Goal: Task Accomplishment & Management: Manage account settings

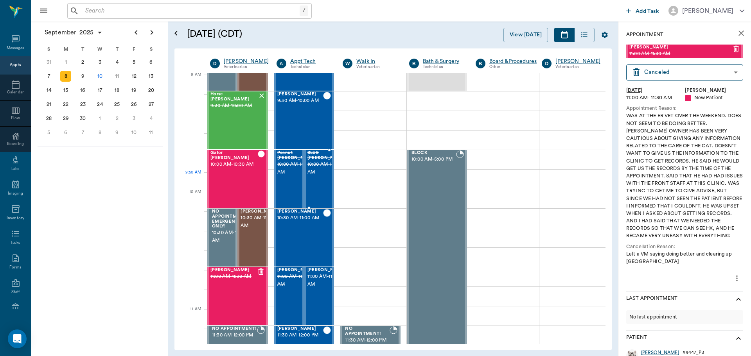
scroll to position [78, 0]
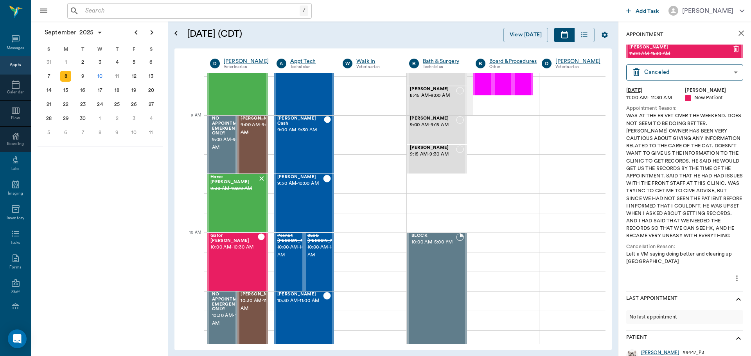
click at [140, 6] on input "text" at bounding box center [190, 10] width 217 height 11
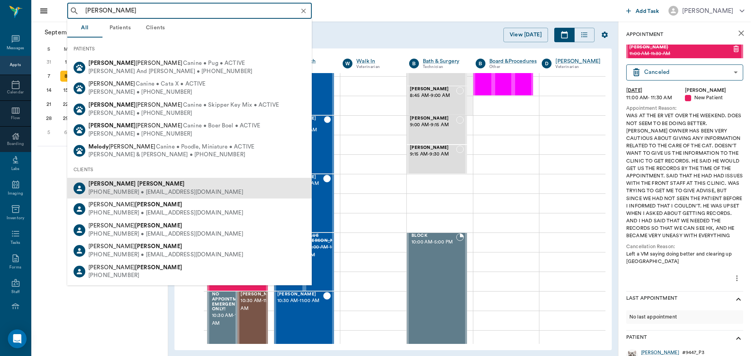
click at [154, 190] on div "[PHONE_NUMBER] • [EMAIL_ADDRESS][DOMAIN_NAME]" at bounding box center [165, 192] width 155 height 8
type input "[PERSON_NAME]"
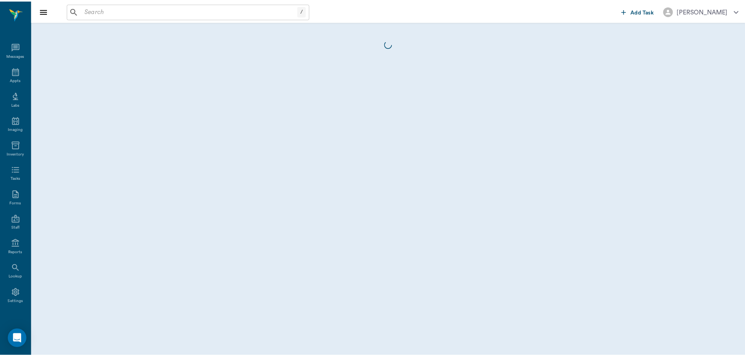
scroll to position [4, 0]
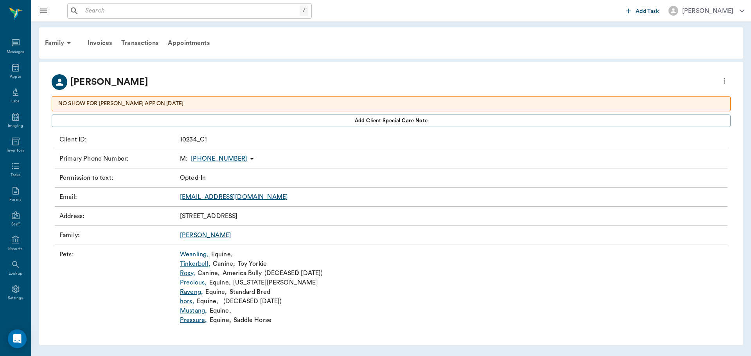
click at [195, 254] on link "Weanling ," at bounding box center [194, 254] width 29 height 9
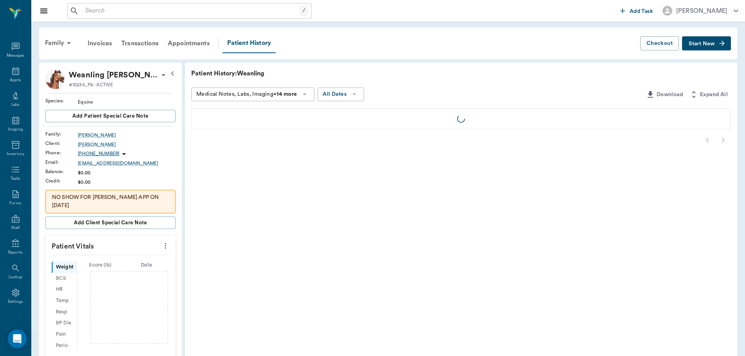
scroll to position [4, 0]
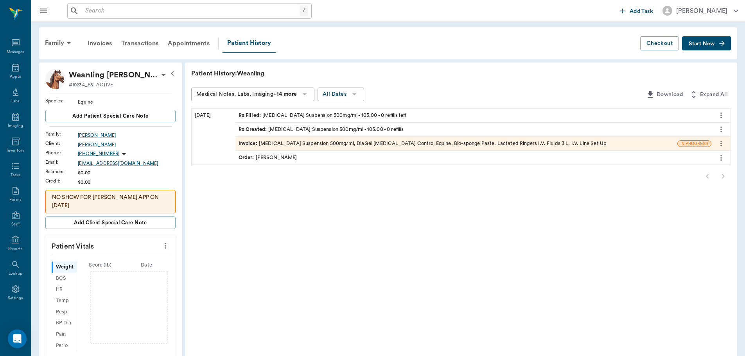
click at [275, 159] on div "Order : [PERSON_NAME]" at bounding box center [268, 157] width 59 height 7
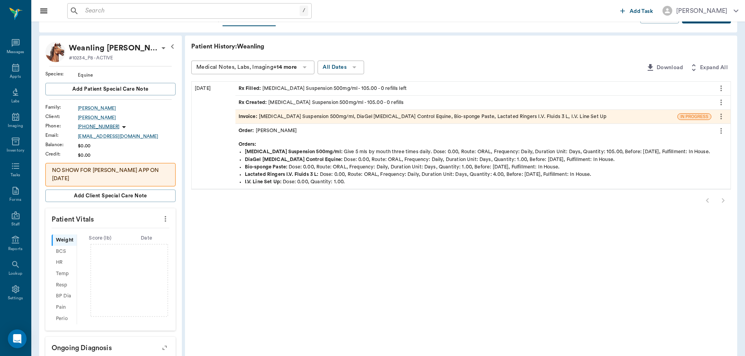
scroll to position [39, 0]
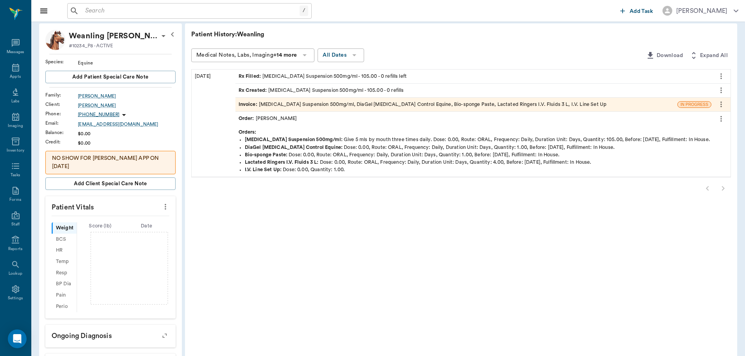
click at [721, 116] on icon "more" at bounding box center [721, 119] width 2 height 6
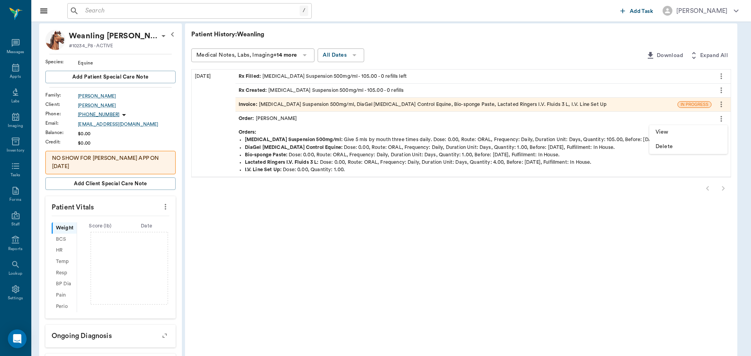
click at [667, 133] on span "View" at bounding box center [688, 132] width 66 height 8
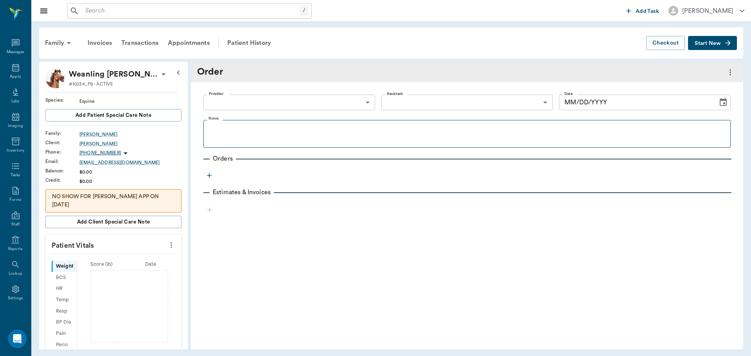
type input "63ec2f075fda476ae8351a4d"
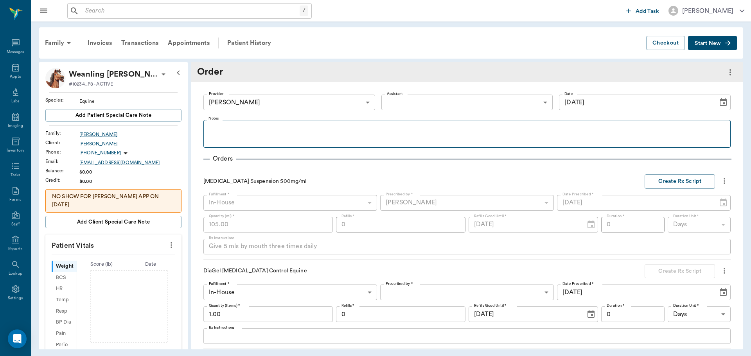
type input "[DATE]"
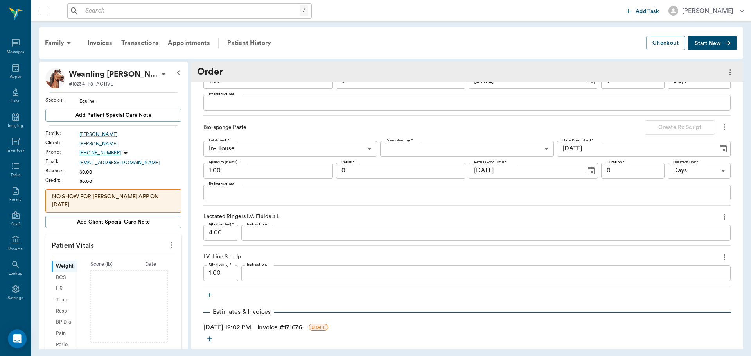
scroll to position [242, 0]
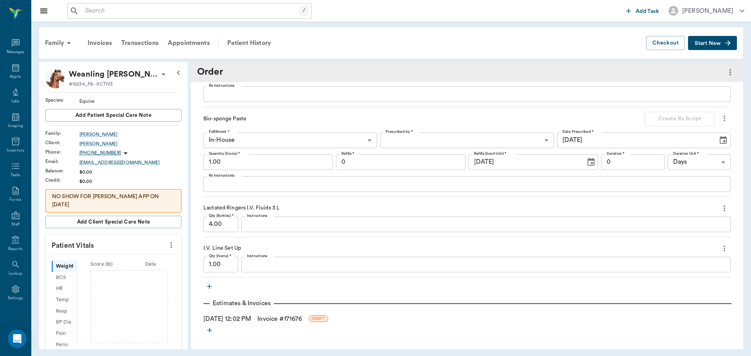
click at [720, 208] on icon "more" at bounding box center [724, 208] width 9 height 9
click at [669, 235] on span "Delete" at bounding box center [686, 236] width 66 height 8
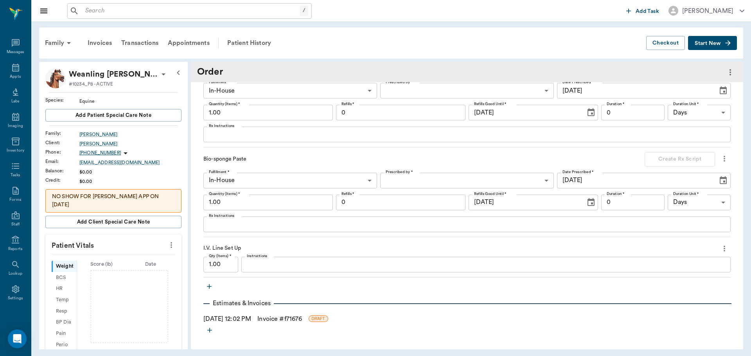
scroll to position [202, 0]
click at [209, 288] on icon "button" at bounding box center [209, 287] width 8 height 8
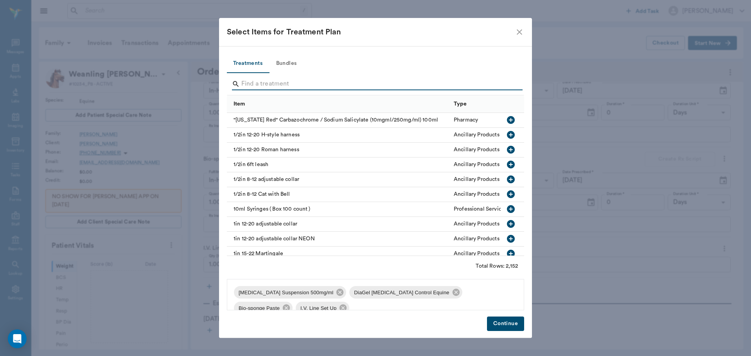
click at [269, 84] on input "Search" at bounding box center [375, 84] width 269 height 13
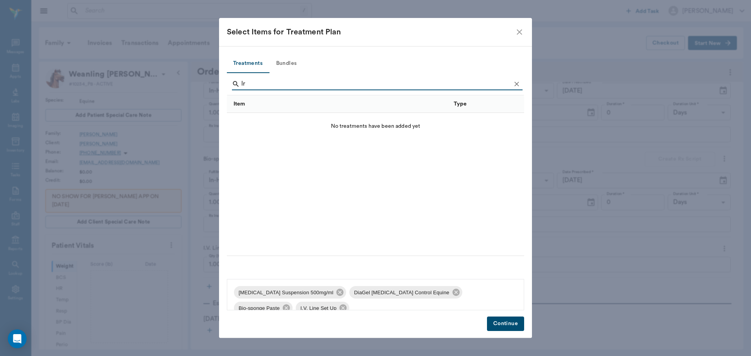
type input "l"
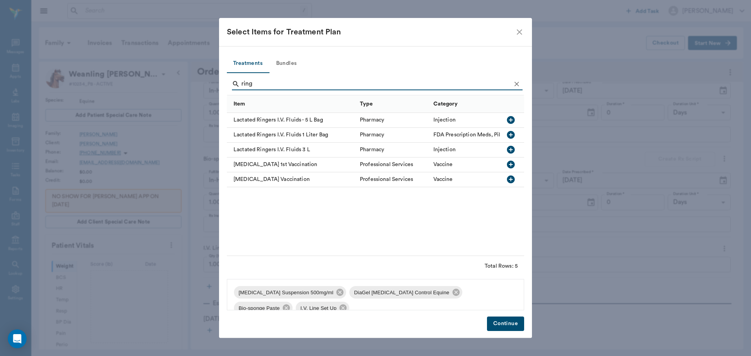
type input "ring"
click at [509, 121] on icon "button" at bounding box center [511, 120] width 8 height 8
click at [510, 136] on icon "button" at bounding box center [511, 135] width 8 height 8
click at [507, 323] on button "Continue" at bounding box center [505, 324] width 37 height 14
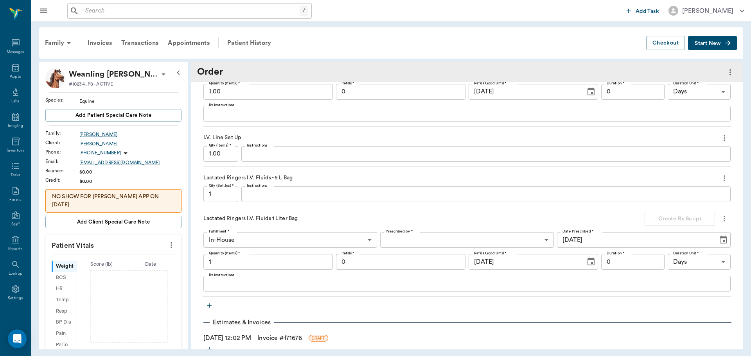
scroll to position [319, 0]
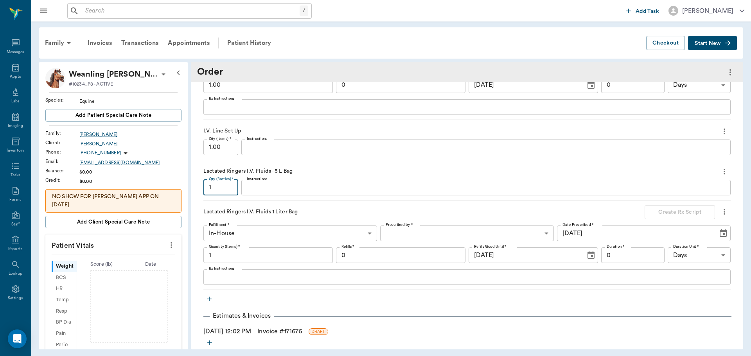
click at [225, 191] on input "1" at bounding box center [220, 188] width 35 height 16
type input "2"
click at [225, 254] on input "1" at bounding box center [267, 256] width 129 height 16
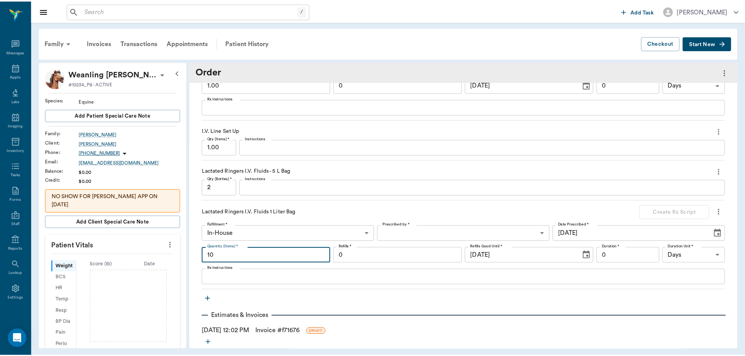
scroll to position [332, 0]
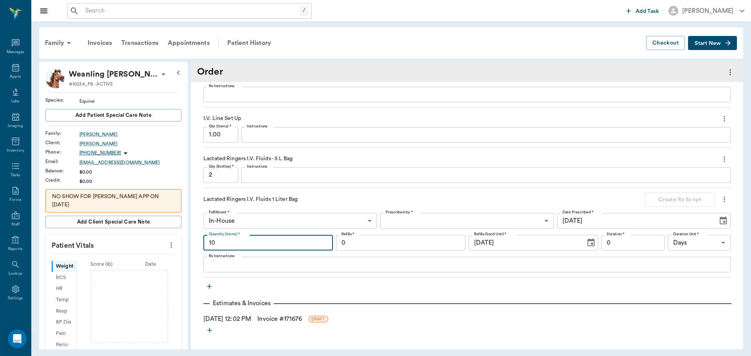
type input "10"
click at [276, 319] on link "Invoice # f71676" at bounding box center [279, 318] width 45 height 9
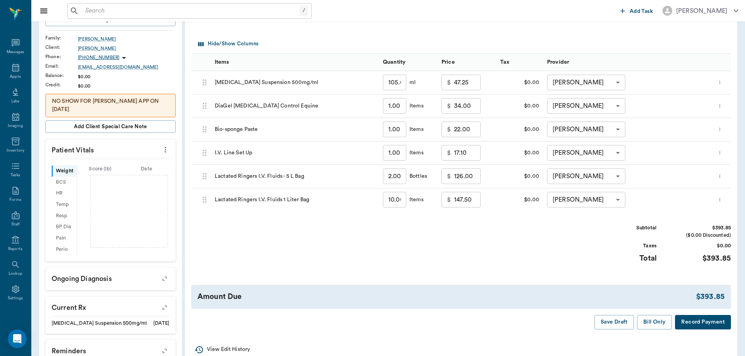
scroll to position [9, 0]
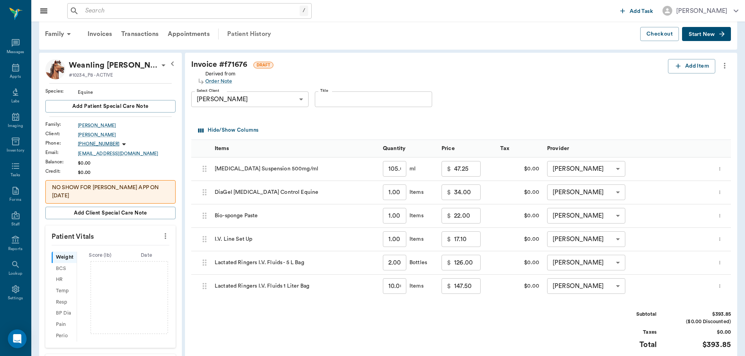
click at [254, 34] on div "Patient History" at bounding box center [249, 34] width 53 height 19
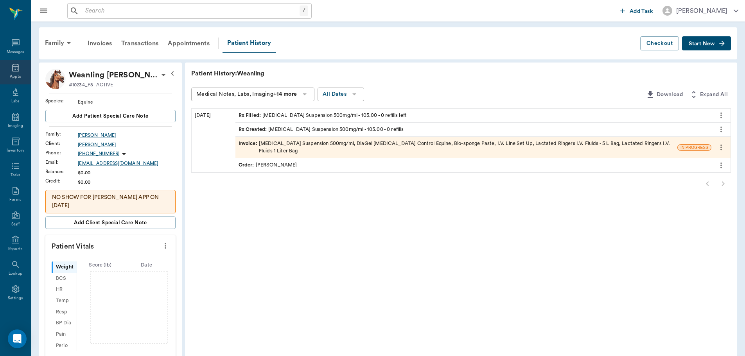
click at [12, 70] on icon at bounding box center [15, 67] width 9 height 9
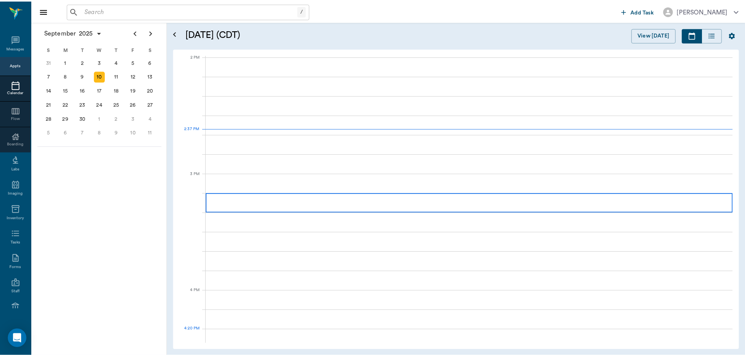
scroll to position [705, 0]
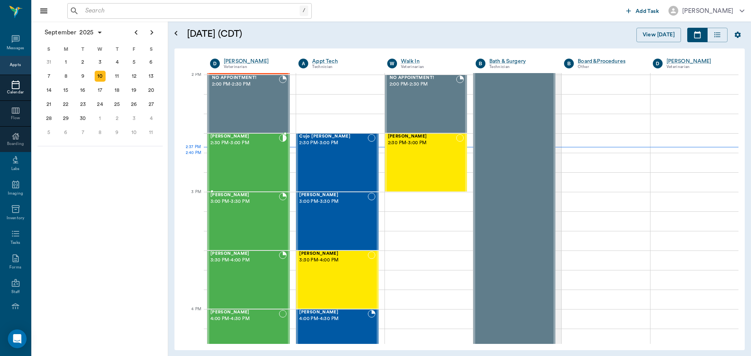
click at [244, 163] on div "Talou Yarman 2:30 PM - 3:00 PM" at bounding box center [244, 162] width 68 height 57
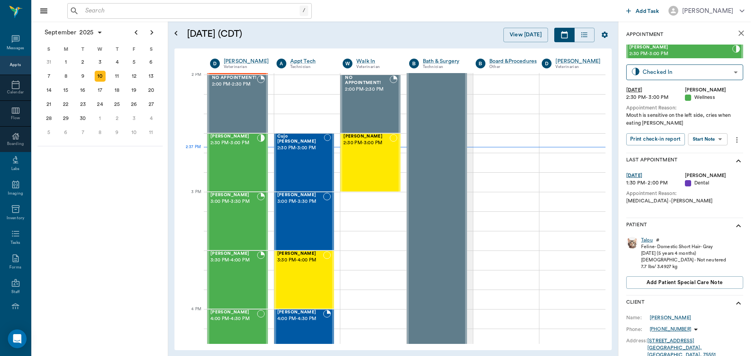
click at [646, 240] on div "Talou" at bounding box center [647, 240] width 12 height 7
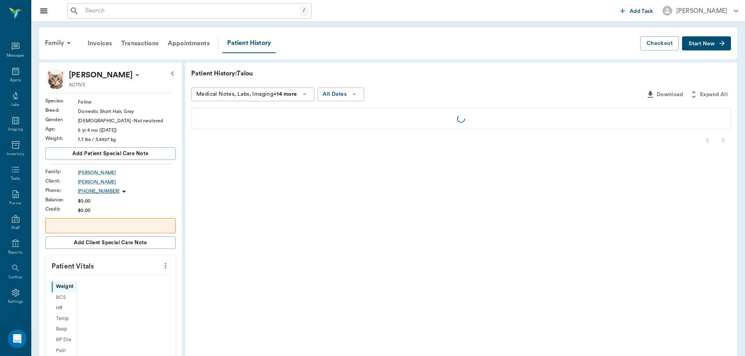
scroll to position [4, 0]
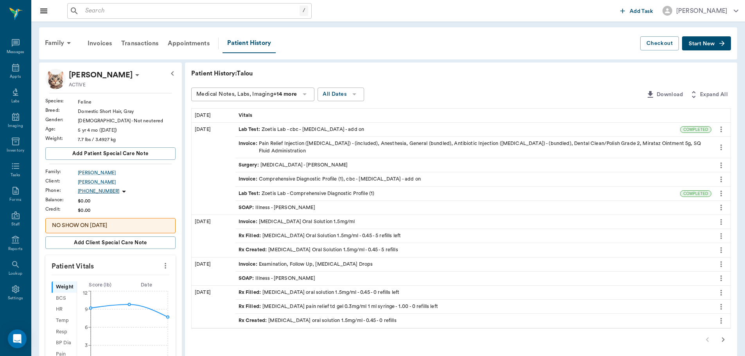
click at [264, 208] on div "SOAP : Illness - [PERSON_NAME]" at bounding box center [277, 207] width 77 height 7
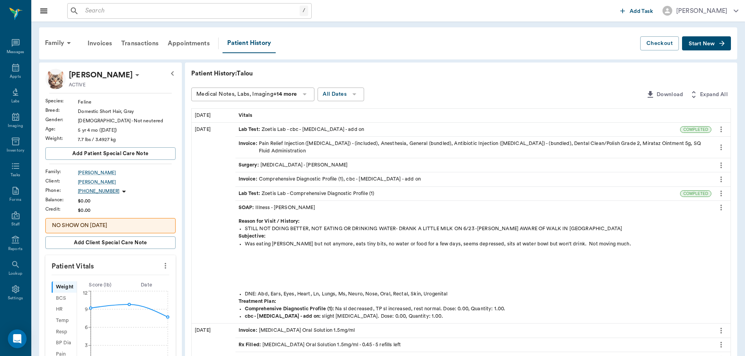
click at [315, 167] on div "Surgery : Oral Surgery - Dr. Bert Ellsworth" at bounding box center [293, 165] width 109 height 7
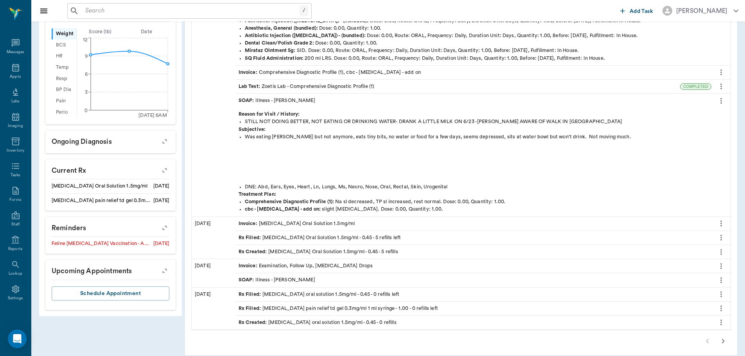
scroll to position [262, 0]
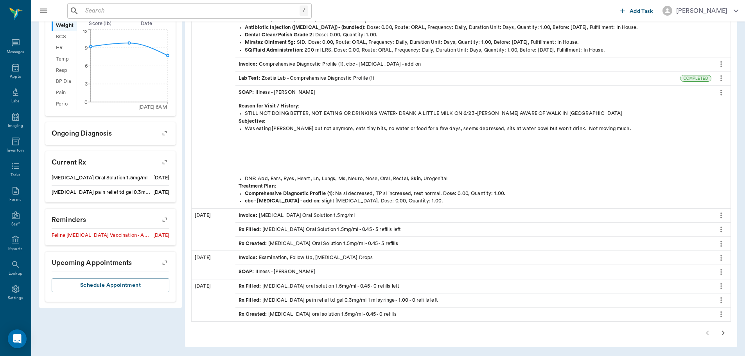
click at [293, 271] on div "SOAP : Illness - [PERSON_NAME]" at bounding box center [277, 271] width 77 height 7
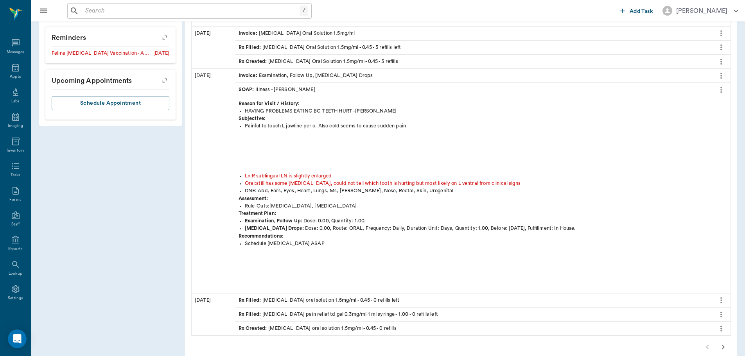
scroll to position [458, 0]
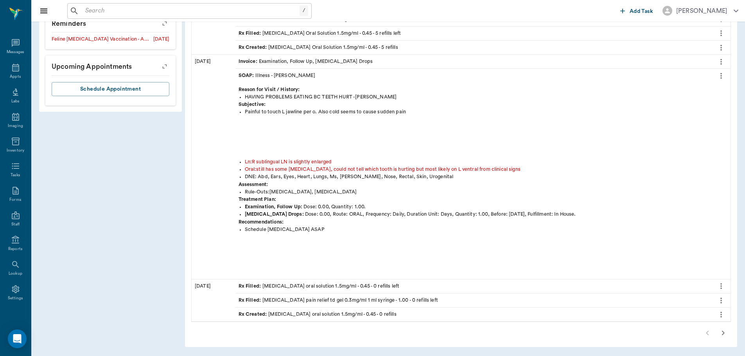
click at [724, 333] on icon "button" at bounding box center [723, 333] width 3 height 5
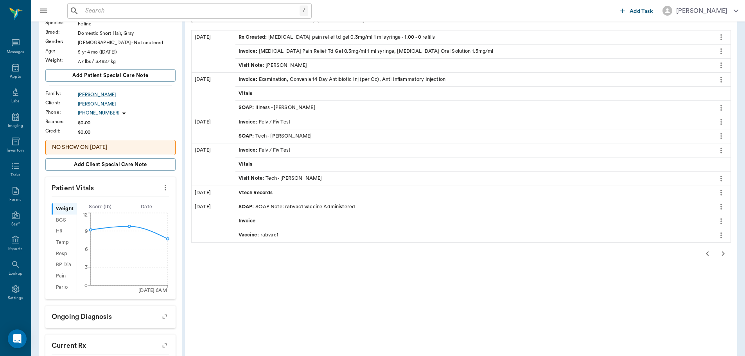
scroll to position [66, 0]
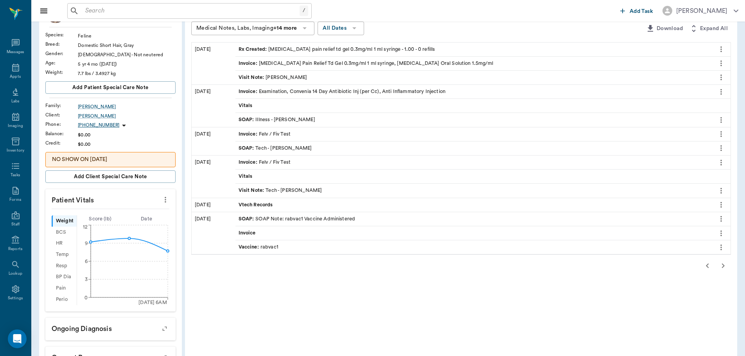
click at [281, 190] on div "Visit Note : Tech - Julie Dickerson" at bounding box center [281, 190] width 84 height 7
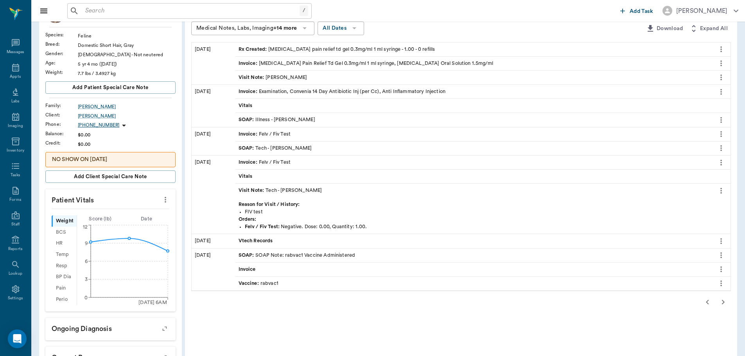
click at [286, 148] on div "SOAP : Tech - Madison Todd" at bounding box center [276, 148] width 74 height 7
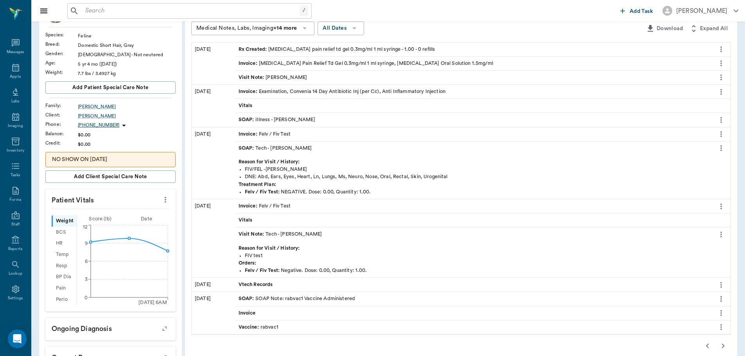
click at [288, 117] on div "SOAP : Illness - [PERSON_NAME]" at bounding box center [277, 119] width 77 height 7
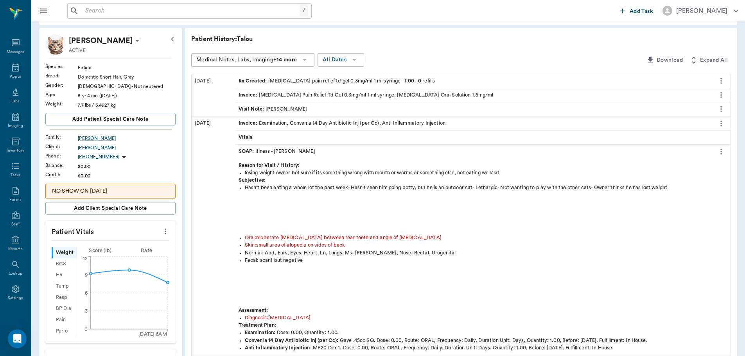
scroll to position [27, 0]
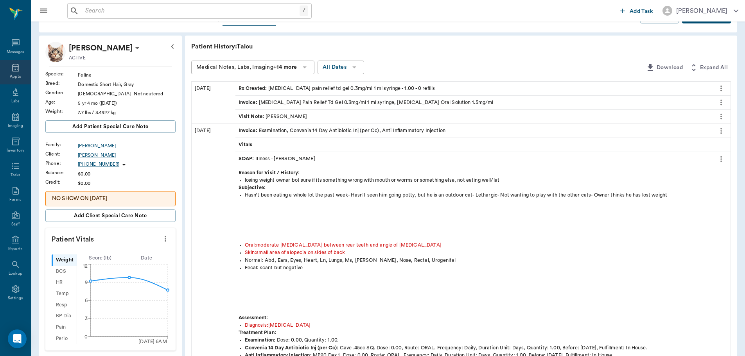
click at [13, 77] on div "Appts" at bounding box center [15, 77] width 11 height 6
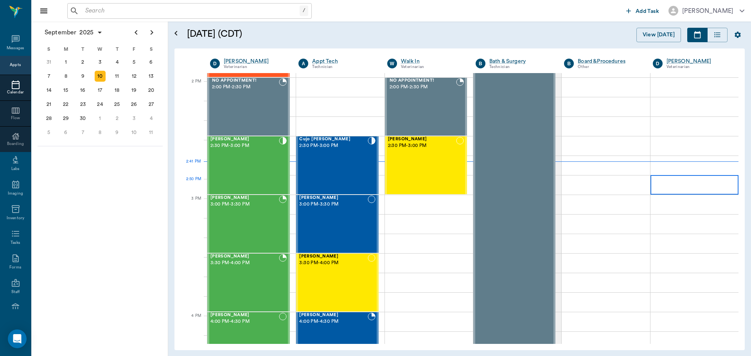
scroll to position [704, 0]
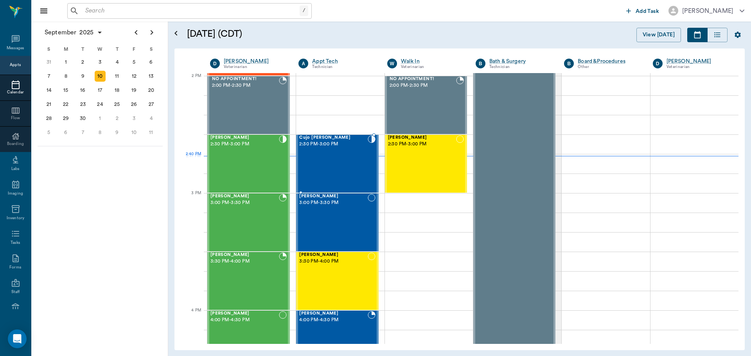
click at [343, 165] on div "Cujo Stiger 2:30 PM - 3:00 PM" at bounding box center [333, 163] width 68 height 57
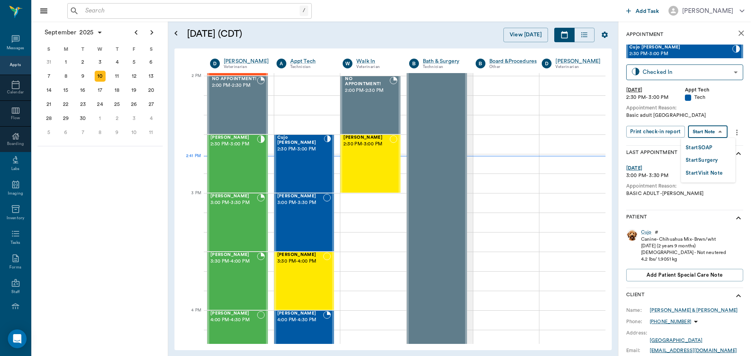
click at [717, 133] on body "/ ​ Add Task Dr. Bert Ellsworth Nectar Messages Appts Calendar Flow Boarding La…" at bounding box center [375, 178] width 751 height 356
click at [722, 150] on li "Start SOAP" at bounding box center [708, 147] width 54 height 13
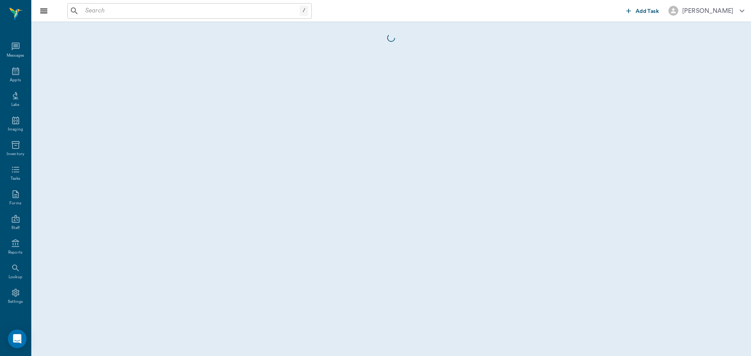
scroll to position [4, 0]
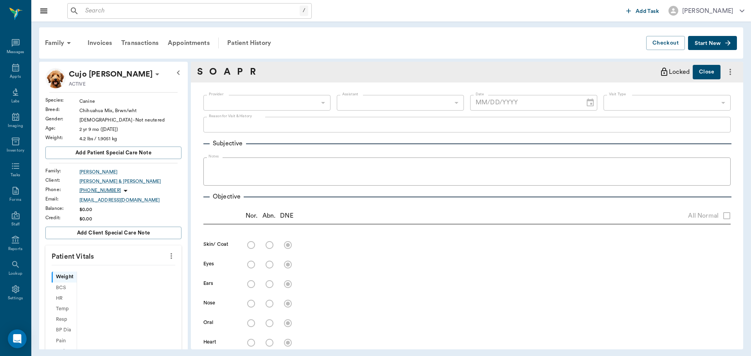
type input "63ec2f075fda476ae8351a4c"
type input "65d2be4f46e3a538d89b8c1a"
type textarea "Basic adult Caryn"
type input "[DATE]"
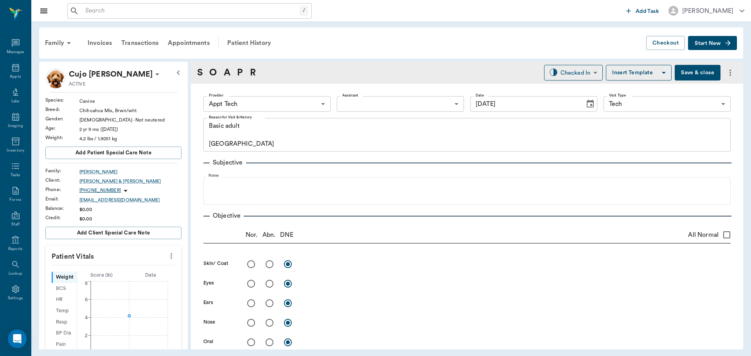
click at [419, 106] on body "/ ​ Add Task Dr. Bert Ellsworth Nectar Messages Appts Labs Imaging Inventory Ta…" at bounding box center [375, 178] width 751 height 356
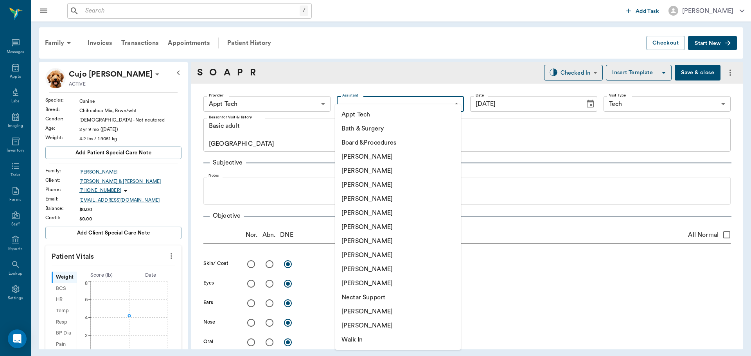
click at [388, 314] on li "Nicole Ailles" at bounding box center [398, 312] width 126 height 14
type input "6740bf97de10e07744acf1eb"
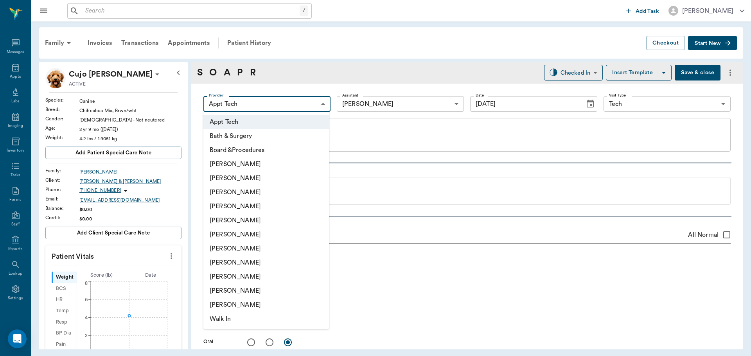
click at [244, 103] on body "/ ​ Add Task Dr. Bert Ellsworth Nectar Messages Appts Labs Imaging Inventory Ta…" at bounding box center [375, 178] width 751 height 356
click at [245, 103] on div at bounding box center [375, 178] width 751 height 356
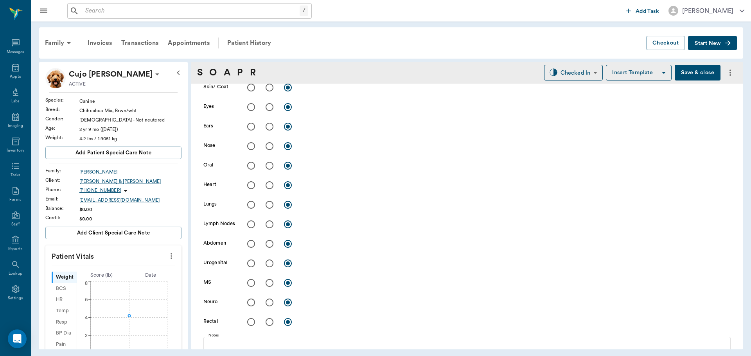
scroll to position [235, 0]
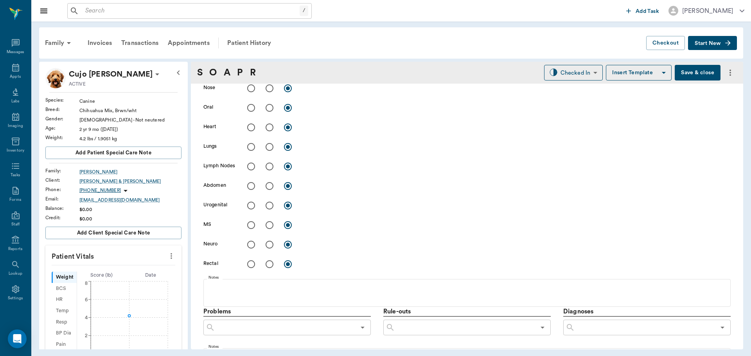
click at [167, 258] on icon "more" at bounding box center [171, 255] width 9 height 9
click at [152, 268] on span "Enter Vitals" at bounding box center [133, 270] width 66 height 8
click at [113, 278] on input "text" at bounding box center [113, 280] width 68 height 16
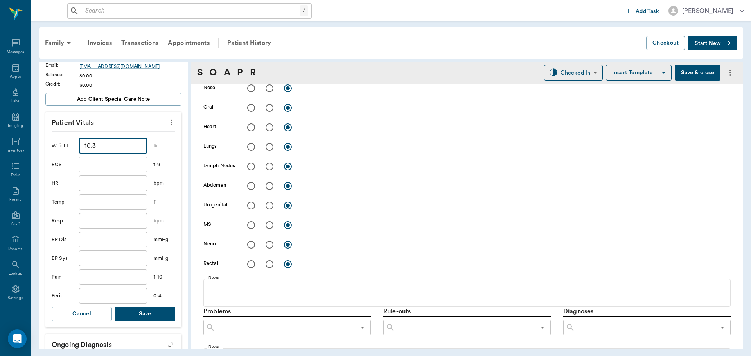
scroll to position [156, 0]
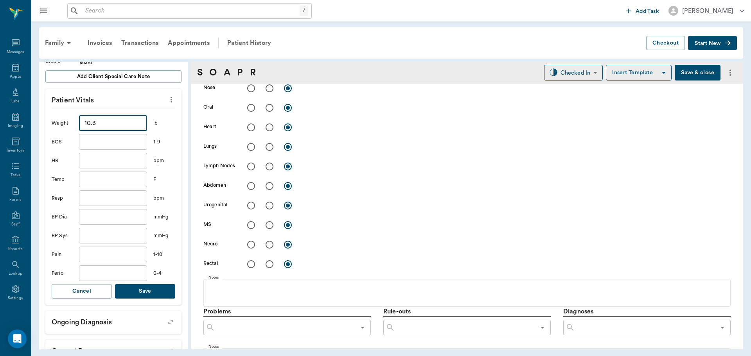
type input "10.3"
click at [123, 296] on button "Save" at bounding box center [145, 291] width 60 height 14
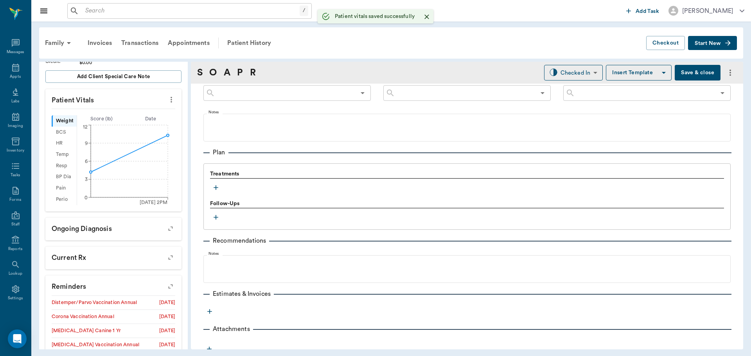
scroll to position [475, 0]
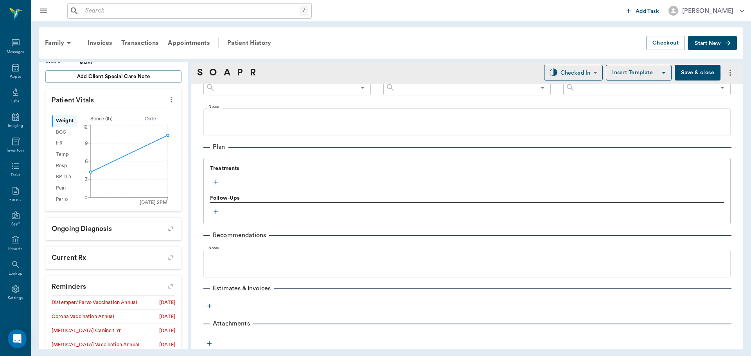
click at [211, 178] on button "button" at bounding box center [216, 182] width 12 height 12
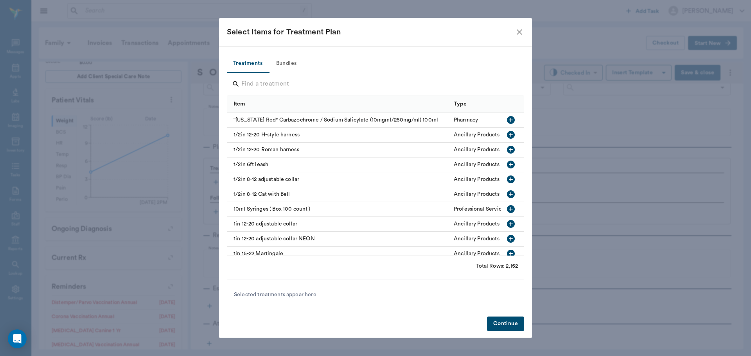
click at [286, 66] on button "Bundles" at bounding box center [286, 63] width 35 height 19
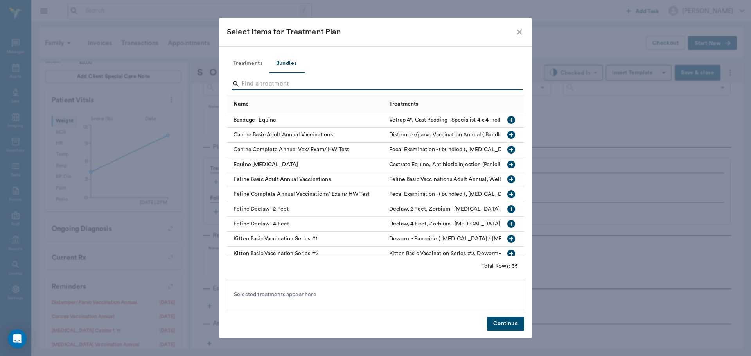
click at [275, 81] on input "Search" at bounding box center [375, 84] width 269 height 13
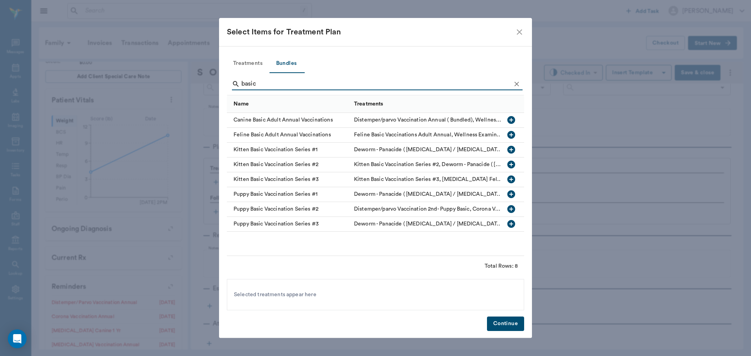
type input "basic"
click at [513, 119] on icon "button" at bounding box center [511, 120] width 8 height 8
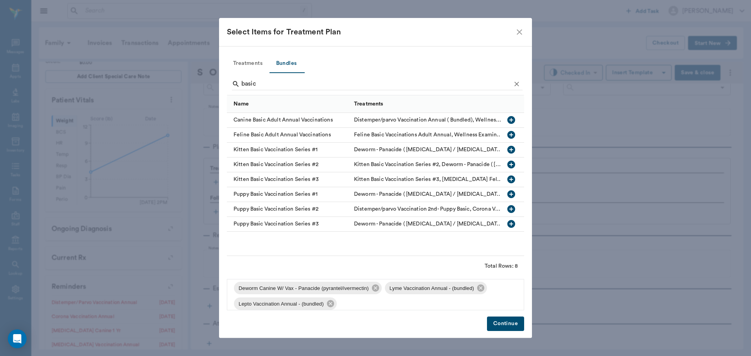
scroll to position [58, 0]
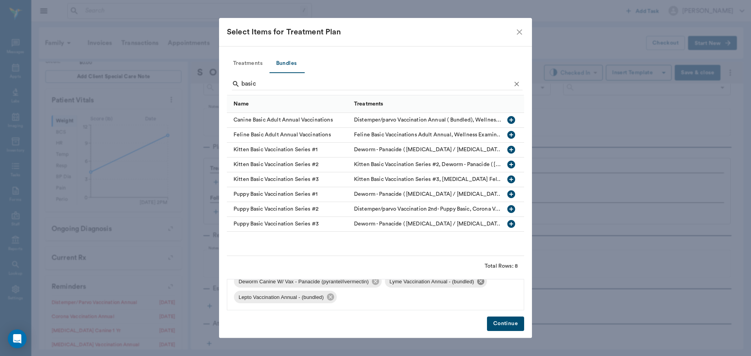
click at [480, 282] on icon at bounding box center [480, 281] width 9 height 9
click at [483, 298] on icon at bounding box center [480, 297] width 7 height 7
click at [510, 323] on button "Continue" at bounding box center [505, 324] width 37 height 14
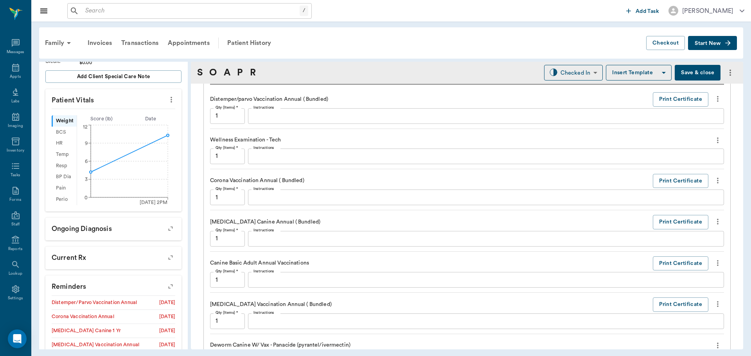
scroll to position [631, 0]
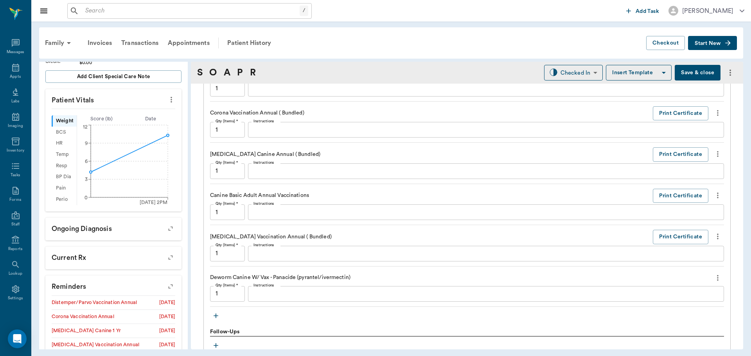
click at [713, 276] on icon "more" at bounding box center [717, 277] width 9 height 9
click at [650, 308] on span "Delete" at bounding box center [679, 306] width 66 height 8
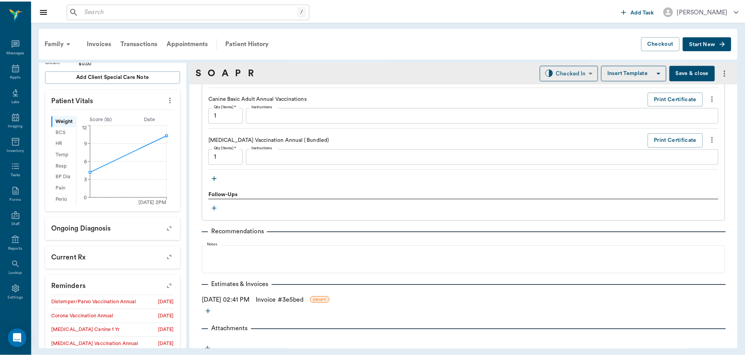
scroll to position [734, 0]
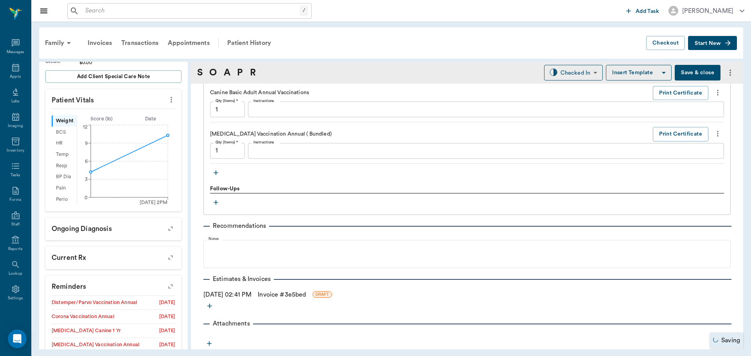
click at [300, 295] on link "Invoice # 3e5bed" at bounding box center [282, 294] width 48 height 9
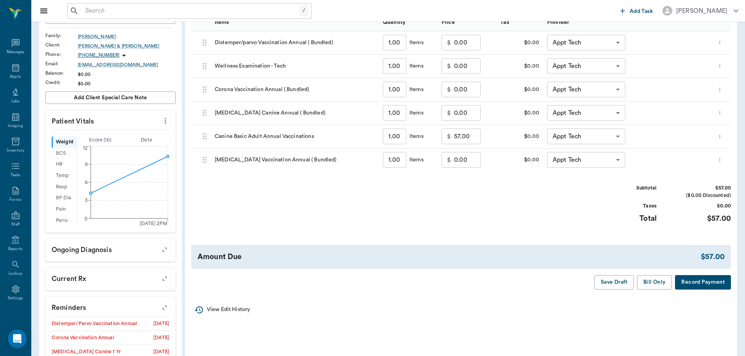
scroll to position [156, 0]
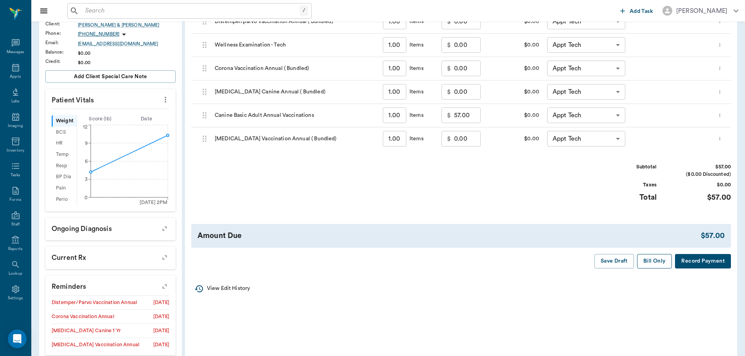
click at [655, 264] on button "Bill Only" at bounding box center [654, 261] width 35 height 14
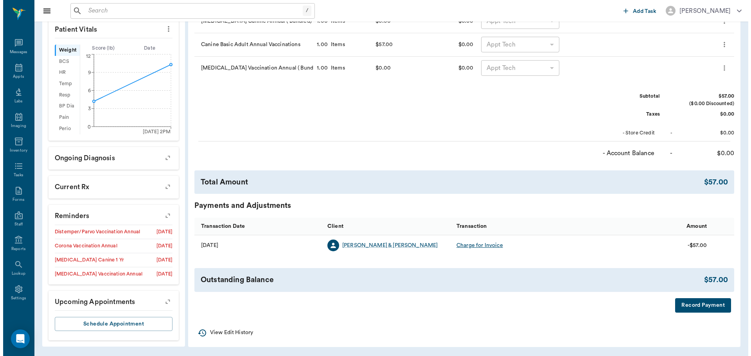
scroll to position [0, 0]
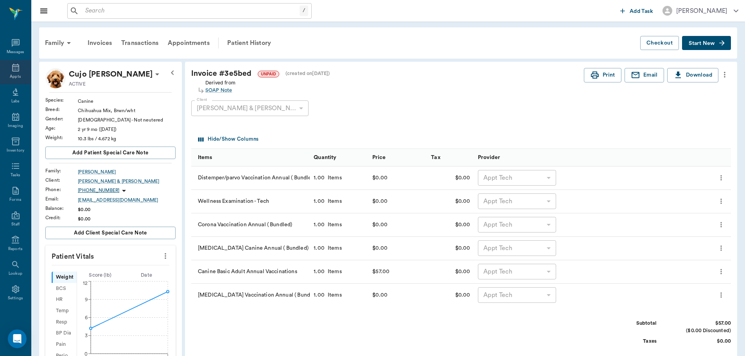
click at [10, 76] on div "Appts" at bounding box center [15, 77] width 11 height 6
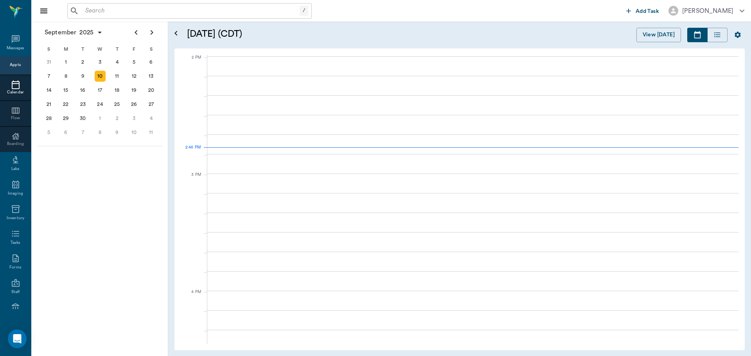
scroll to position [704, 0]
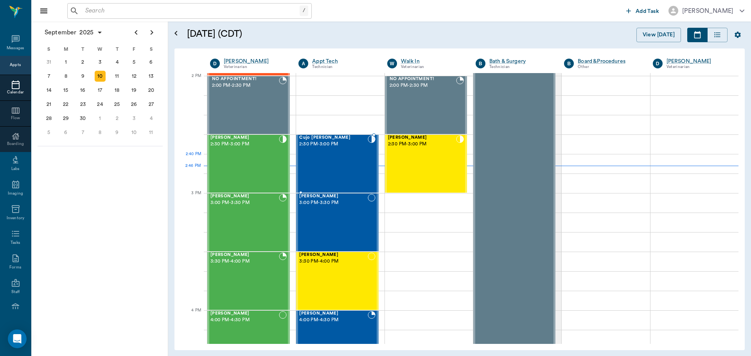
click at [352, 169] on div "Cujo Stiger 2:30 PM - 3:00 PM" at bounding box center [333, 163] width 68 height 57
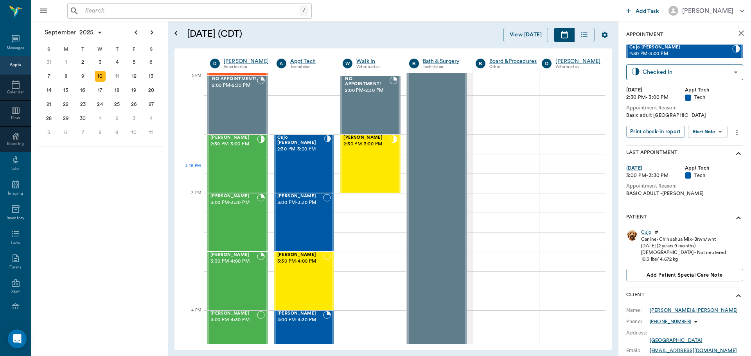
click at [718, 130] on body "/ ​ Add Task Dr. Bert Ellsworth Nectar Messages Appts Calendar Flow Boarding La…" at bounding box center [375, 178] width 751 height 356
click at [729, 106] on div at bounding box center [375, 178] width 751 height 356
click at [714, 79] on body "/ ​ Add Task Dr. Bert Ellsworth Nectar Messages Appts Calendar Flow Boarding La…" at bounding box center [375, 178] width 751 height 356
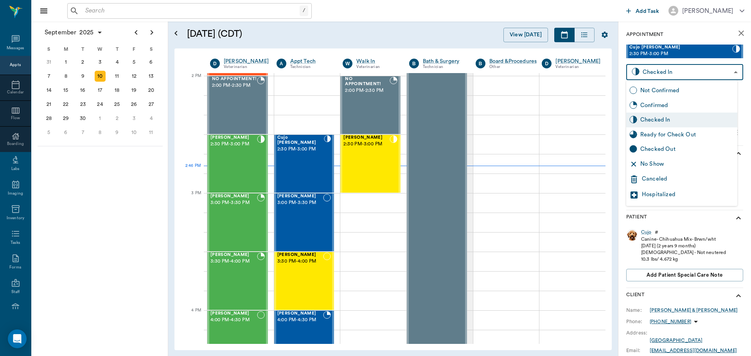
click at [668, 135] on div "Ready for Check Out" at bounding box center [687, 135] width 94 height 9
type input "READY_TO_CHECKOUT"
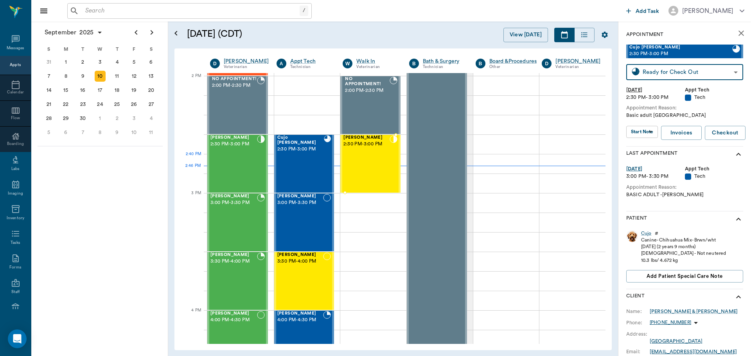
click at [364, 156] on div "Slyvester Milano 2:30 PM - 3:00 PM" at bounding box center [366, 163] width 46 height 57
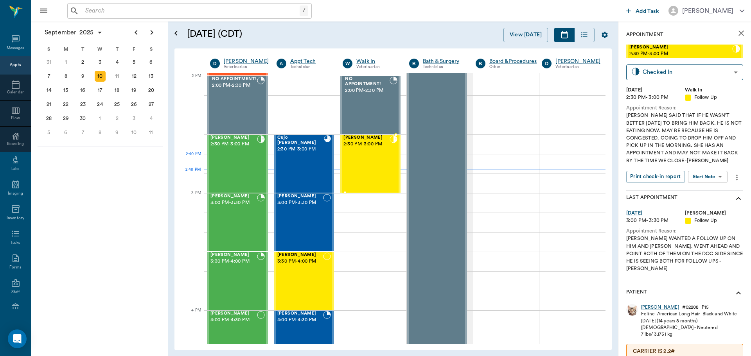
click at [368, 164] on div "Slyvester Milano 2:30 PM - 3:00 PM" at bounding box center [366, 163] width 46 height 57
click at [299, 210] on div "Max Alas 3:00 PM - 3:30 PM" at bounding box center [300, 222] width 46 height 57
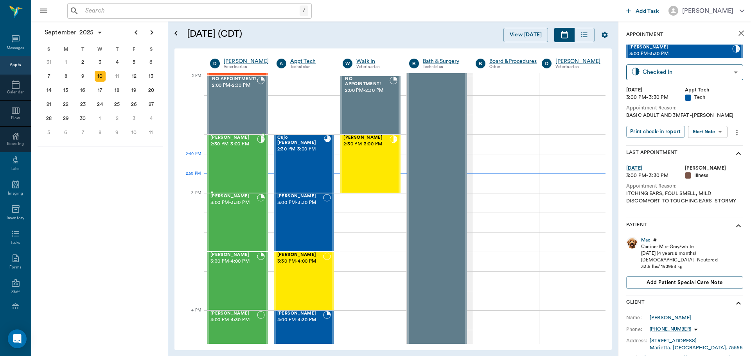
click at [237, 169] on div "Talou Yarman 2:30 PM - 3:00 PM" at bounding box center [233, 163] width 47 height 57
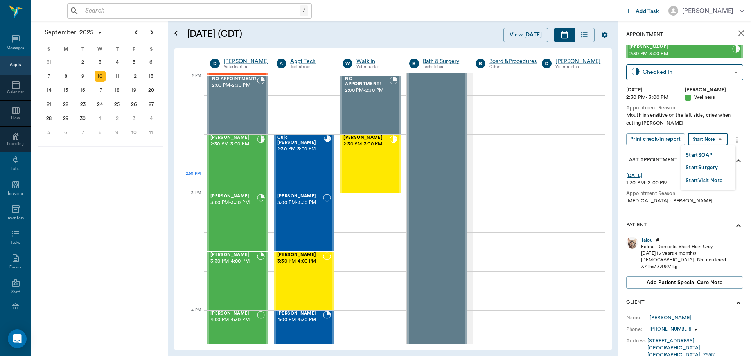
click at [706, 138] on body "/ ​ Add Task Dr. Bert Ellsworth Nectar Messages Appts Calendar Flow Boarding La…" at bounding box center [375, 178] width 751 height 356
click at [709, 155] on button "Start SOAP" at bounding box center [699, 155] width 27 height 9
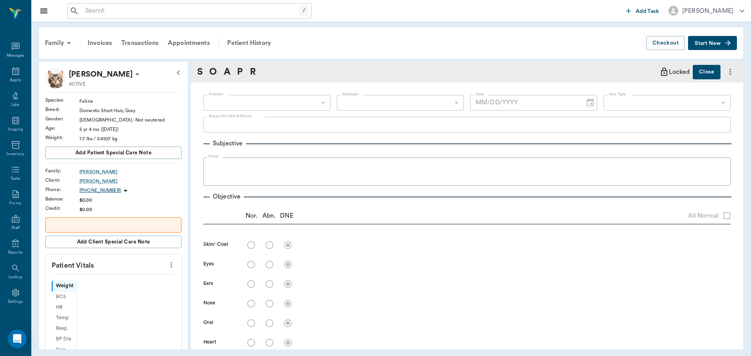
scroll to position [4, 0]
type input "63ec2f075fda476ae8351a4d"
type input "65d2be4f46e3a538d89b8c14"
type textarea "Mouth is sensitive on the left side, cries when eating Christy"
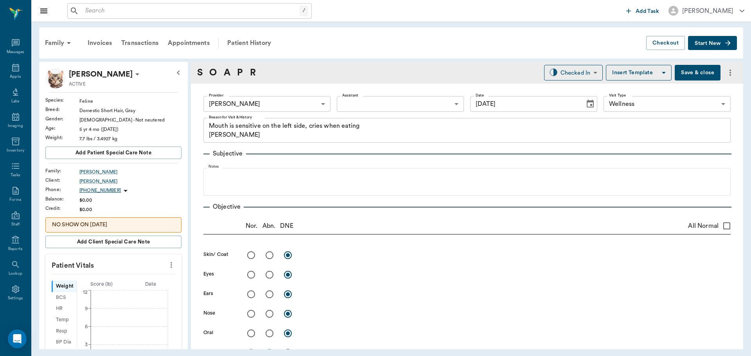
type input "[DATE]"
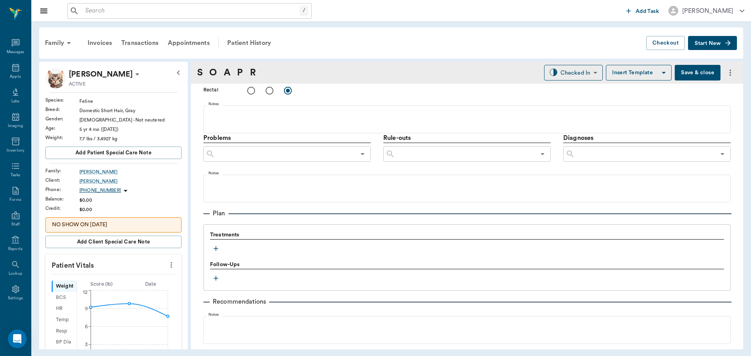
scroll to position [466, 0]
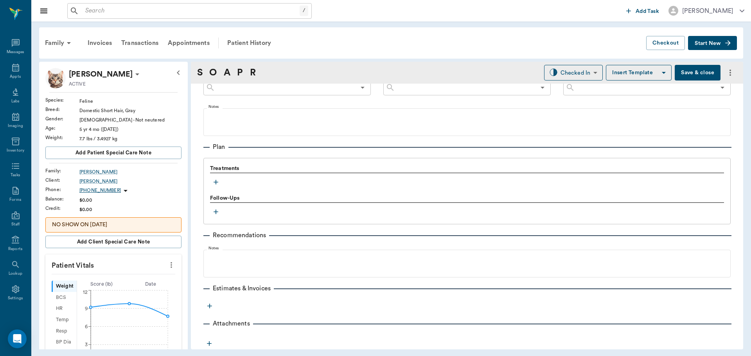
click at [218, 181] on icon "button" at bounding box center [216, 182] width 8 height 8
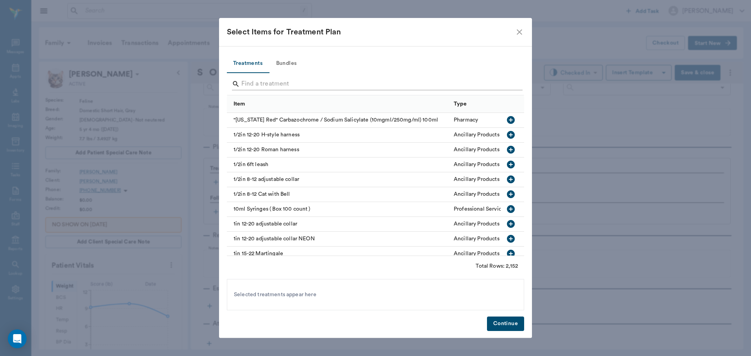
click at [266, 82] on input "Search" at bounding box center [375, 84] width 269 height 13
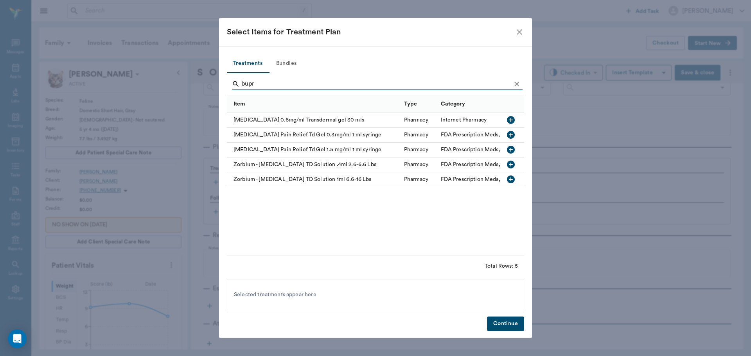
click at [511, 135] on icon "button" at bounding box center [510, 134] width 9 height 9
type input "b"
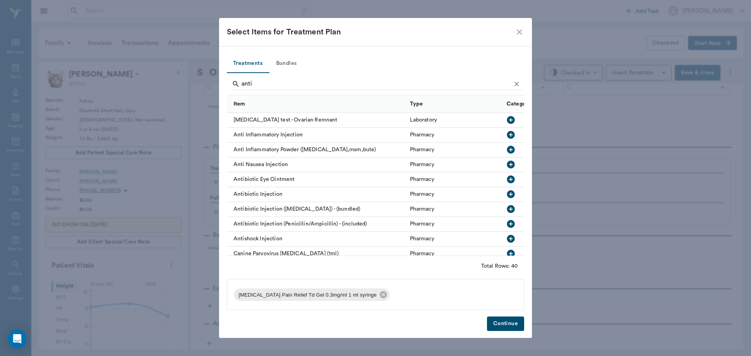
click at [507, 134] on icon "button" at bounding box center [511, 135] width 8 height 8
type input "a"
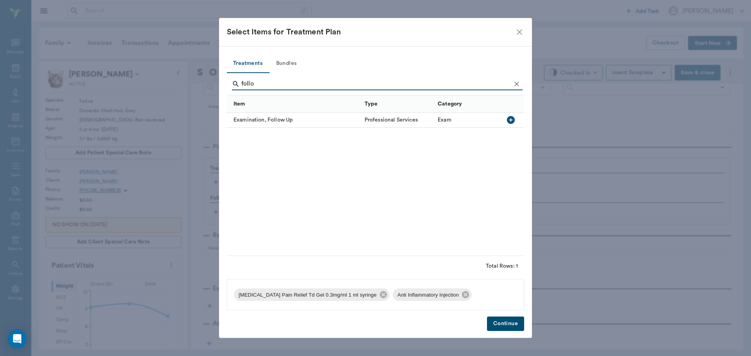
type input "follo"
click at [511, 119] on icon "button" at bounding box center [510, 119] width 9 height 9
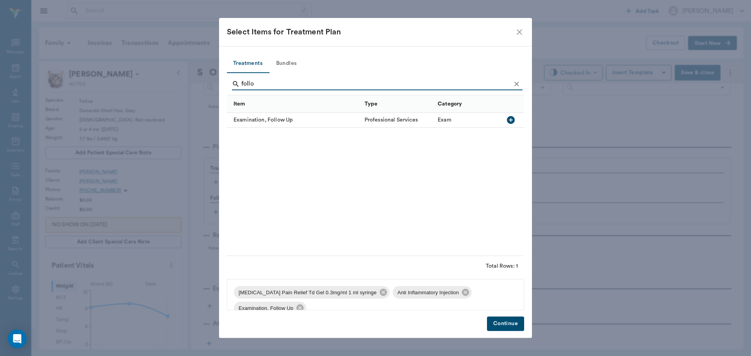
click at [506, 323] on button "Continue" at bounding box center [505, 324] width 37 height 14
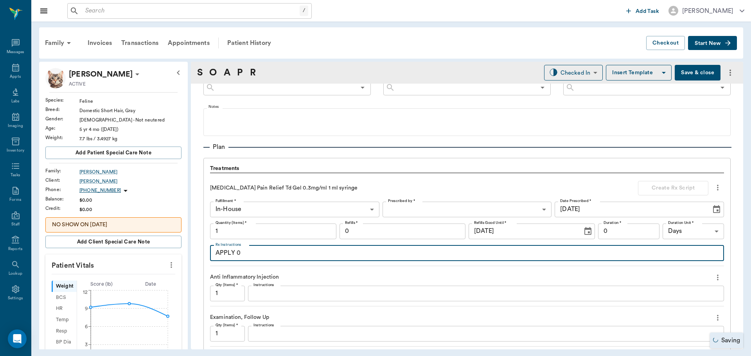
click at [289, 253] on textarea "APPLY 0" at bounding box center [466, 253] width 503 height 9
type textarea "APPLY 0.1 ml to inside of ear once a day as needed for oral pain"
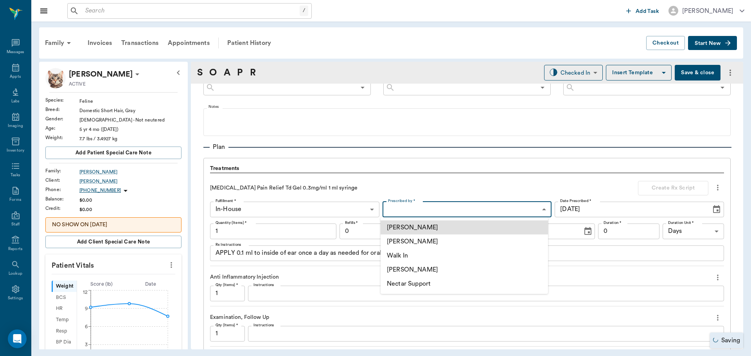
click at [455, 209] on body "/ ​ Add Task Dr. Bert Ellsworth Nectar Messages Appts Labs Imaging Inventory Ta…" at bounding box center [375, 178] width 751 height 356
click at [429, 239] on li "[PERSON_NAME]" at bounding box center [463, 242] width 167 height 14
type input "63ec2f075fda476ae8351a4d"
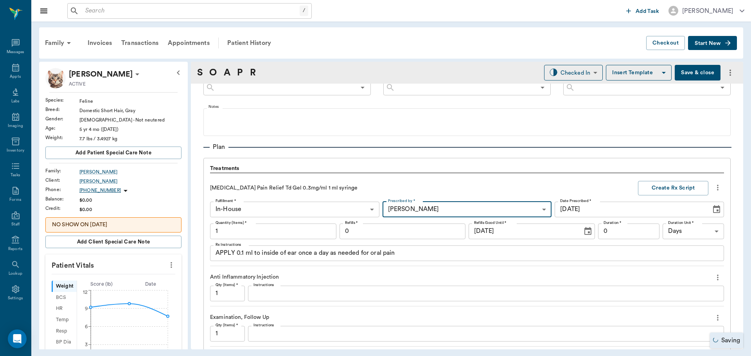
click at [257, 227] on input "1" at bounding box center [273, 232] width 126 height 16
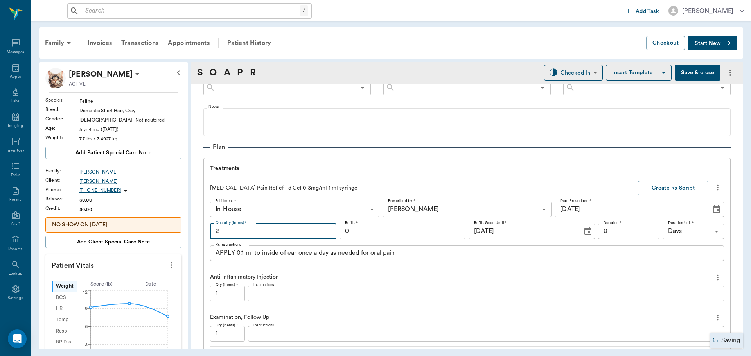
type input "2"
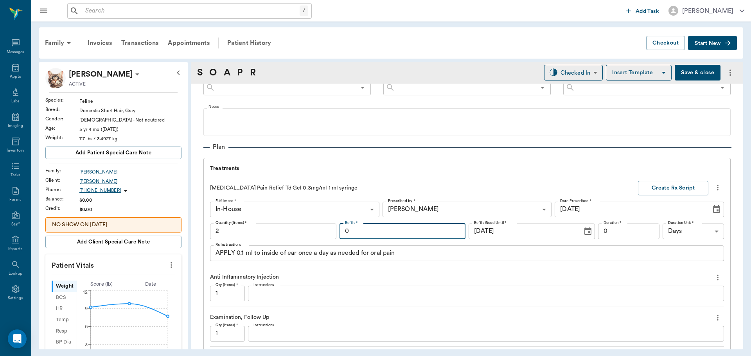
click at [440, 233] on input "0" at bounding box center [402, 232] width 126 height 16
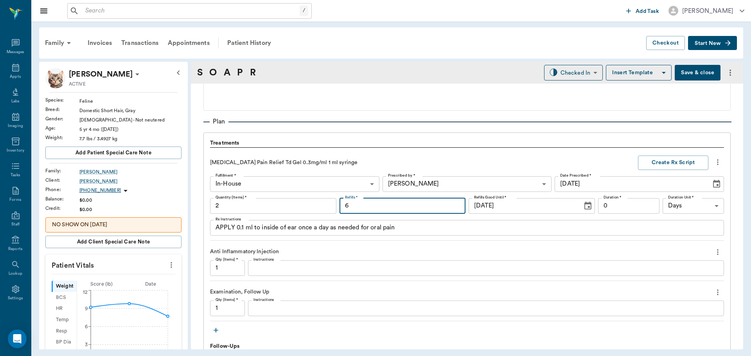
scroll to position [505, 0]
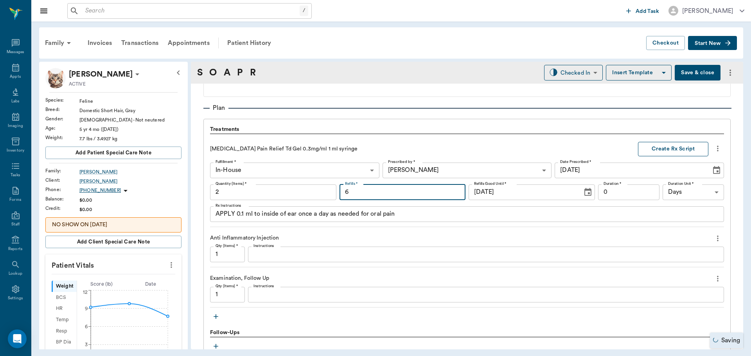
type input "6"
click at [658, 147] on button "Create Rx Script" at bounding box center [673, 149] width 70 height 14
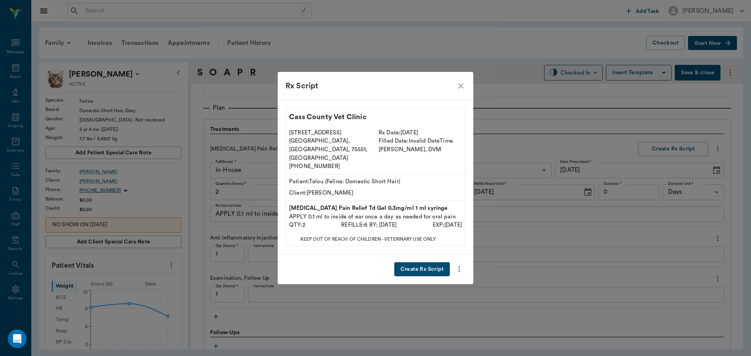
click at [421, 262] on button "Create Rx Script" at bounding box center [422, 269] width 56 height 14
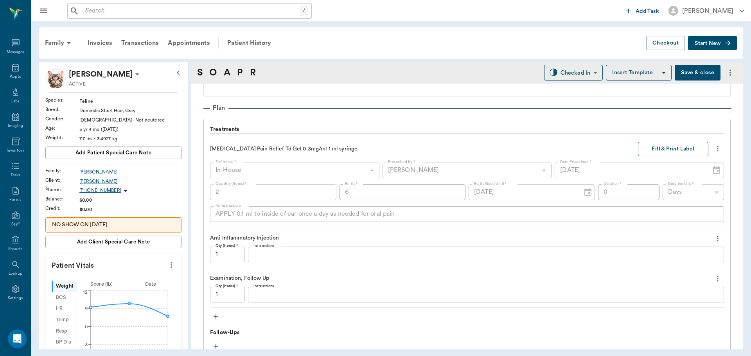
click at [652, 148] on button "Fill & Print Label" at bounding box center [673, 149] width 70 height 14
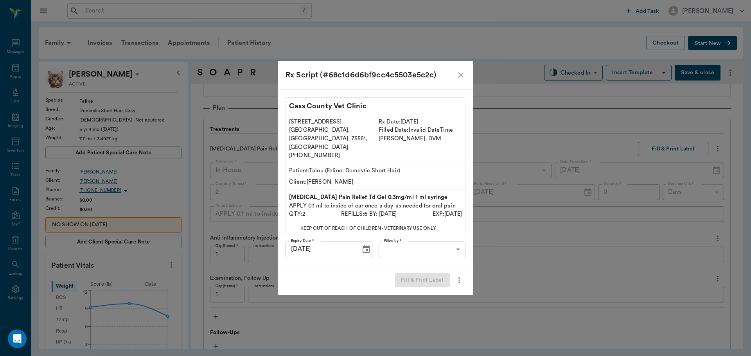
click at [443, 239] on body "/ ​ Add Task Dr. Bert Ellsworth Nectar Messages Appts Labs Imaging Inventory Ta…" at bounding box center [375, 178] width 751 height 356
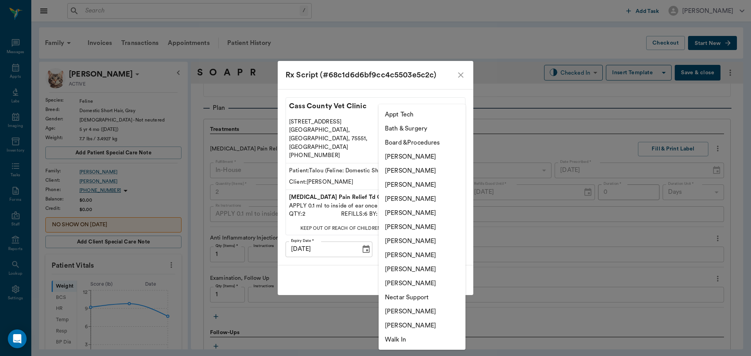
click at [429, 199] on li "[PERSON_NAME]" at bounding box center [422, 199] width 87 height 14
type input "63ec2f075fda476ae8351a4d"
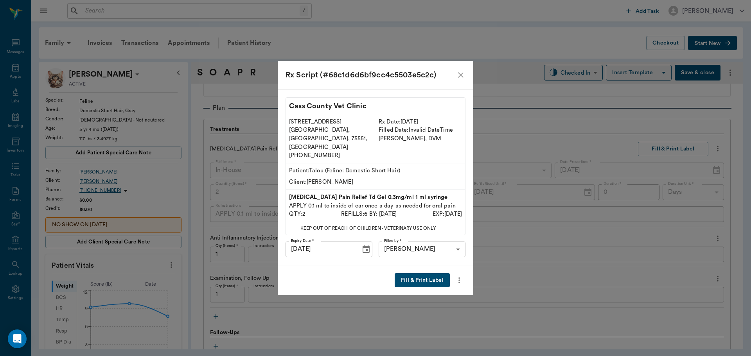
click at [425, 273] on button "Fill & Print Label" at bounding box center [422, 280] width 55 height 14
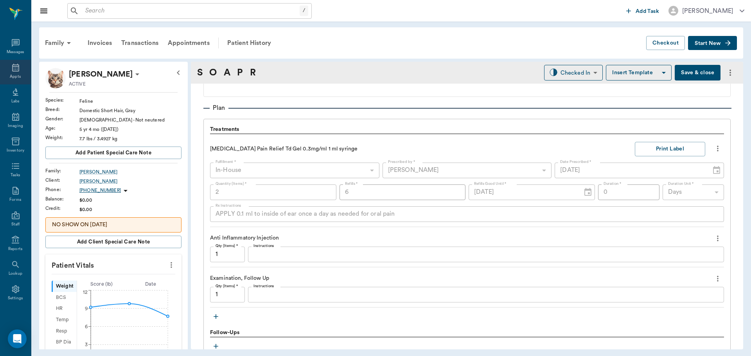
click at [20, 68] on div "Appts" at bounding box center [15, 72] width 31 height 25
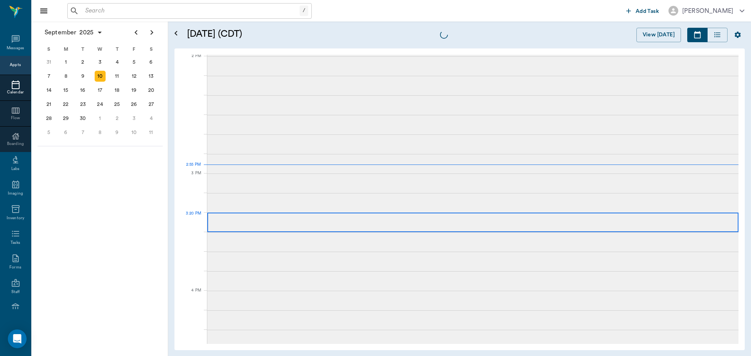
scroll to position [705, 0]
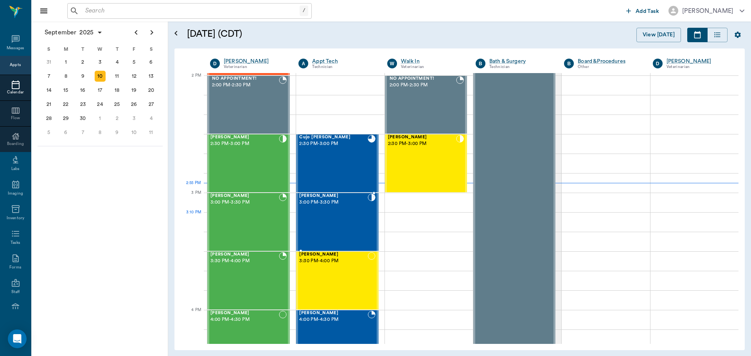
click at [322, 222] on div "Max Alas 3:00 PM - 3:30 PM" at bounding box center [333, 222] width 68 height 57
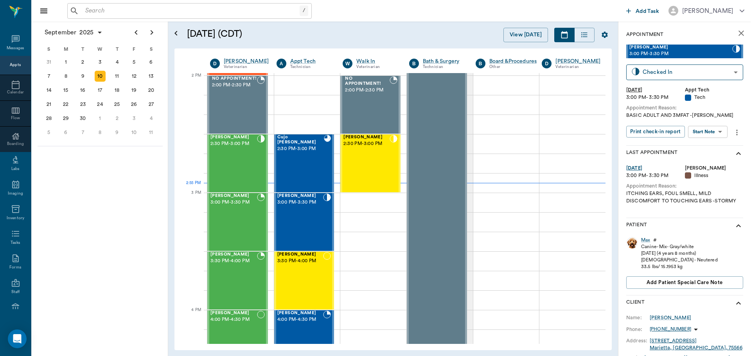
click at [722, 131] on body "/ ​ Add Task Dr. Bert Ellsworth Nectar Messages Appts Calendar Flow Boarding La…" at bounding box center [375, 178] width 751 height 356
click at [714, 147] on li "Start SOAP" at bounding box center [708, 147] width 54 height 13
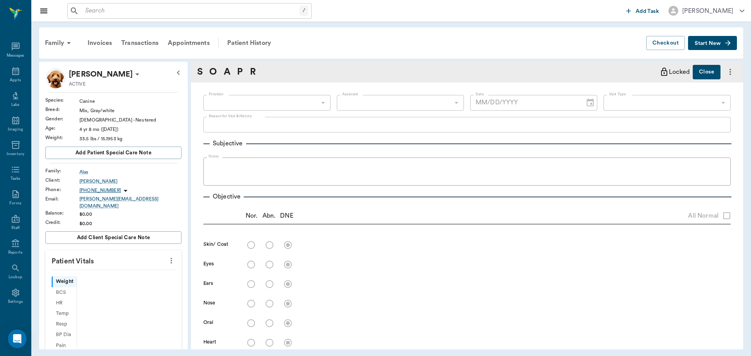
scroll to position [4, 0]
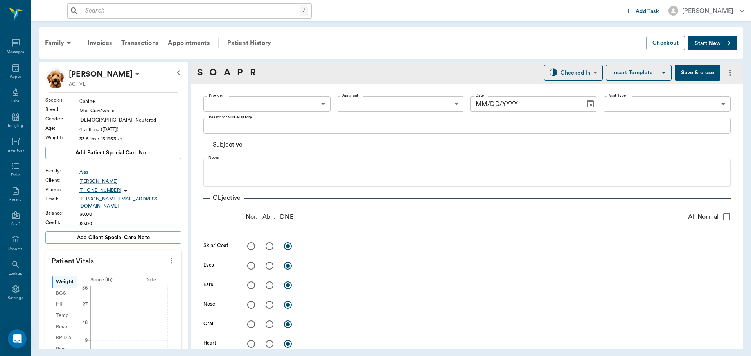
type input "63ec2f075fda476ae8351a4c"
type input "65d2be4f46e3a538d89b8c1a"
type textarea "BASIC ADULT AND 3MFAT -LORY"
type input "[DATE]"
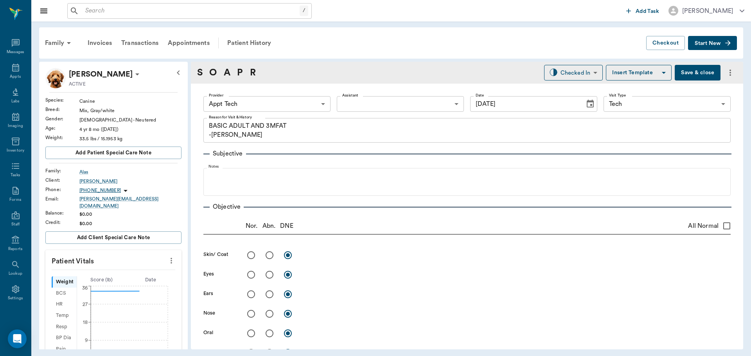
click at [293, 100] on body "/ ​ Add Task Dr. Bert Ellsworth Nectar Messages Appts Labs Imaging Inventory Ta…" at bounding box center [375, 178] width 751 height 356
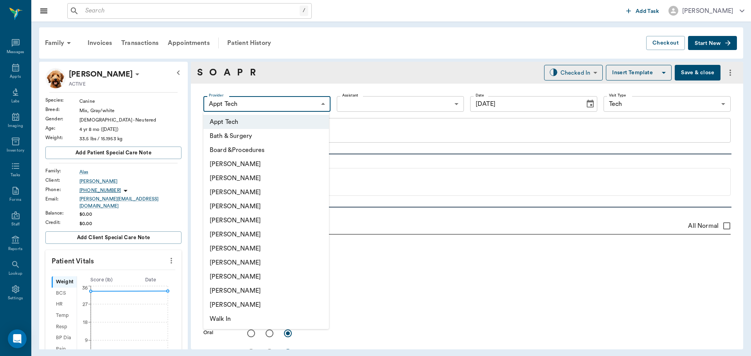
click at [265, 198] on li "Daniel Virnala" at bounding box center [266, 192] width 126 height 14
type input "642ef10e332a41444de2bad1"
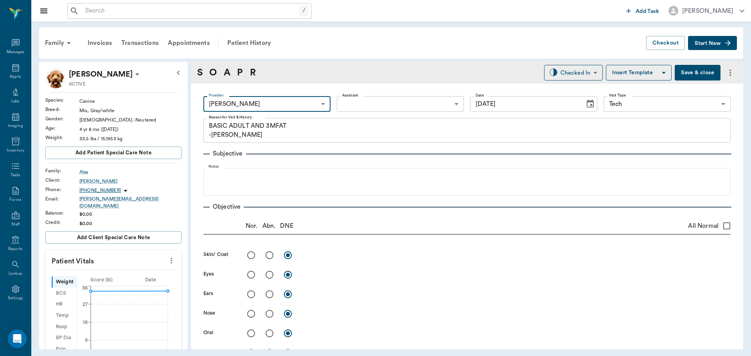
click at [169, 256] on icon "more" at bounding box center [171, 260] width 9 height 9
click at [155, 274] on li "Enter Vitals" at bounding box center [132, 269] width 78 height 14
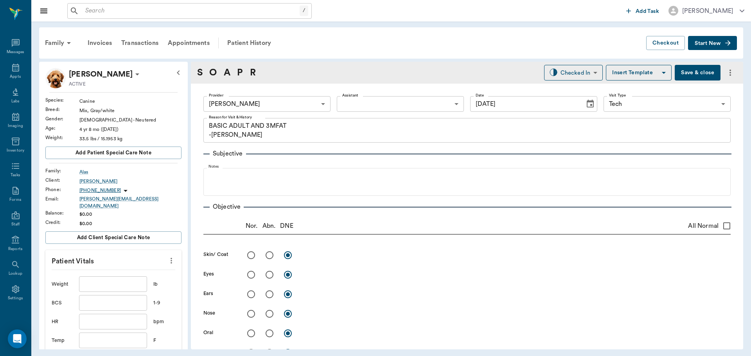
click at [127, 277] on input "text" at bounding box center [113, 284] width 68 height 16
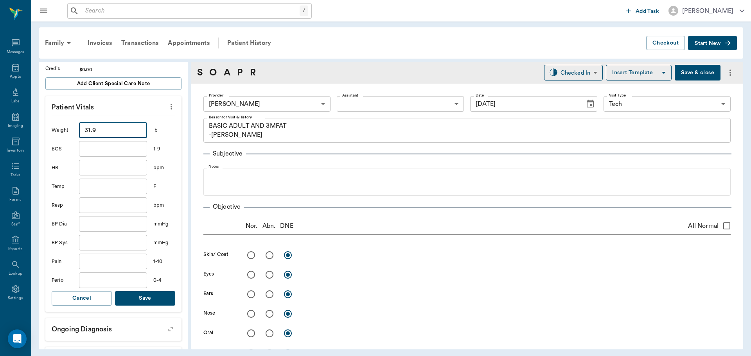
scroll to position [196, 0]
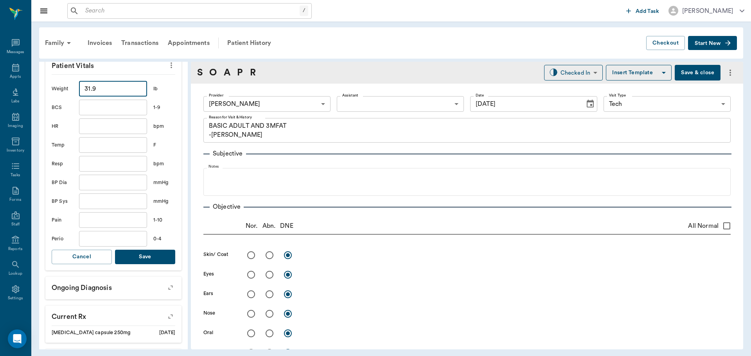
type input "31.9"
click at [144, 250] on button "Save" at bounding box center [145, 257] width 60 height 14
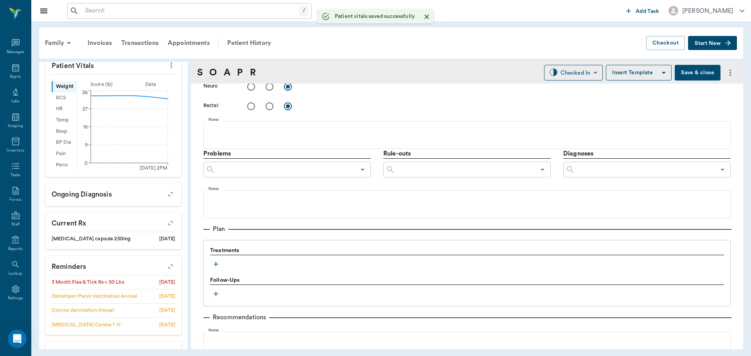
scroll to position [466, 0]
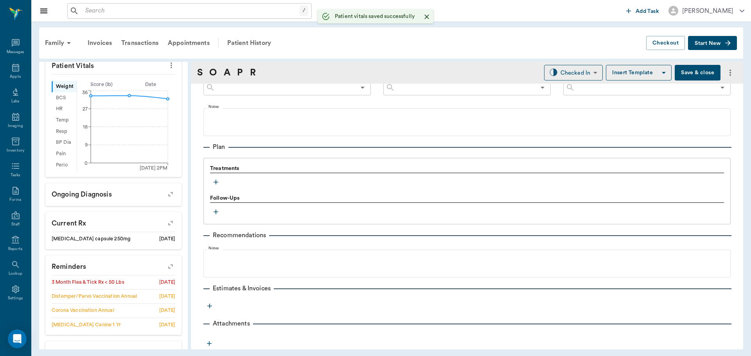
click at [218, 181] on icon "button" at bounding box center [216, 182] width 8 height 8
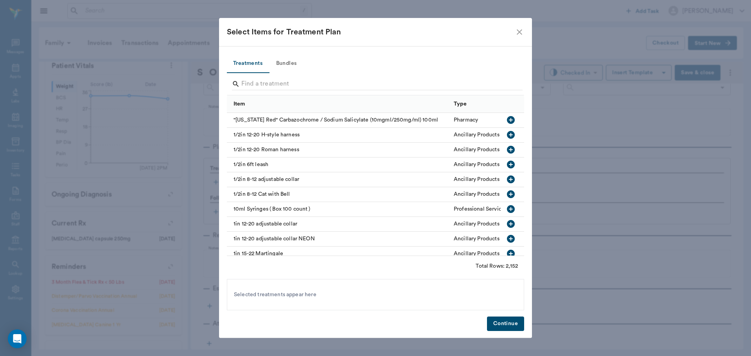
click at [287, 63] on button "Bundles" at bounding box center [286, 63] width 35 height 19
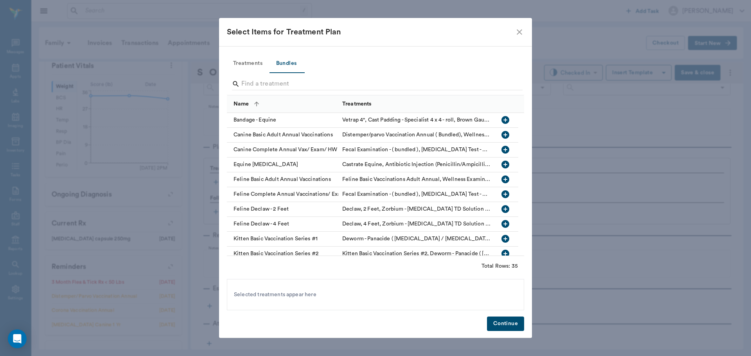
click at [310, 82] on input "Search" at bounding box center [375, 84] width 269 height 13
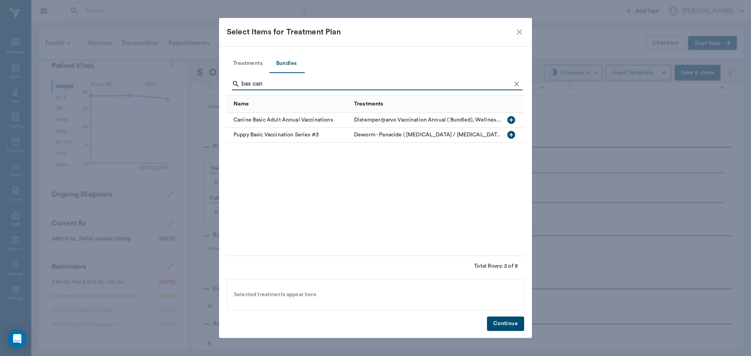
type input "bas can"
click at [515, 120] on icon "button" at bounding box center [511, 120] width 8 height 8
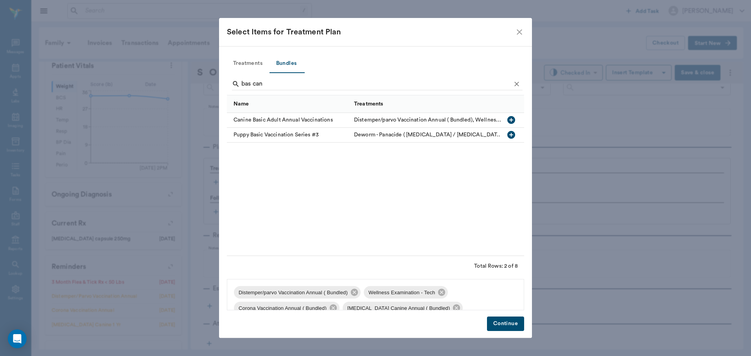
click at [518, 326] on button "Continue" at bounding box center [505, 324] width 37 height 14
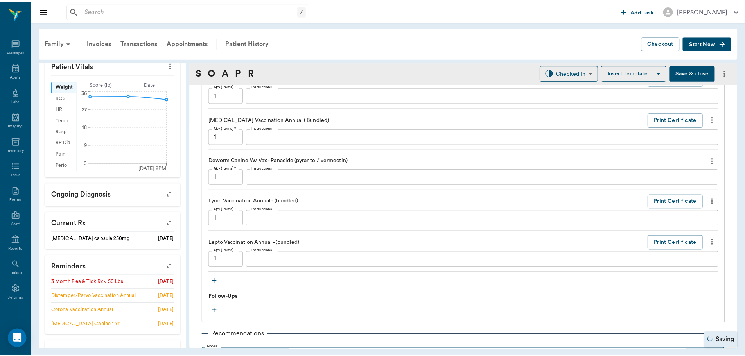
scroll to position [838, 0]
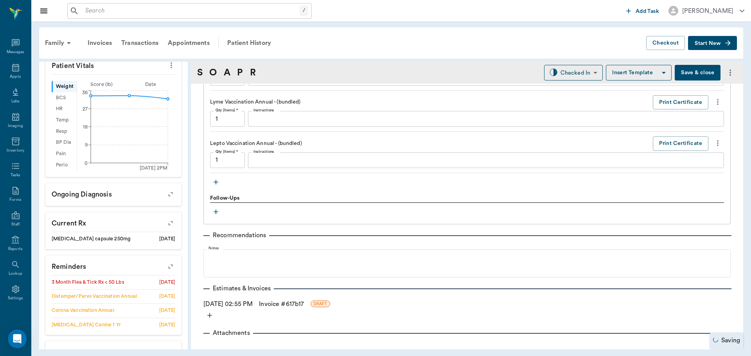
click at [297, 302] on link "Invoice # 617b17" at bounding box center [281, 304] width 45 height 9
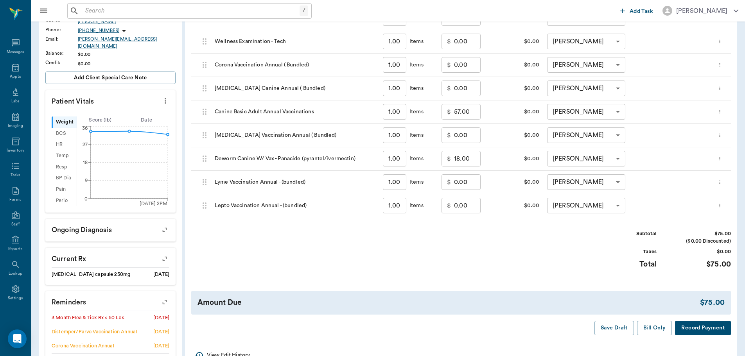
scroll to position [196, 0]
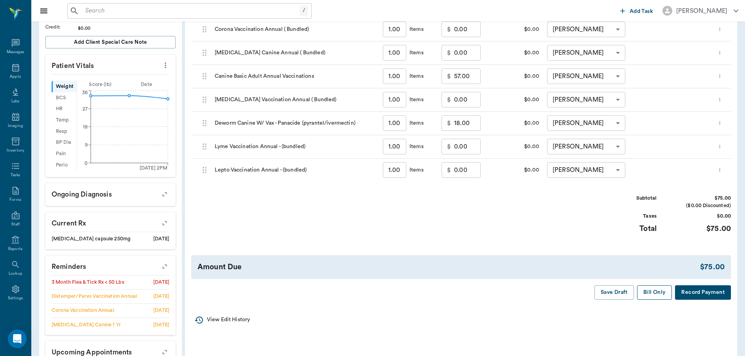
click at [662, 292] on button "Bill Only" at bounding box center [654, 292] width 35 height 14
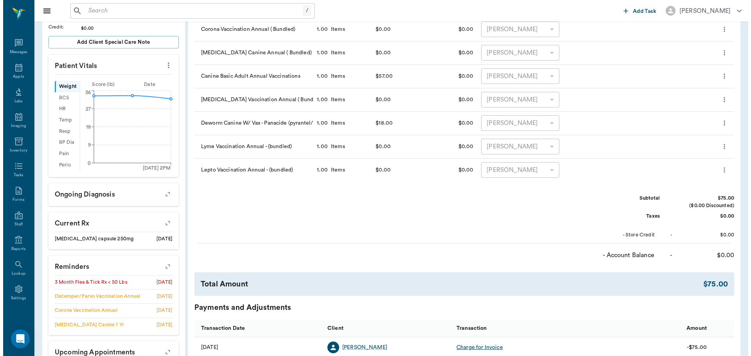
scroll to position [0, 0]
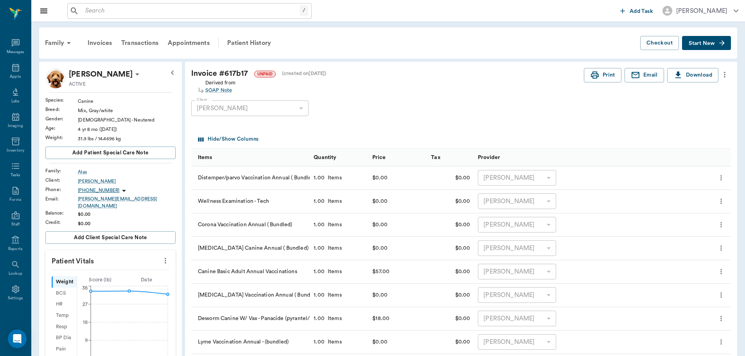
click at [730, 73] on button "more" at bounding box center [724, 74] width 13 height 13
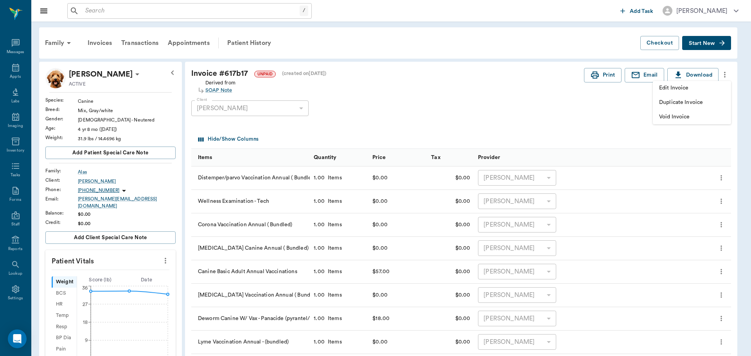
click at [707, 85] on span "Edit Invoice" at bounding box center [692, 88] width 66 height 8
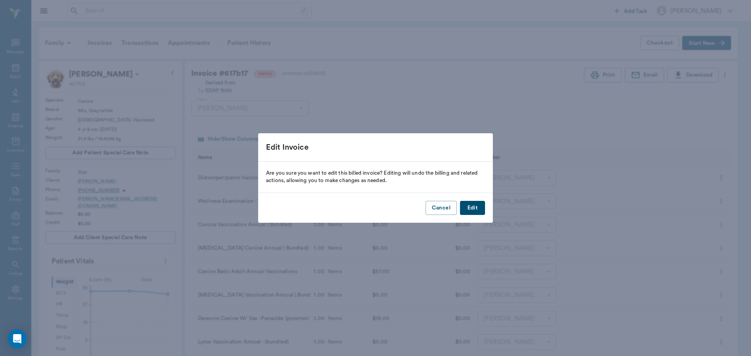
click at [476, 209] on button "Edit" at bounding box center [472, 208] width 25 height 14
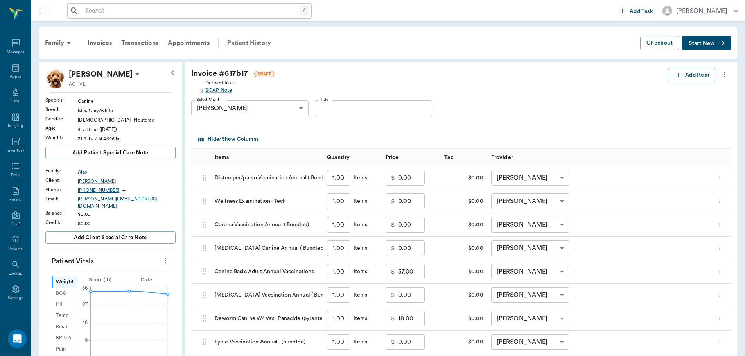
click at [255, 41] on div "Patient History" at bounding box center [249, 43] width 53 height 19
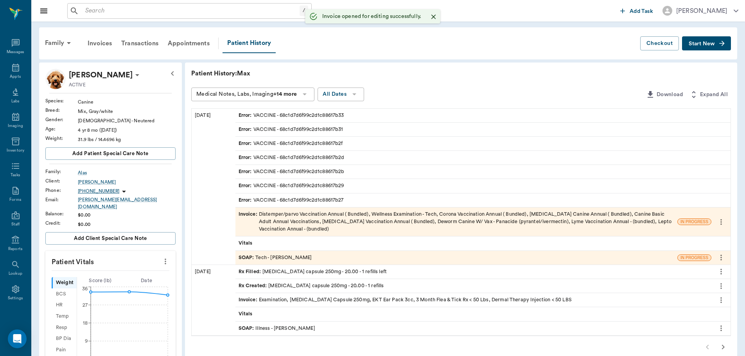
click at [306, 257] on div "SOAP : Tech - Daniel Virnala" at bounding box center [456, 258] width 442 height 14
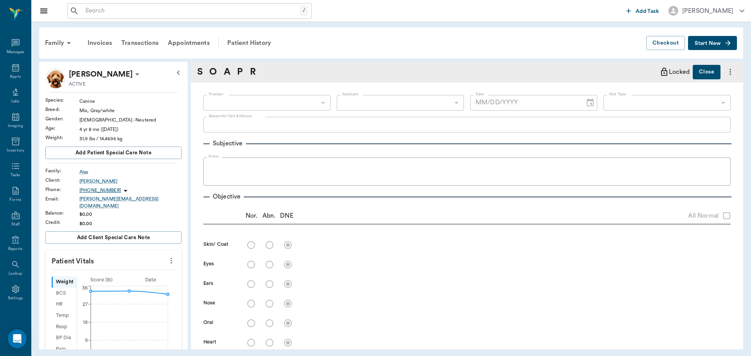
type input "642ef10e332a41444de2bad1"
type input "65d2be4f46e3a538d89b8c1a"
type textarea "BASIC ADULT AND 3MFAT -LORY"
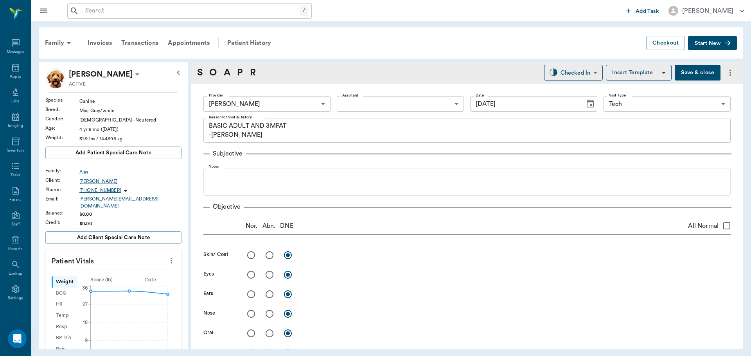
type input "[DATE]"
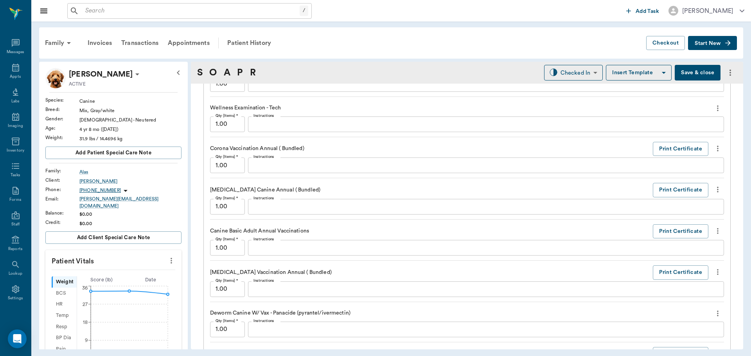
scroll to position [848, 0]
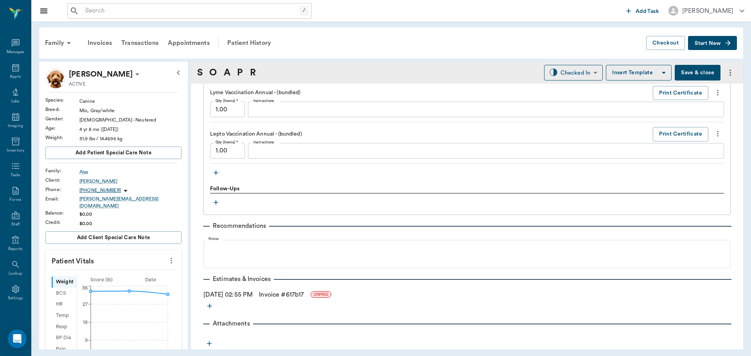
click at [216, 174] on icon "button" at bounding box center [216, 173] width 8 height 8
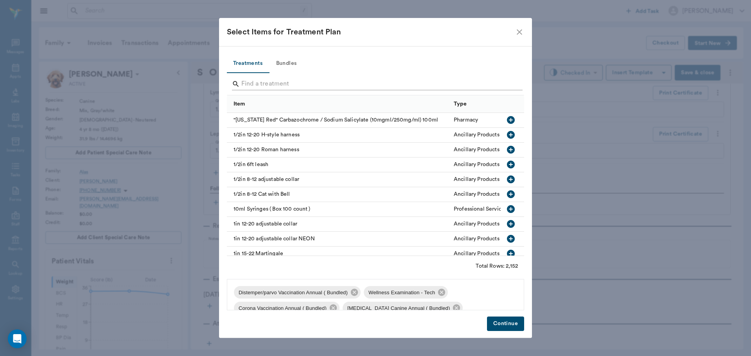
click at [308, 82] on input "Search" at bounding box center [375, 84] width 269 height 13
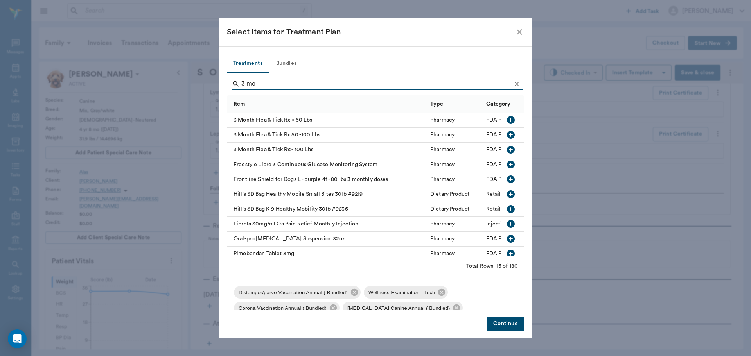
type input "3 mo"
click at [507, 120] on icon "button" at bounding box center [511, 120] width 8 height 8
click at [515, 320] on button "Continue" at bounding box center [505, 324] width 37 height 14
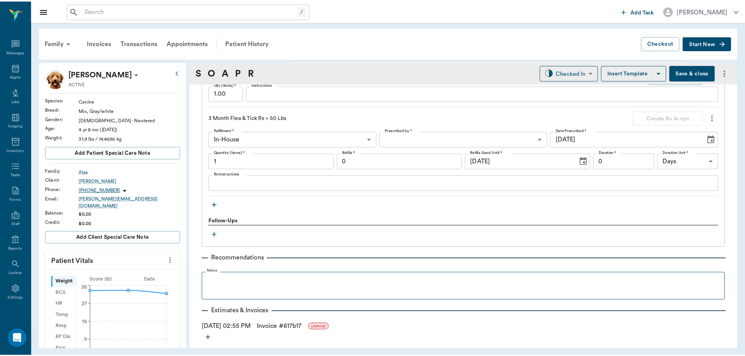
scroll to position [937, 0]
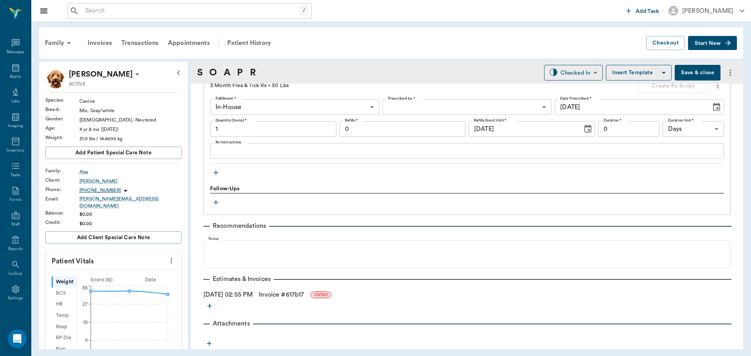
click at [297, 295] on link "Invoice # 617b17" at bounding box center [281, 294] width 45 height 9
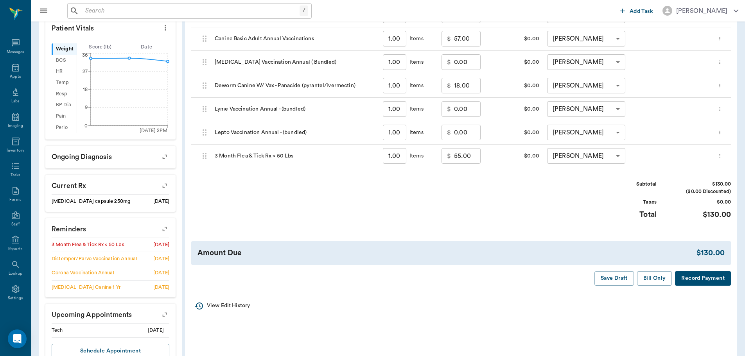
scroll to position [255, 0]
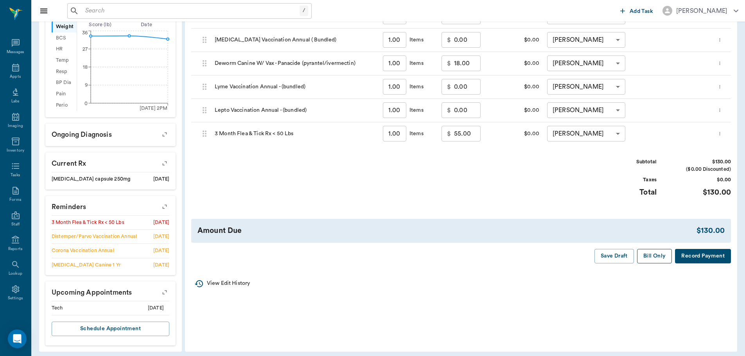
click at [657, 254] on button "Bill Only" at bounding box center [654, 256] width 35 height 14
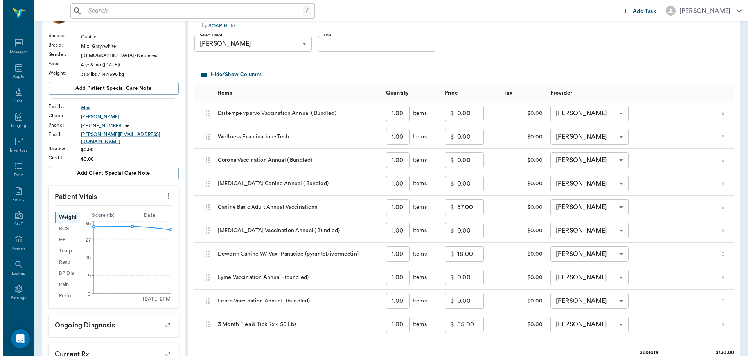
scroll to position [0, 0]
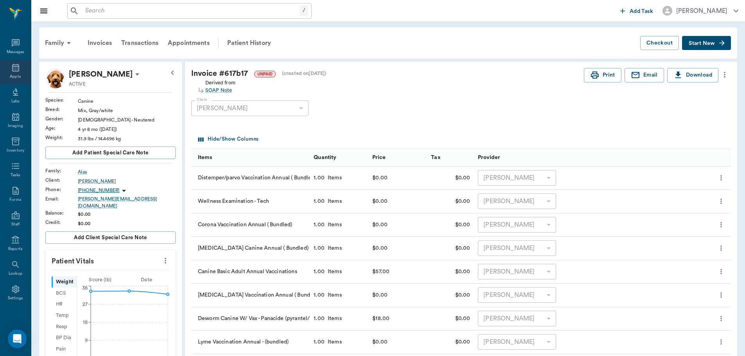
click at [11, 67] on icon at bounding box center [15, 67] width 9 height 9
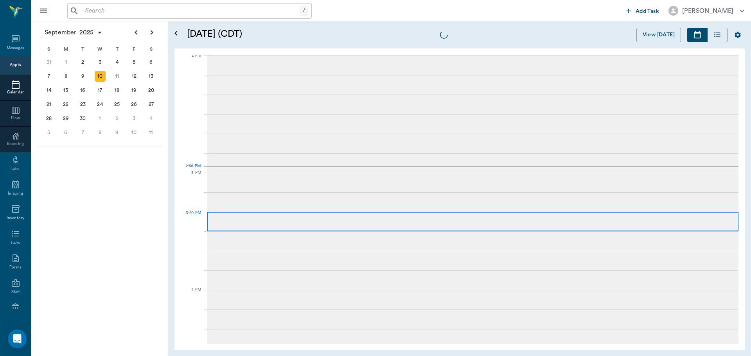
scroll to position [705, 0]
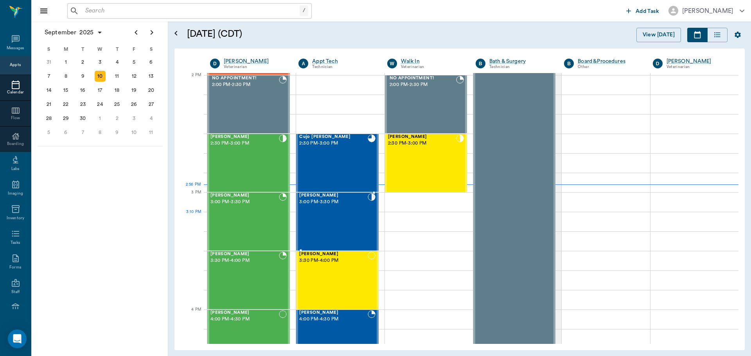
click at [327, 214] on div "Max Alas 3:00 PM - 3:30 PM" at bounding box center [333, 221] width 68 height 57
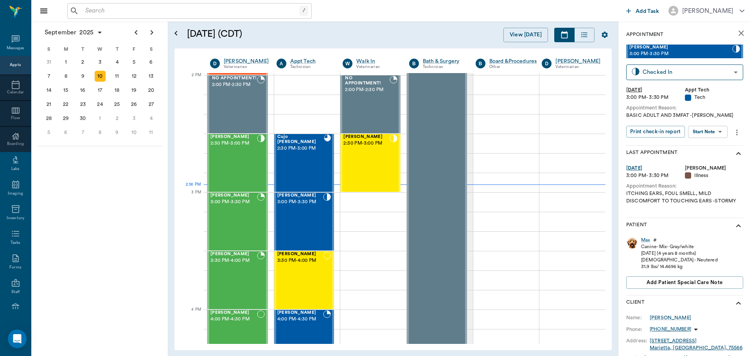
click at [710, 130] on body "/ ​ Add Task Dr. Bert Ellsworth Nectar Messages Appts Calendar Flow Boarding La…" at bounding box center [375, 178] width 751 height 356
click at [730, 75] on div at bounding box center [375, 178] width 751 height 356
click at [718, 73] on body "/ ​ Add Task Dr. Bert Ellsworth Nectar Messages Appts Calendar Flow Boarding La…" at bounding box center [375, 178] width 751 height 356
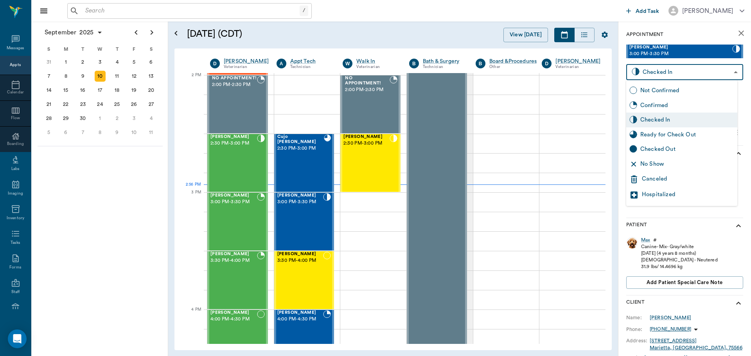
click at [686, 132] on div "Ready for Check Out" at bounding box center [687, 135] width 94 height 9
type input "READY_TO_CHECKOUT"
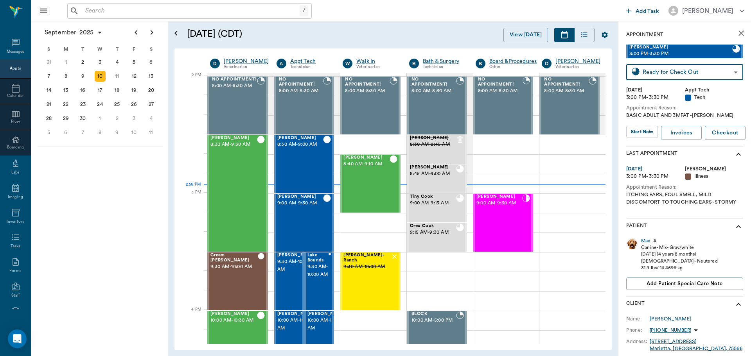
scroll to position [705, 0]
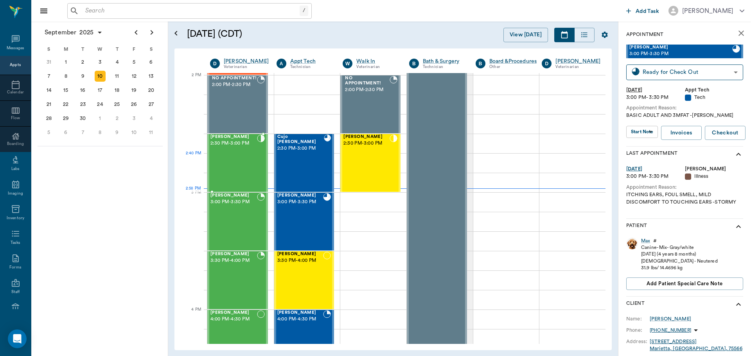
click at [251, 166] on div "[PERSON_NAME] 2:30 PM - 3:00 PM" at bounding box center [233, 163] width 47 height 57
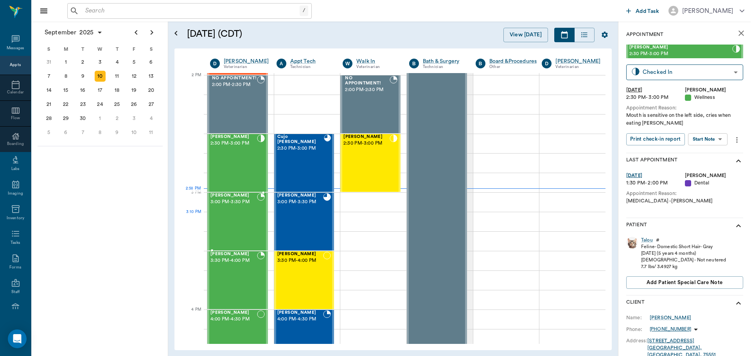
click at [228, 226] on div "Logan Caver 3:00 PM - 3:30 PM" at bounding box center [233, 221] width 47 height 57
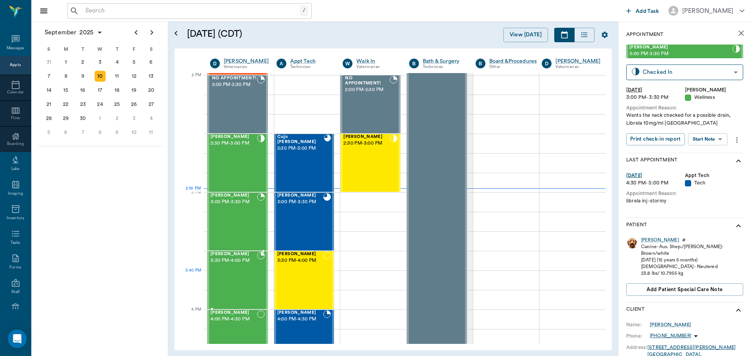
click at [232, 283] on div "Gigi SHEARIN 3:30 PM - 4:00 PM" at bounding box center [233, 280] width 47 height 57
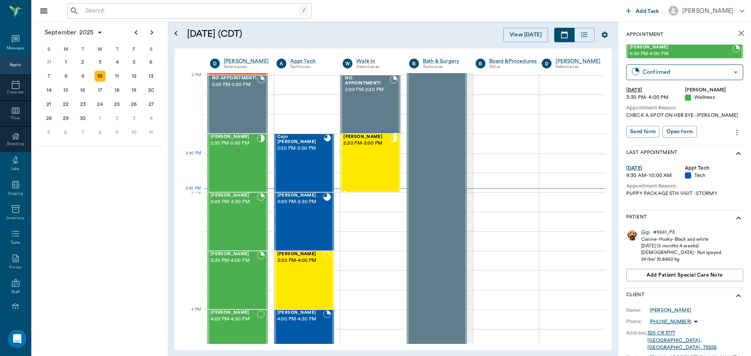
click at [355, 157] on div "[PERSON_NAME][GEOGRAPHIC_DATA] 2:30 PM - 3:00 PM" at bounding box center [366, 163] width 46 height 57
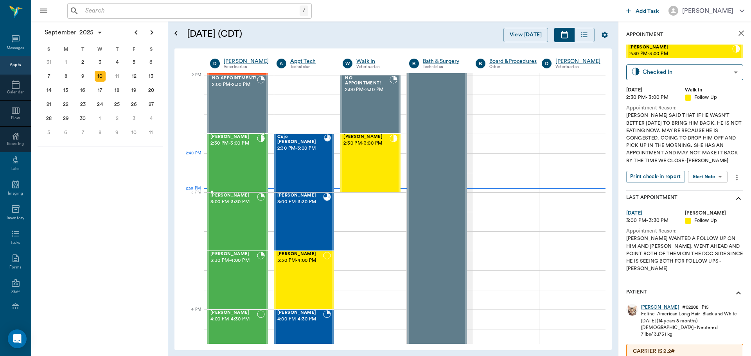
click at [226, 166] on div "[PERSON_NAME] 2:30 PM - 3:00 PM" at bounding box center [233, 163] width 47 height 57
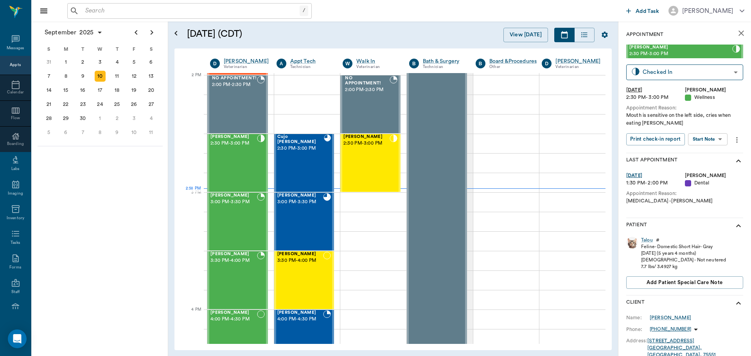
click at [713, 138] on body "/ ​ Add Task Dr. Bert Ellsworth Nectar Messages Appts Calendar Flow Boarding La…" at bounding box center [375, 178] width 751 height 356
click at [708, 152] on button "View SOAP" at bounding box center [699, 155] width 27 height 9
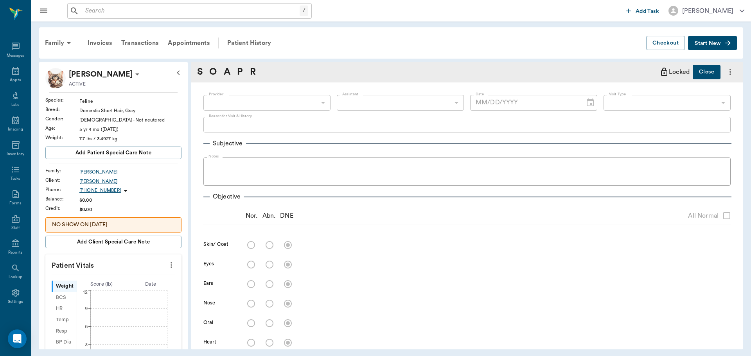
scroll to position [4, 0]
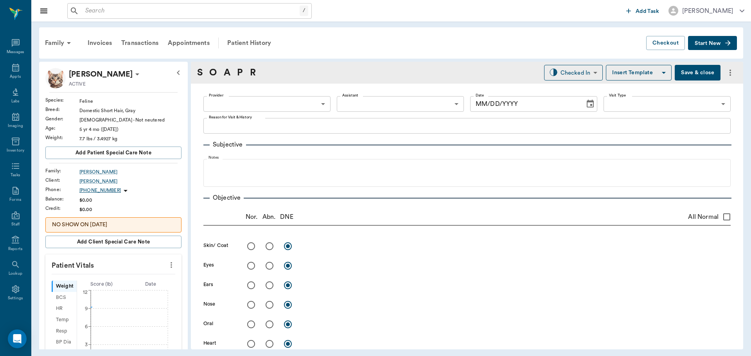
type input "63ec2f075fda476ae8351a4d"
type input "65d2be4f46e3a538d89b8c14"
type textarea "Mouth is sensitive on the left side, cries when eating [PERSON_NAME]"
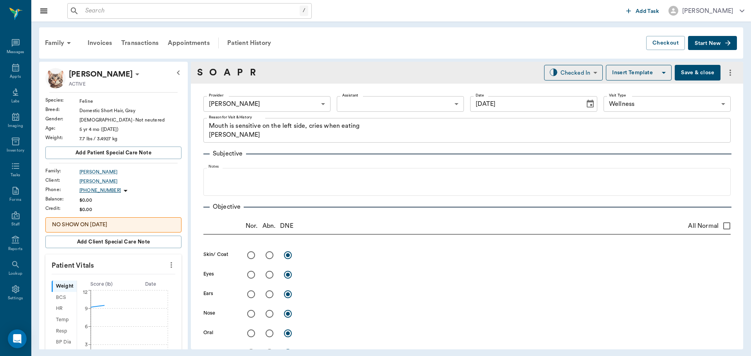
type input "[DATE]"
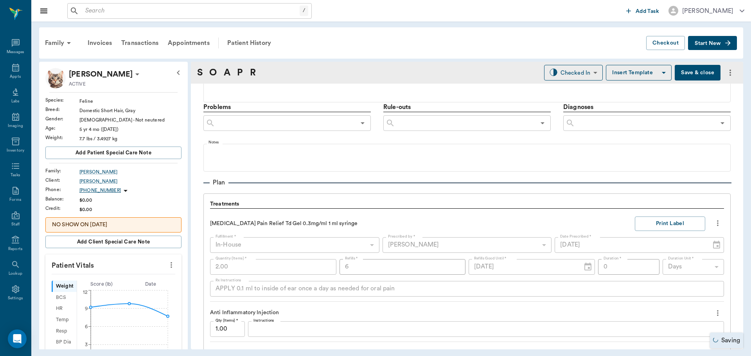
scroll to position [547, 0]
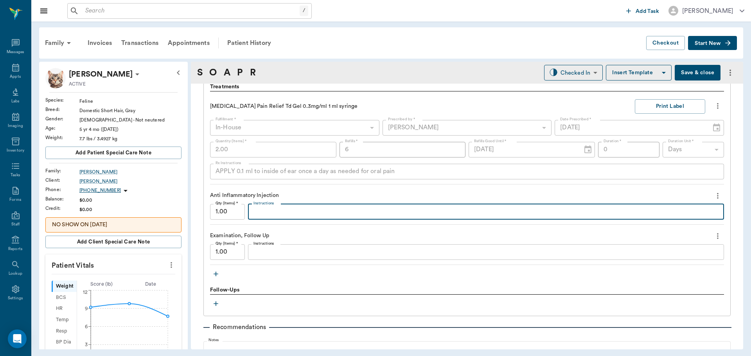
click at [271, 212] on textarea "Instructions" at bounding box center [485, 211] width 465 height 9
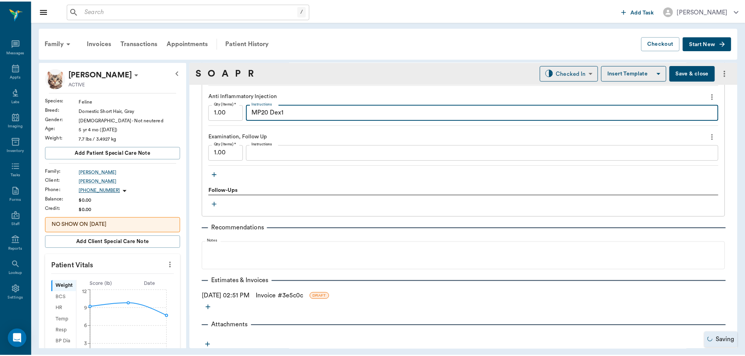
scroll to position [649, 0]
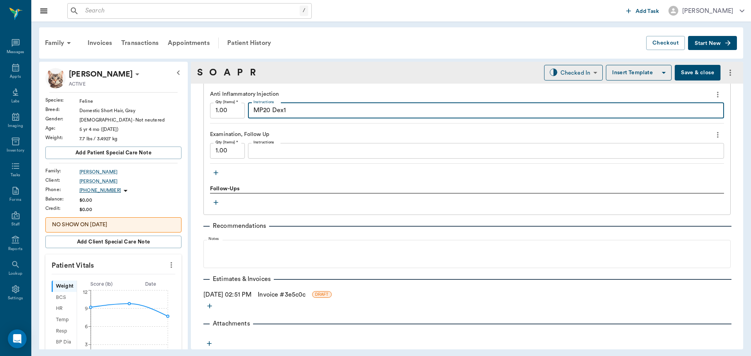
type textarea "MP20 Dex1"
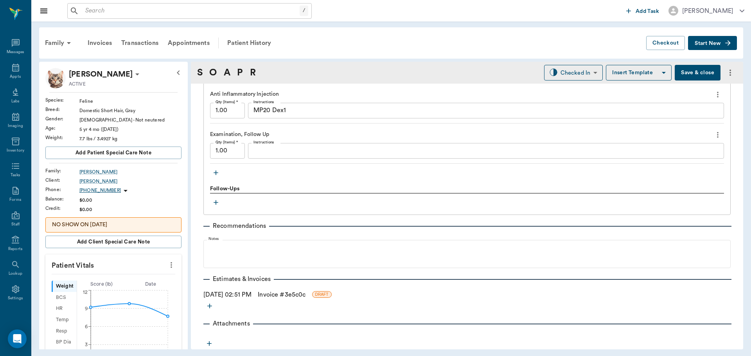
click at [279, 294] on link "Invoice # 3e5c0c" at bounding box center [282, 294] width 48 height 9
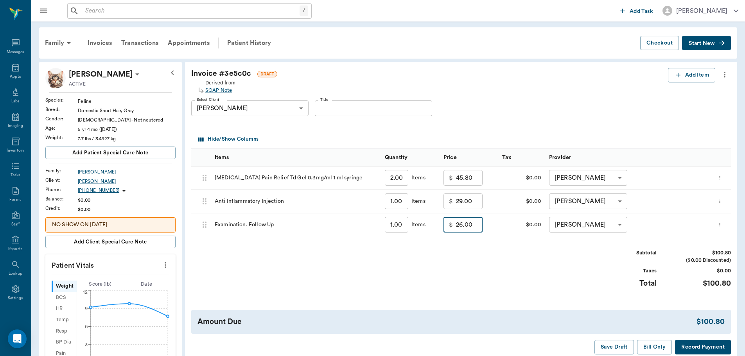
click at [470, 226] on input "26.00" at bounding box center [469, 225] width 27 height 16
type input "20.00"
click at [479, 265] on div "Subtotal $94.80 ($0.00 Discounted) Taxes $0.00 Total $94.80" at bounding box center [461, 273] width 540 height 48
click at [650, 349] on button "Bill Only" at bounding box center [654, 347] width 35 height 14
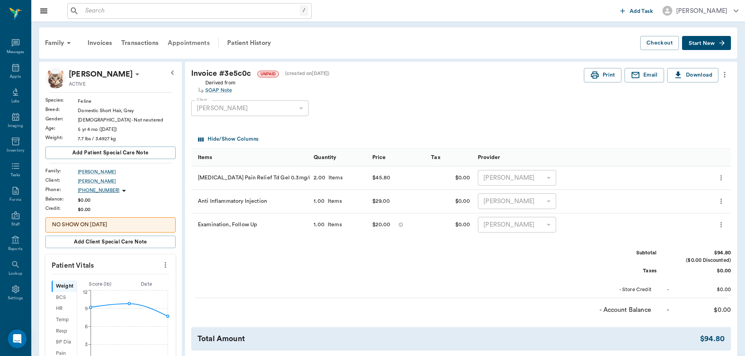
click at [182, 41] on div "Appointments" at bounding box center [188, 43] width 51 height 19
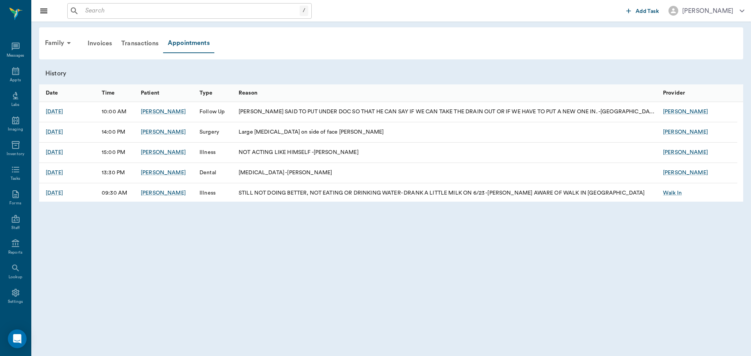
scroll to position [4, 0]
click at [138, 47] on div "Transactions" at bounding box center [140, 43] width 47 height 19
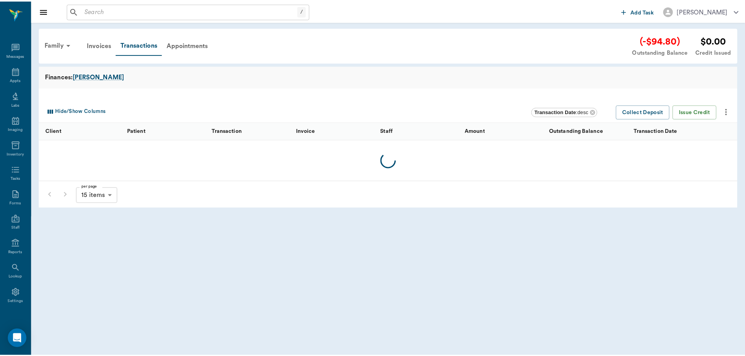
scroll to position [4, 0]
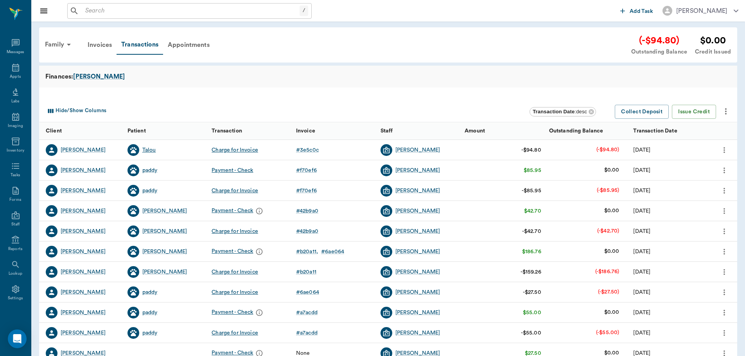
click at [145, 152] on div "Talou" at bounding box center [149, 150] width 14 height 8
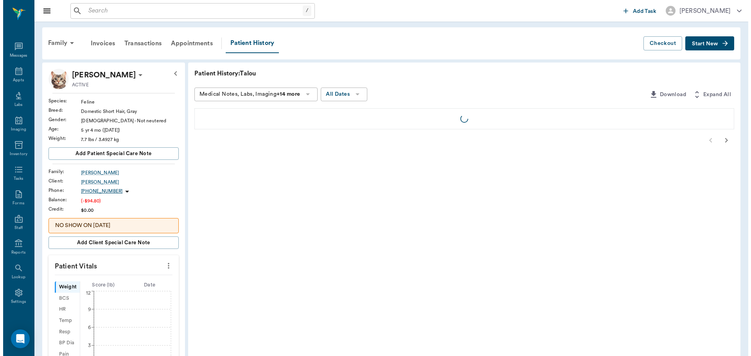
scroll to position [4, 0]
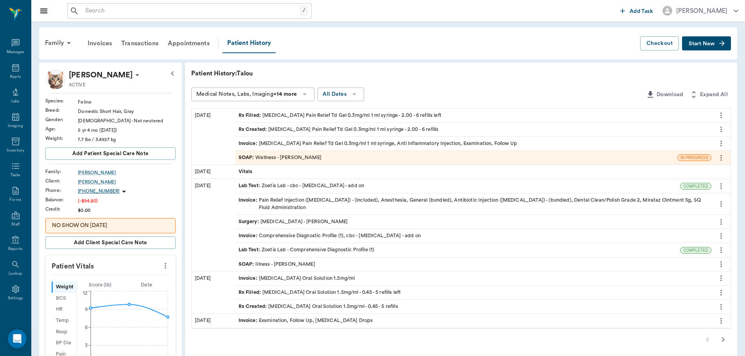
click at [301, 157] on div "SOAP : Wellness - Dr. Bert Ellsworth" at bounding box center [280, 157] width 83 height 7
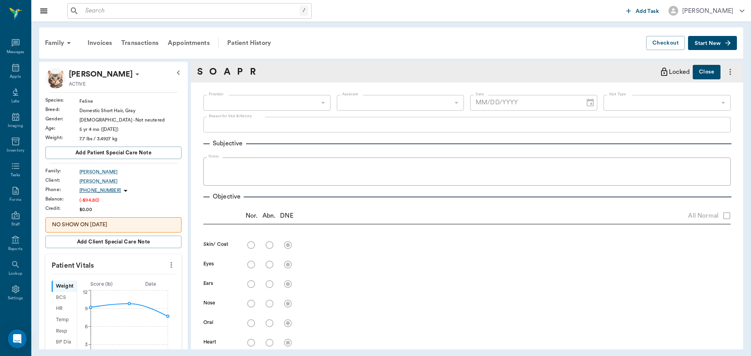
type input "63ec2f075fda476ae8351a4d"
type input "65d2be4f46e3a538d89b8c14"
type textarea "Mouth is sensitive on the left side, cries when eating [PERSON_NAME]"
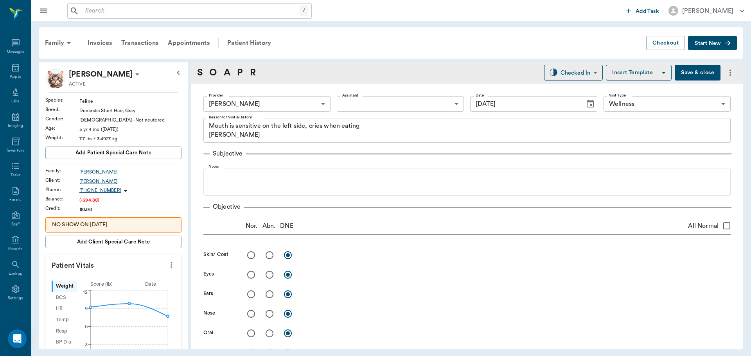
type input "[DATE]"
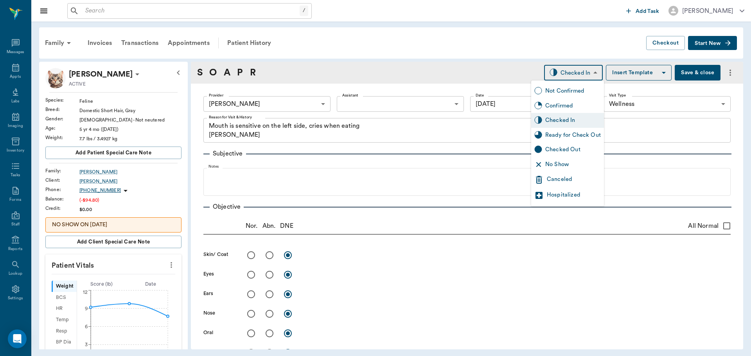
click at [579, 72] on body "/ ​ Add Task Dr. Bert Ellsworth Nectar Messages Appts Labs Imaging Inventory Ta…" at bounding box center [375, 178] width 751 height 356
click at [567, 136] on div "Ready for Check Out" at bounding box center [573, 135] width 56 height 9
type input "READY_TO_CHECKOUT"
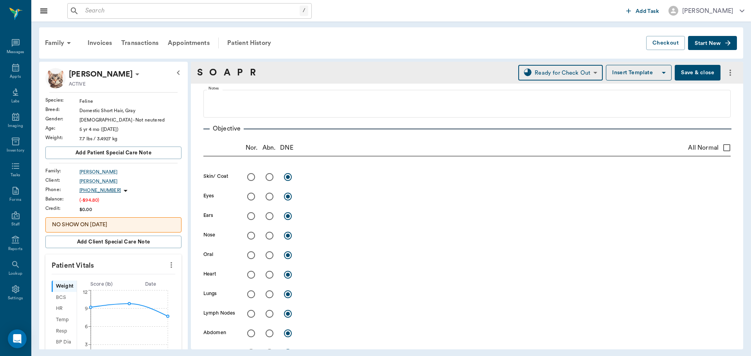
scroll to position [39, 0]
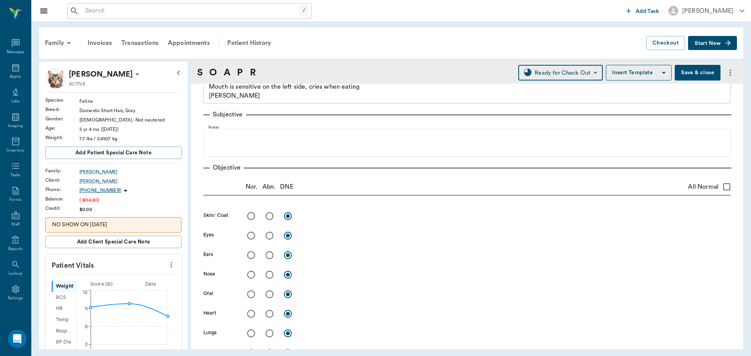
click at [270, 215] on input "radio" at bounding box center [269, 216] width 16 height 16
radio input "true"
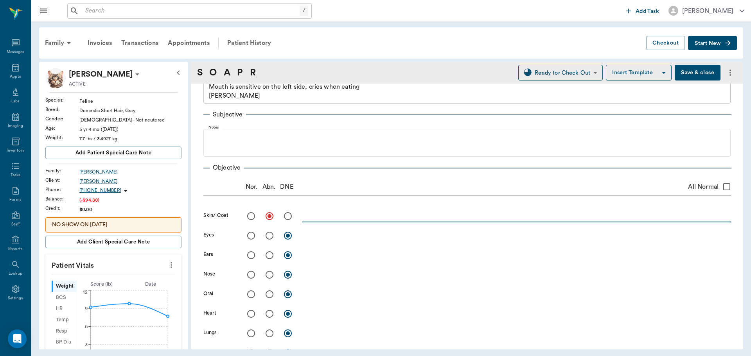
click at [319, 215] on textarea at bounding box center [516, 216] width 428 height 9
type textarea "scratching on L TMJ"
click at [268, 296] on input "radio" at bounding box center [269, 294] width 16 height 16
radio input "true"
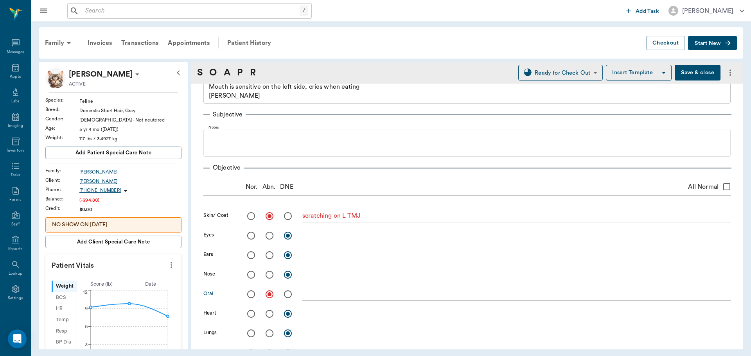
click at [303, 296] on textarea at bounding box center [516, 294] width 428 height 9
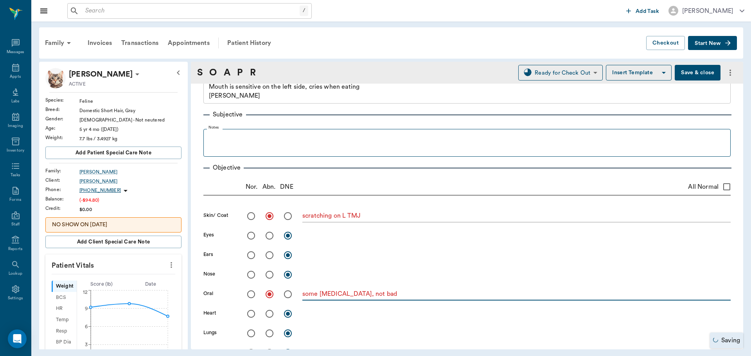
type textarea "some stomatitis, not bad"
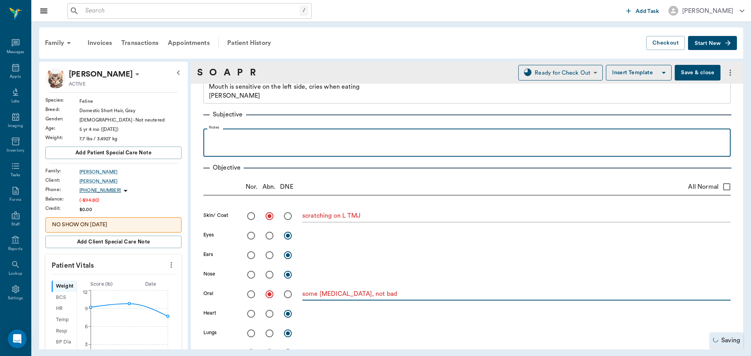
click at [230, 135] on p at bounding box center [466, 137] width 519 height 9
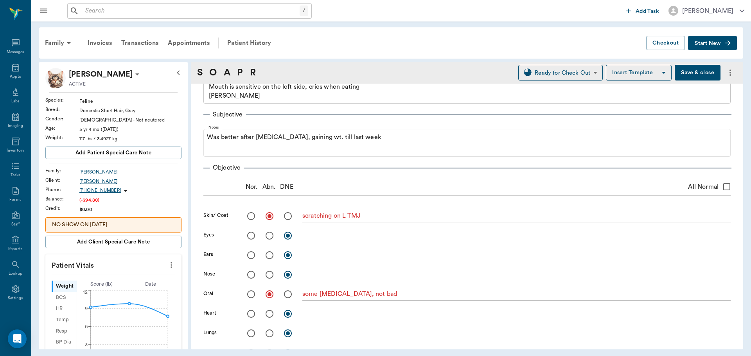
click at [167, 265] on icon "more" at bounding box center [171, 264] width 9 height 9
click at [129, 276] on span "Enter Vitals" at bounding box center [133, 279] width 66 height 8
click at [133, 289] on input "text" at bounding box center [113, 289] width 68 height 16
type input "9"
click at [94, 347] on input "text" at bounding box center [113, 345] width 68 height 16
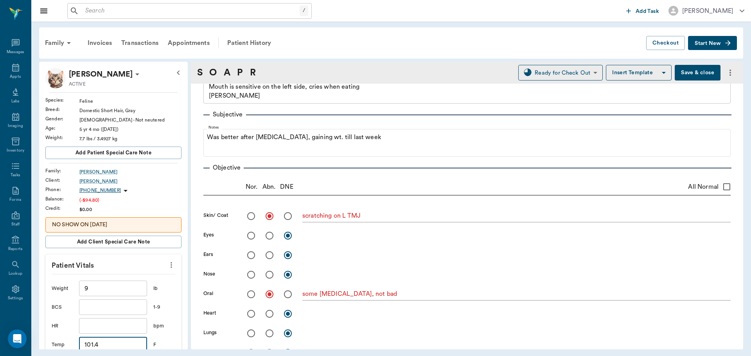
type input "101.4"
click at [679, 77] on button "Save & close" at bounding box center [698, 73] width 46 height 16
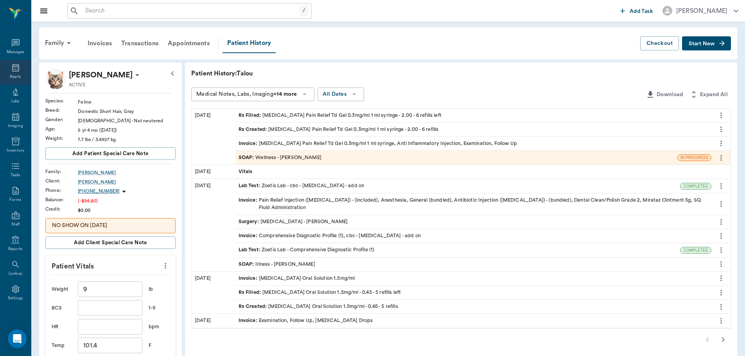
click at [12, 71] on icon at bounding box center [15, 68] width 7 height 8
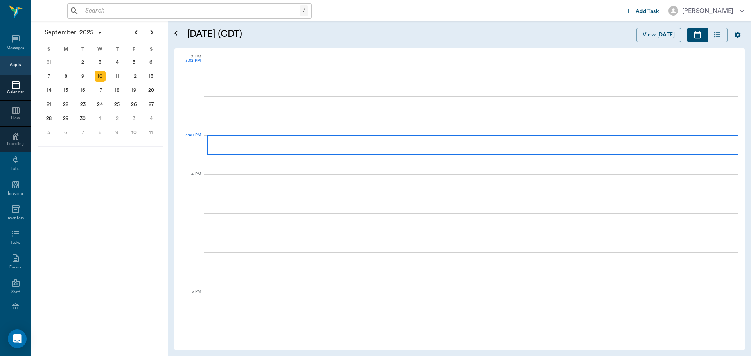
scroll to position [822, 0]
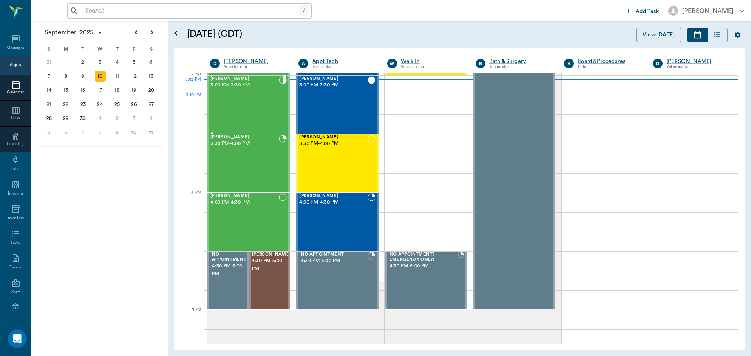
click at [254, 113] on div "Logan Caver 3:00 PM - 3:30 PM" at bounding box center [244, 104] width 68 height 57
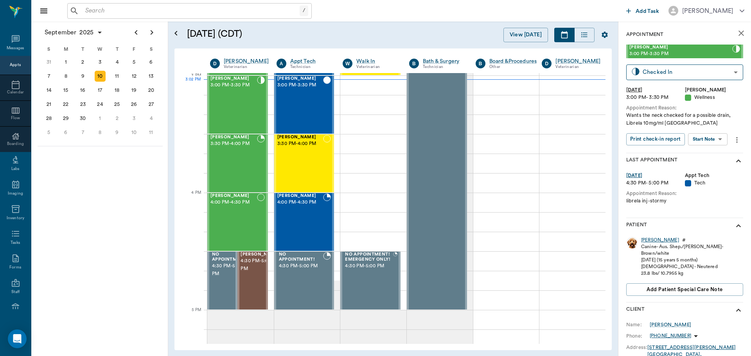
click at [649, 242] on div "Logan" at bounding box center [660, 240] width 38 height 7
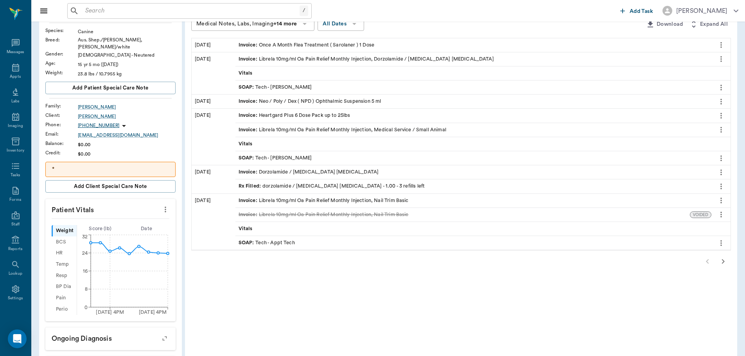
scroll to position [78, 0]
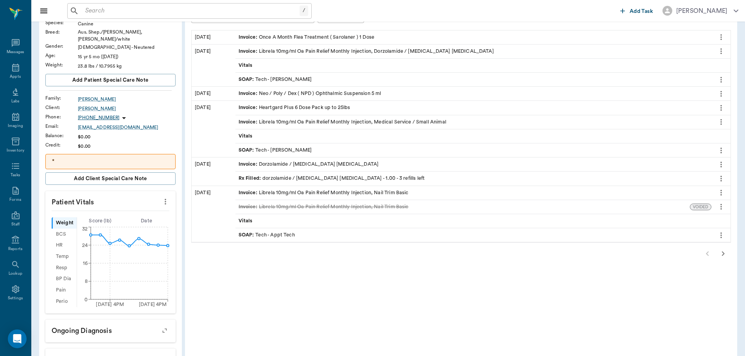
click at [284, 149] on div "SOAP : Tech - Daniel Virnala" at bounding box center [276, 150] width 74 height 7
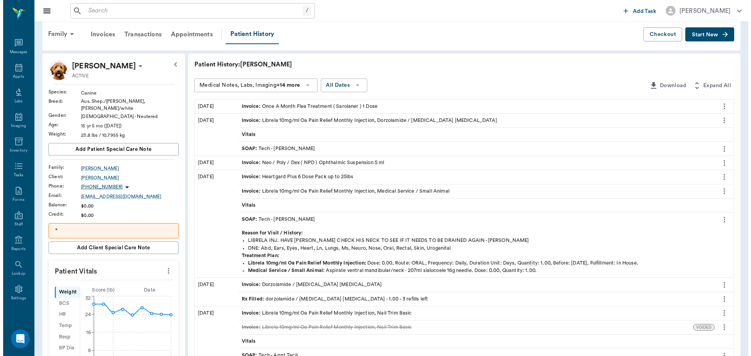
scroll to position [0, 0]
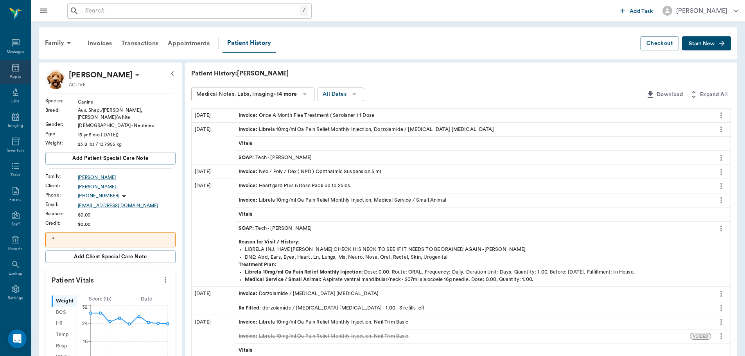
click at [16, 69] on icon at bounding box center [15, 67] width 9 height 9
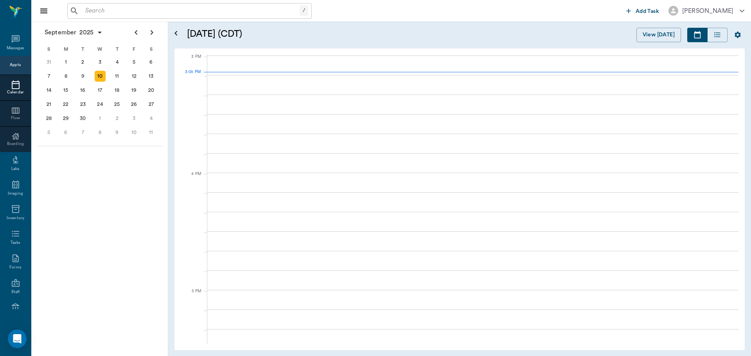
scroll to position [822, 0]
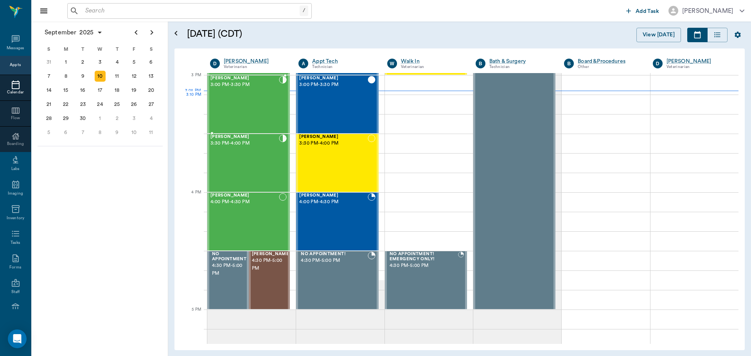
click at [271, 100] on div "Logan Caver 3:00 PM - 3:30 PM" at bounding box center [244, 104] width 68 height 57
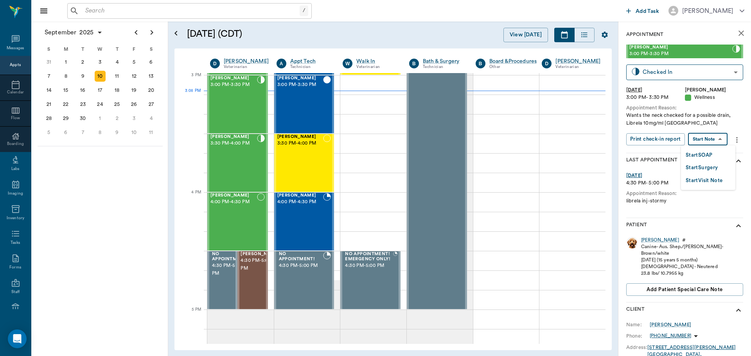
click at [708, 140] on body "/ ​ Add Task Dr. Bert Ellsworth Nectar Messages Appts Calendar Flow Boarding La…" at bounding box center [375, 178] width 751 height 356
click at [714, 156] on li "Start SOAP" at bounding box center [708, 155] width 54 height 13
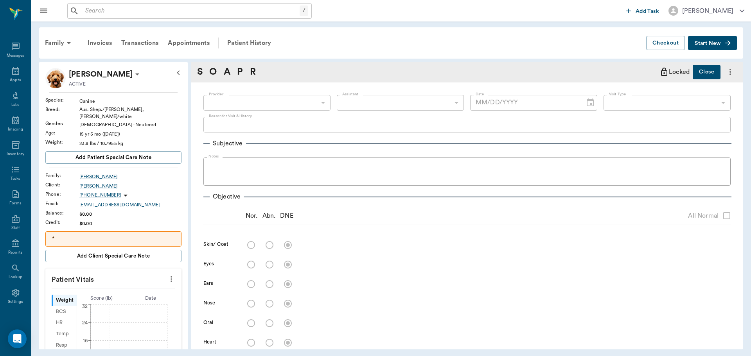
type input "63ec2f075fda476ae8351a4d"
type input "65d2be4f46e3a538d89b8c14"
type textarea "Wants the neck checked for a possible drain, Librela 10mg/ml Caryn"
type input "[DATE]"
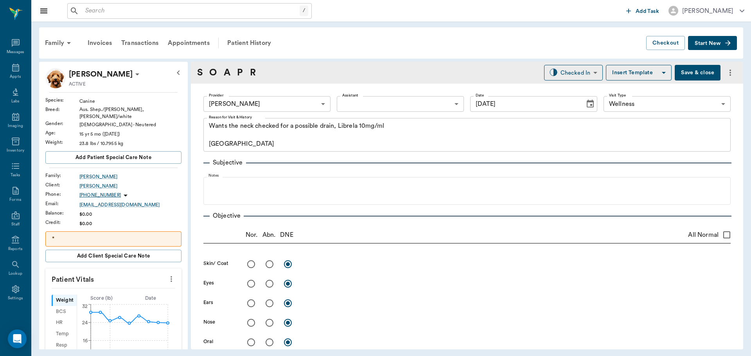
scroll to position [39, 0]
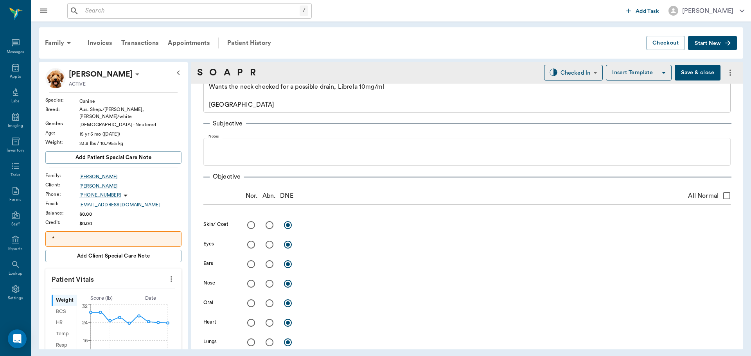
click at [167, 275] on icon "more" at bounding box center [171, 279] width 9 height 9
click at [146, 286] on span "Enter Vitals" at bounding box center [133, 288] width 66 height 8
click at [130, 303] on input "text" at bounding box center [113, 303] width 68 height 16
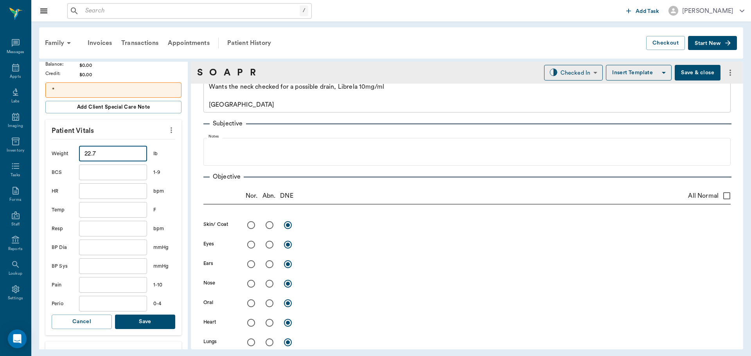
scroll to position [156, 0]
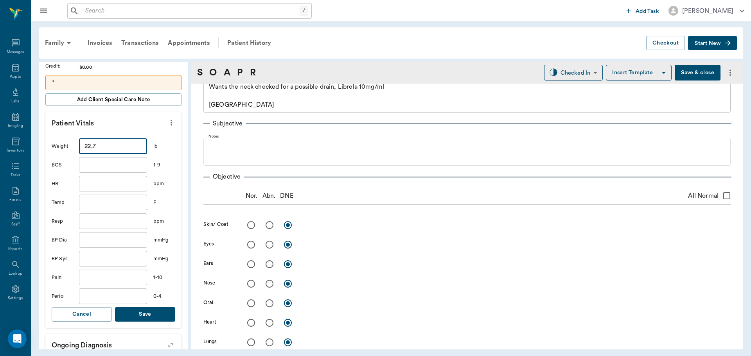
type input "22.7"
click at [143, 314] on button "Save" at bounding box center [145, 314] width 60 height 14
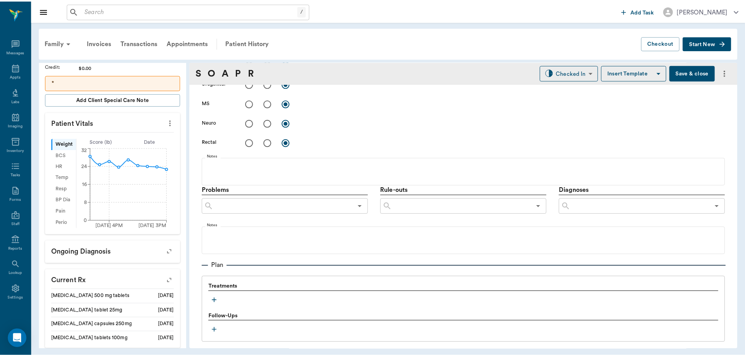
scroll to position [391, 0]
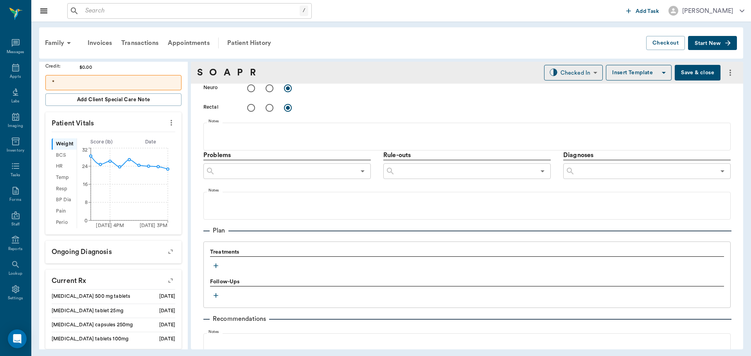
click at [216, 264] on icon "button" at bounding box center [216, 266] width 5 height 5
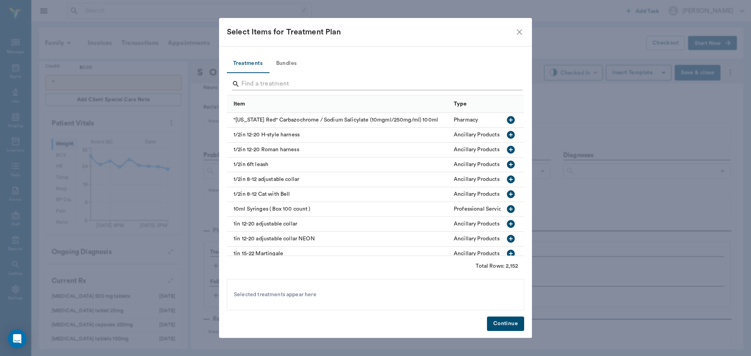
click at [269, 84] on input "Search" at bounding box center [375, 84] width 269 height 13
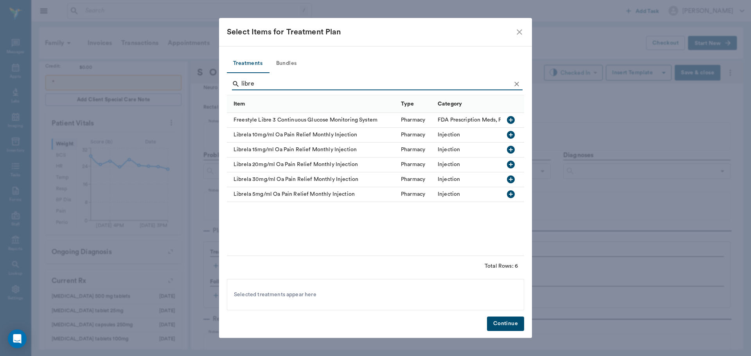
type input "libre"
click at [511, 135] on icon "button" at bounding box center [511, 135] width 8 height 8
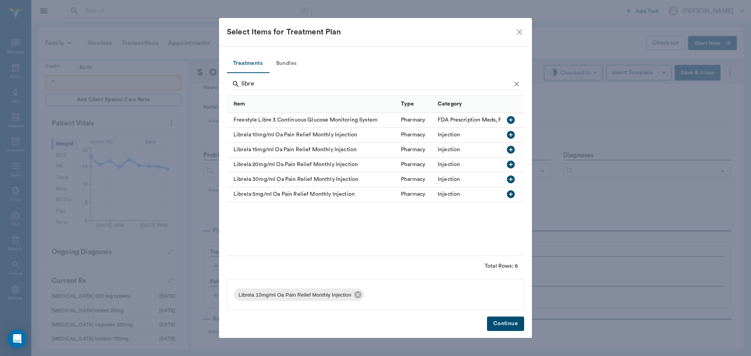
click at [515, 321] on button "Continue" at bounding box center [505, 324] width 37 height 14
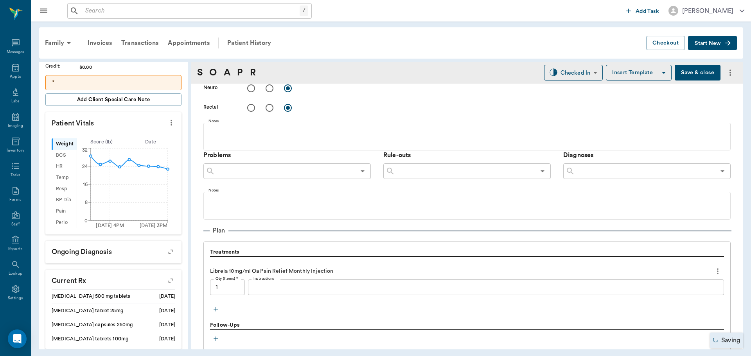
click at [215, 312] on icon "button" at bounding box center [216, 309] width 8 height 8
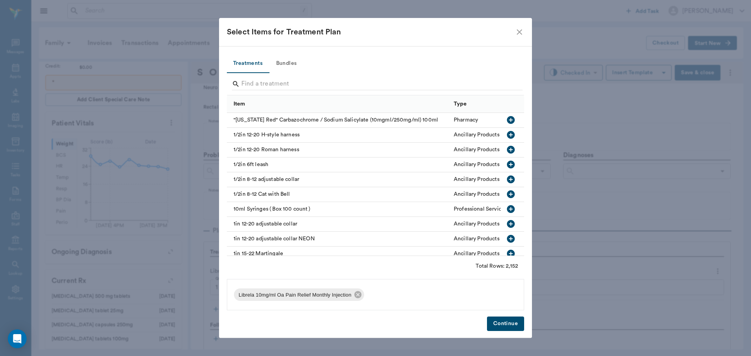
click at [510, 320] on button "Continue" at bounding box center [505, 324] width 37 height 14
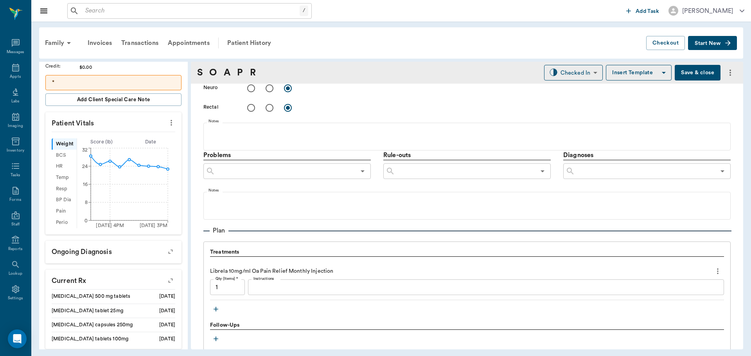
click at [684, 70] on button "Save & close" at bounding box center [698, 73] width 46 height 16
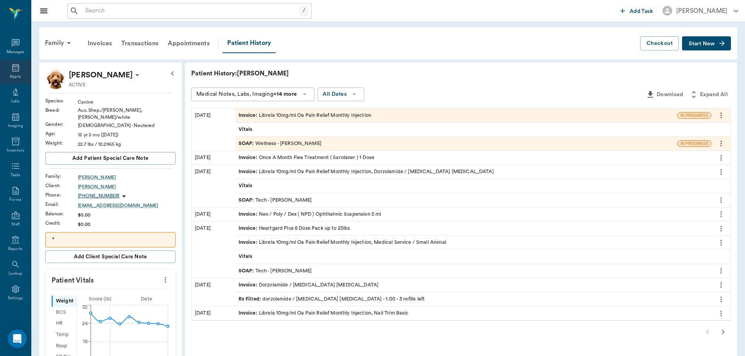
click at [12, 69] on icon at bounding box center [15, 68] width 7 height 8
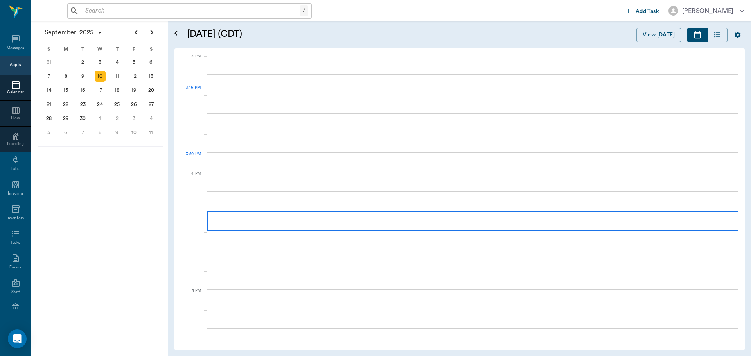
scroll to position [823, 0]
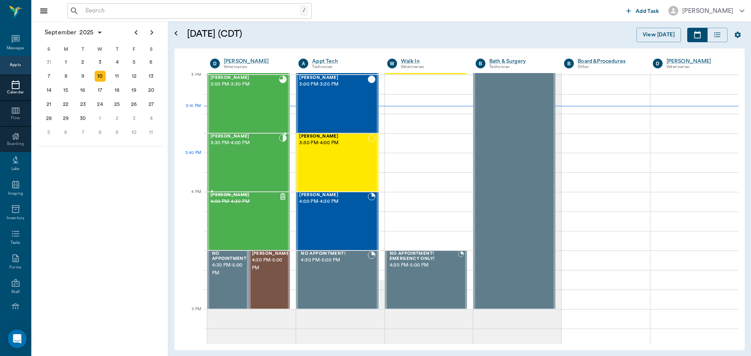
click at [246, 163] on div "Gigi SHEARIN 3:30 PM - 4:00 PM" at bounding box center [244, 162] width 68 height 57
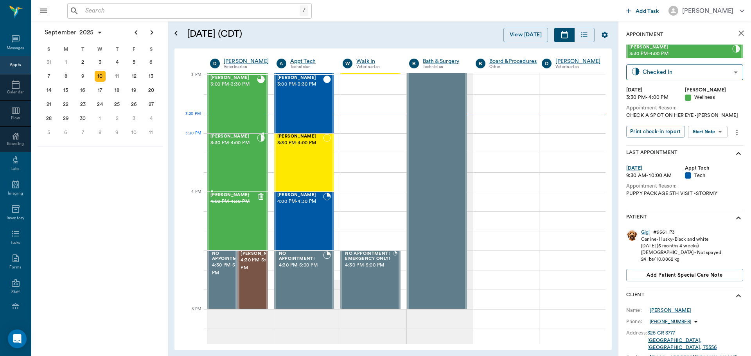
click at [226, 153] on div "Gigi SHEARIN 3:30 PM - 4:00 PM" at bounding box center [233, 162] width 47 height 57
click at [711, 128] on body "/ ​ Add Task Dr. Bert Ellsworth Nectar Messages Appts Calendar Flow Boarding La…" at bounding box center [375, 178] width 751 height 356
click at [711, 144] on button "Start SOAP" at bounding box center [699, 148] width 27 height 9
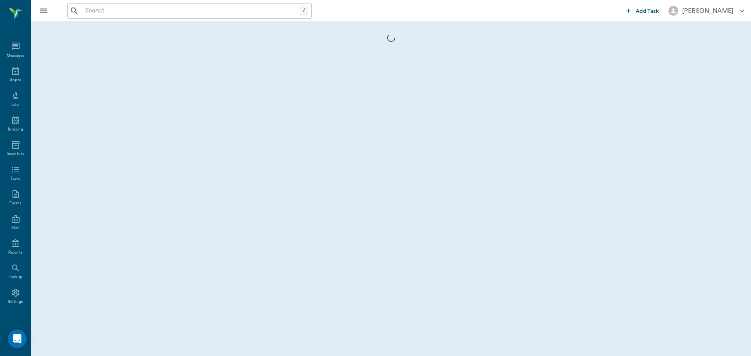
scroll to position [4, 0]
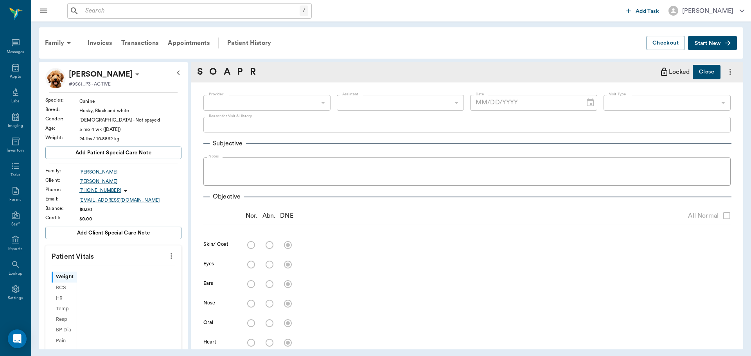
type input "63ec2f075fda476ae8351a4d"
type input "65d2be4f46e3a538d89b8c14"
type textarea "CHECK A SPOT ON HER EYE -LORY"
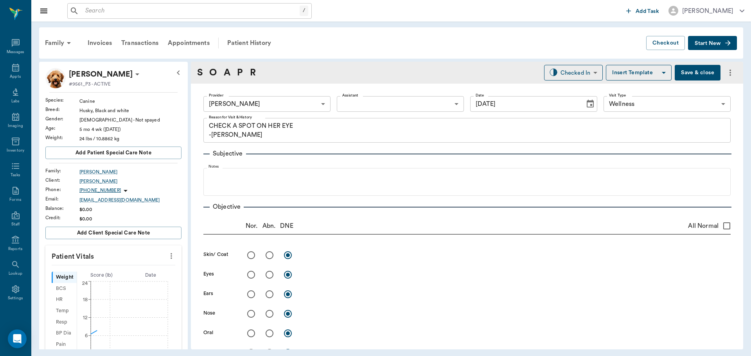
type input "[DATE]"
click at [165, 258] on button "more" at bounding box center [171, 255] width 13 height 13
click at [144, 274] on li "Enter Vitals" at bounding box center [132, 269] width 78 height 14
click at [126, 282] on input "text" at bounding box center [113, 280] width 68 height 16
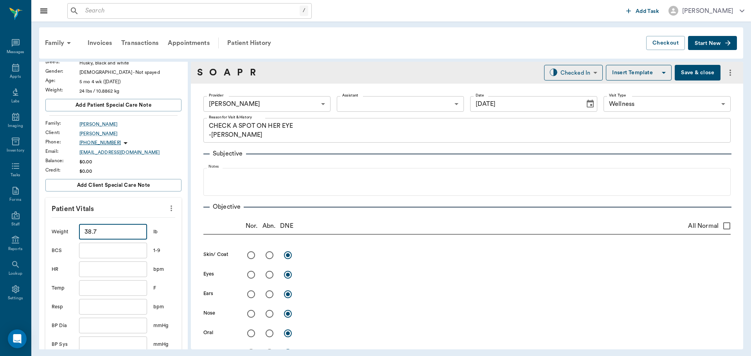
scroll to position [156, 0]
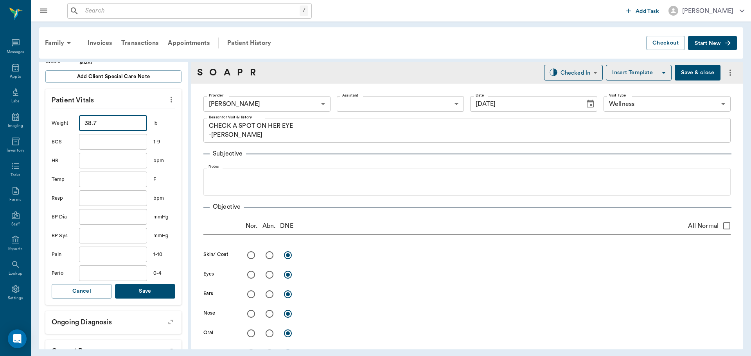
type input "38.7"
click at [158, 285] on button "Save" at bounding box center [145, 291] width 60 height 14
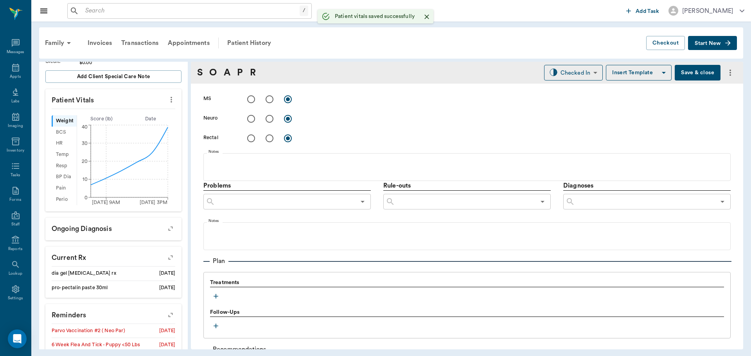
scroll to position [352, 0]
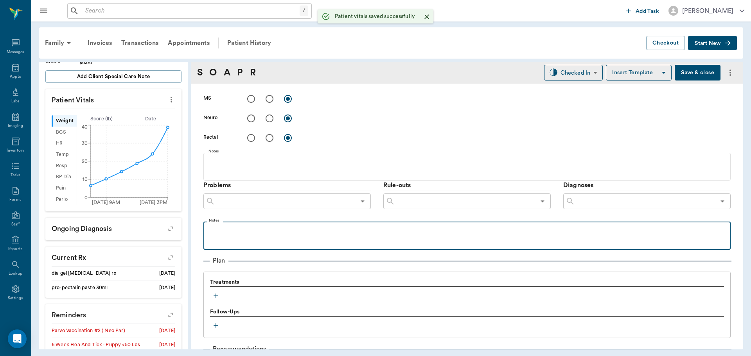
click at [266, 233] on p at bounding box center [466, 230] width 519 height 9
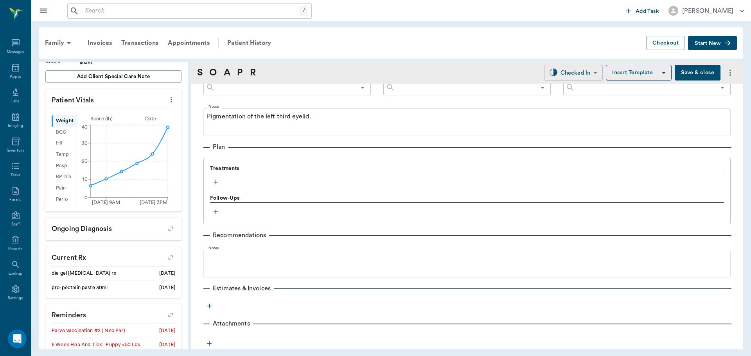
click at [580, 68] on body "/ ​ Add Task Dr. Bert Ellsworth Nectar Messages Appts Labs Imaging Inventory Ta…" at bounding box center [375, 178] width 751 height 356
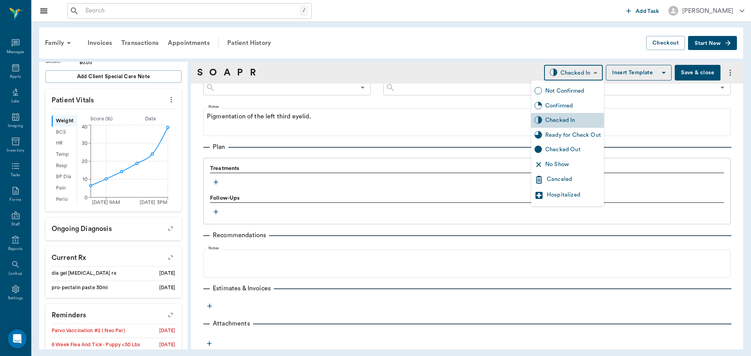
click at [570, 134] on div "Ready for Check Out" at bounding box center [573, 135] width 56 height 9
type input "READY_TO_CHECKOUT"
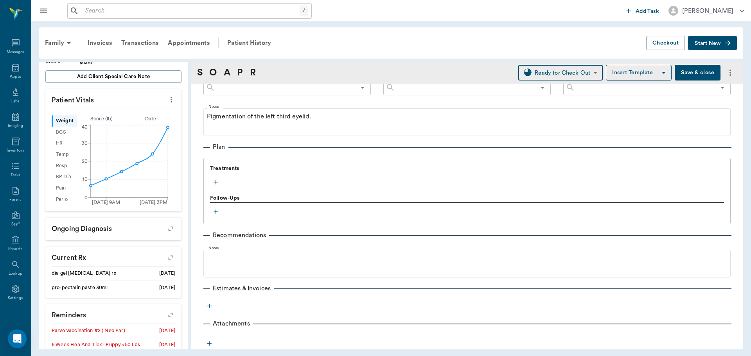
click at [217, 181] on icon "button" at bounding box center [216, 182] width 8 height 8
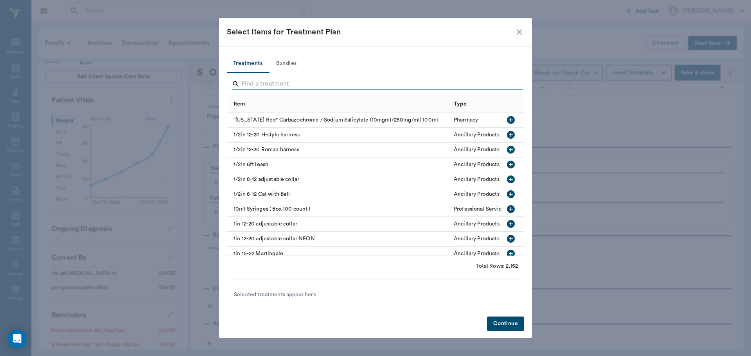
click at [294, 81] on input "Search" at bounding box center [375, 84] width 269 height 13
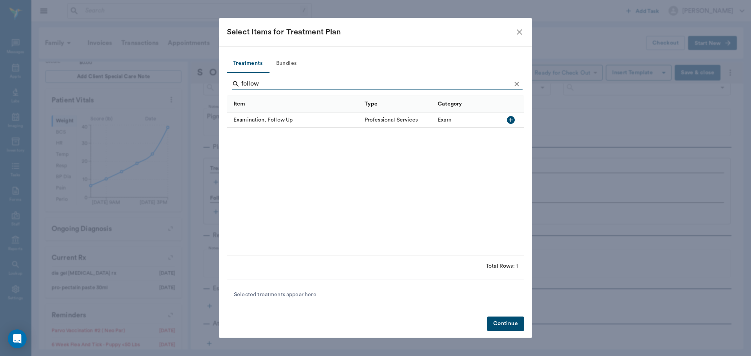
type input "follow"
click at [517, 81] on icon "Clear" at bounding box center [517, 84] width 8 height 8
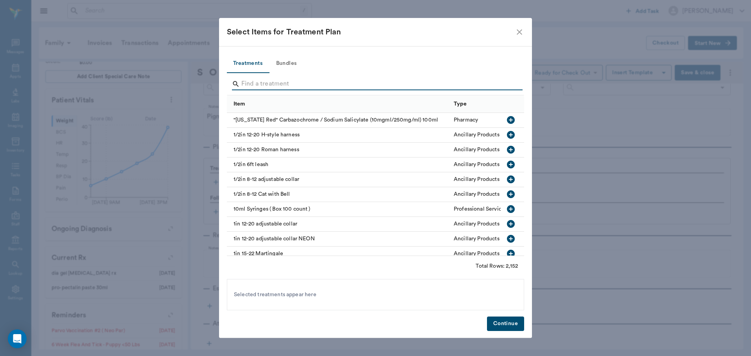
click at [495, 83] on input "Search" at bounding box center [375, 84] width 269 height 13
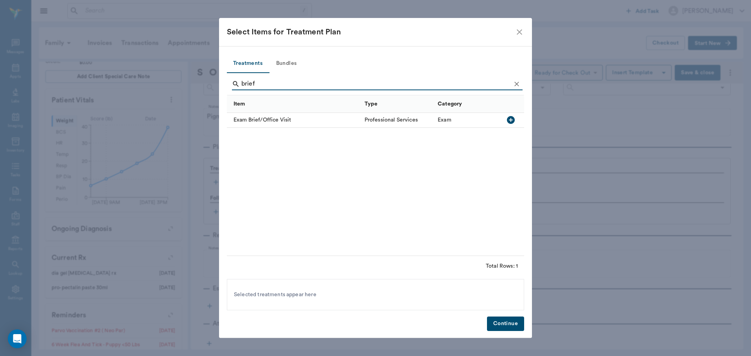
type input "brief"
click at [514, 122] on icon "button" at bounding box center [510, 119] width 9 height 9
click at [499, 327] on button "Continue" at bounding box center [505, 324] width 37 height 14
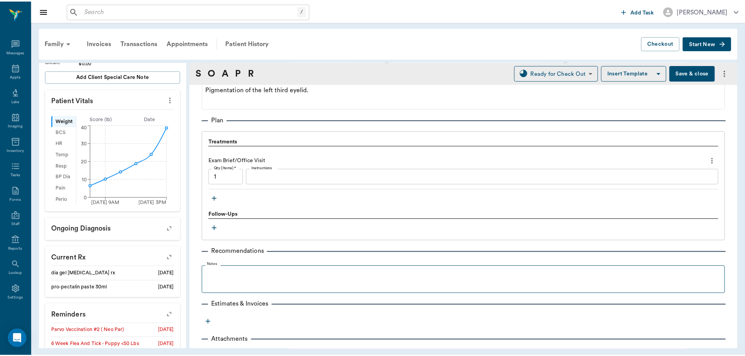
scroll to position [509, 0]
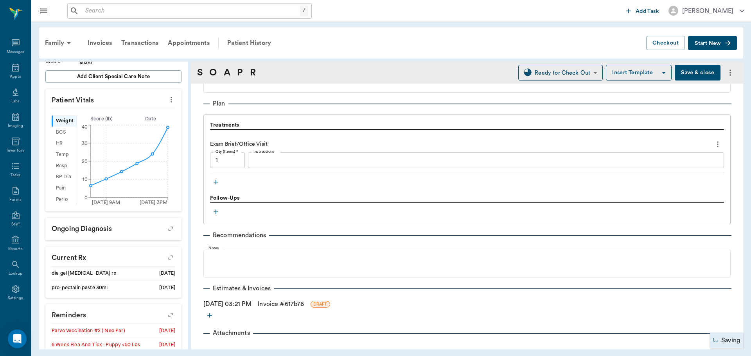
click at [283, 302] on link "Invoice # 617b76" at bounding box center [281, 304] width 46 height 9
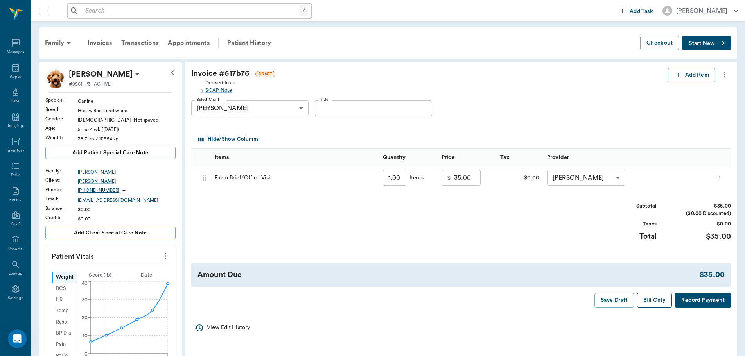
click at [662, 303] on button "Bill Only" at bounding box center [654, 300] width 35 height 14
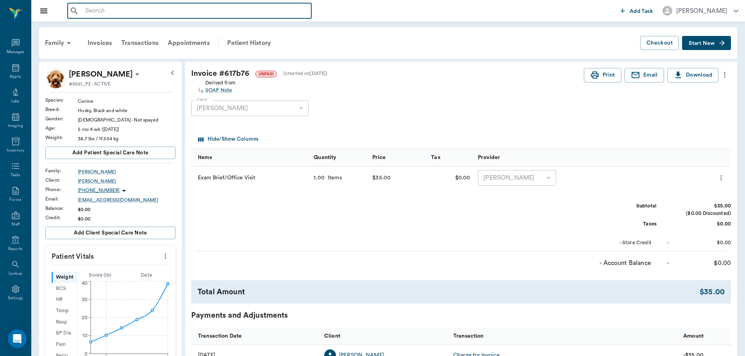
click at [186, 8] on input "text" at bounding box center [195, 10] width 226 height 11
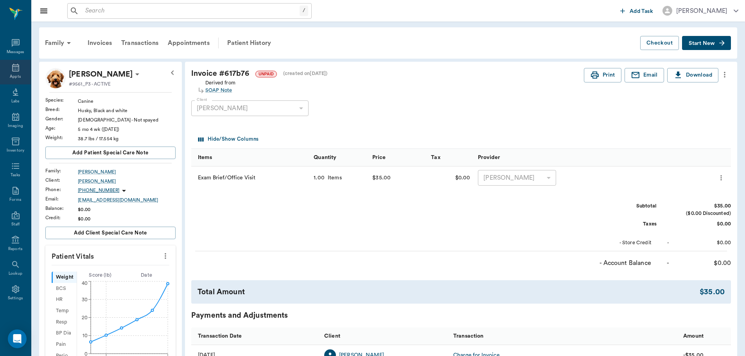
click at [14, 74] on div "Appts" at bounding box center [15, 77] width 11 height 6
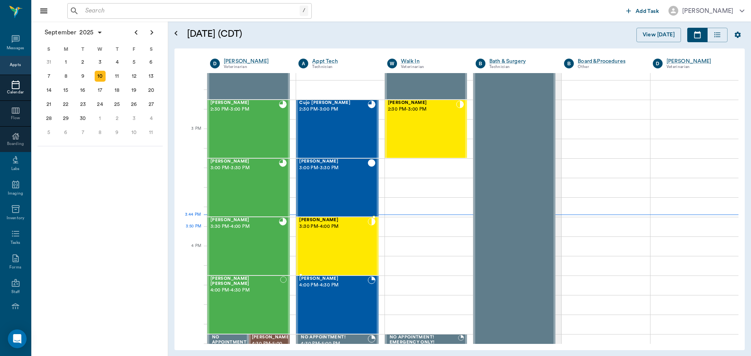
scroll to position [784, 0]
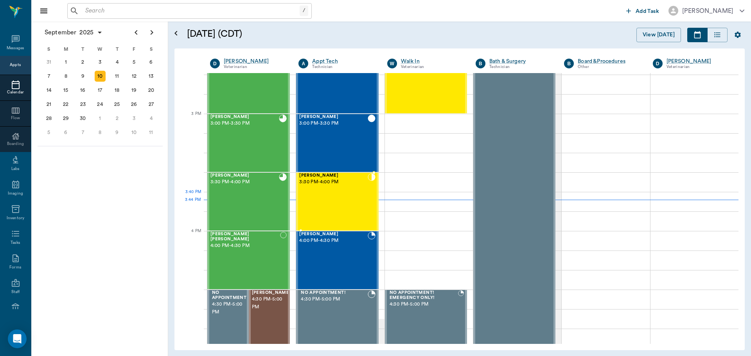
click at [327, 194] on div "Ruthie Smith 3:30 PM - 4:00 PM" at bounding box center [333, 201] width 68 height 57
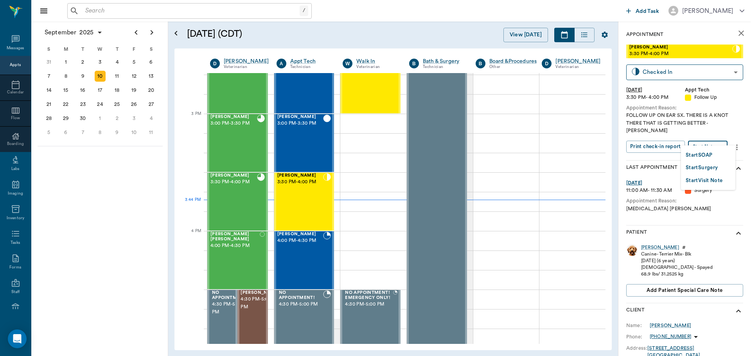
click at [711, 140] on body "/ ​ Add Task Dr. Bert Ellsworth Nectar Messages Appts Calendar Flow Boarding La…" at bounding box center [375, 178] width 751 height 356
click at [698, 156] on button "Start SOAP" at bounding box center [699, 155] width 27 height 9
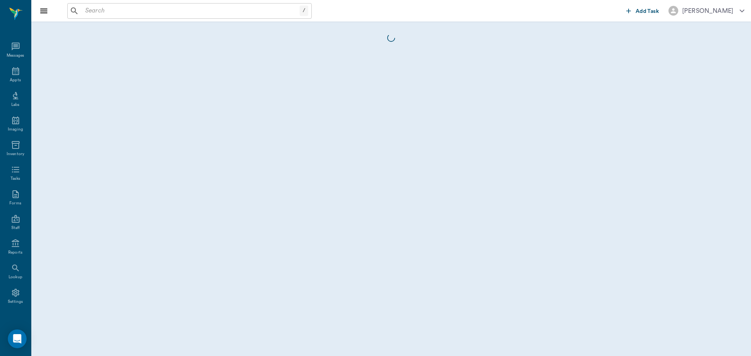
scroll to position [4, 0]
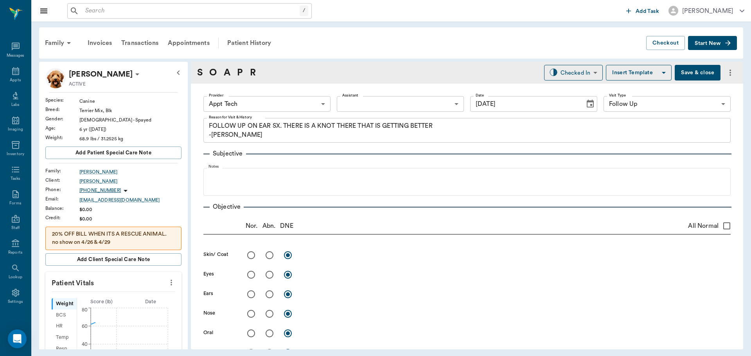
scroll to position [4, 0]
click at [167, 280] on icon "more" at bounding box center [171, 282] width 9 height 9
click at [275, 102] on div at bounding box center [375, 178] width 751 height 356
click at [262, 105] on body "/ ​ Add Task Dr. Bert Ellsworth Nectar Messages Appts Labs Imaging Inventory Ta…" at bounding box center [375, 178] width 751 height 356
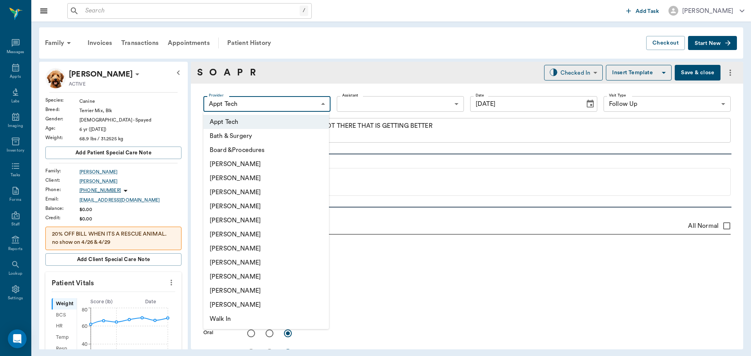
click at [228, 210] on li "[PERSON_NAME]" at bounding box center [266, 206] width 126 height 14
type input "63ec2f075fda476ae8351a4d"
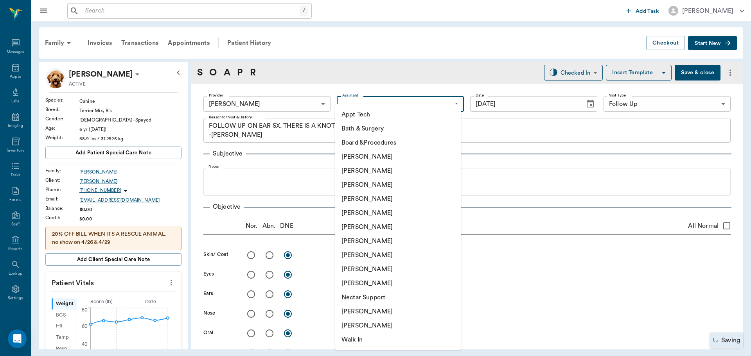
click at [372, 107] on body "/ ​ Add Task Dr. Bert Ellsworth Nectar Messages Appts Labs Imaging Inventory Ta…" at bounding box center [375, 178] width 751 height 356
click at [356, 255] on li "[PERSON_NAME]" at bounding box center [398, 255] width 126 height 14
type input "63ec2e7e52e12b0ba117b124"
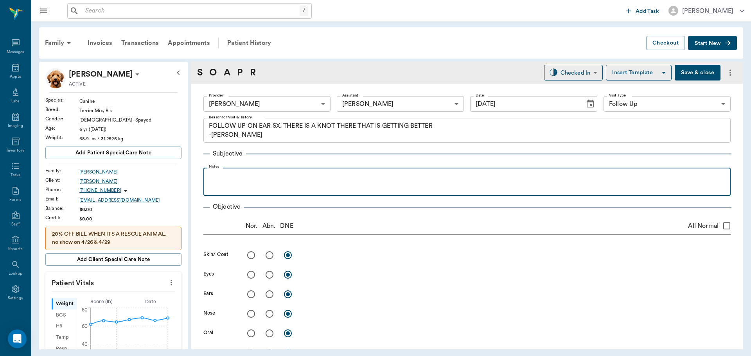
click at [234, 183] on div at bounding box center [466, 182] width 519 height 20
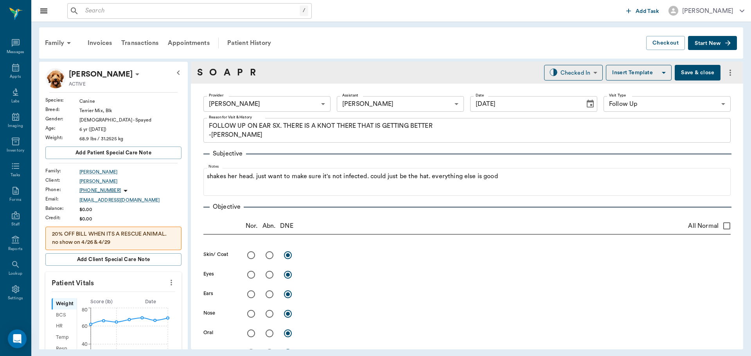
click at [167, 281] on icon "more" at bounding box center [171, 282] width 9 height 9
click at [136, 296] on span "Enter Vitals" at bounding box center [133, 296] width 66 height 8
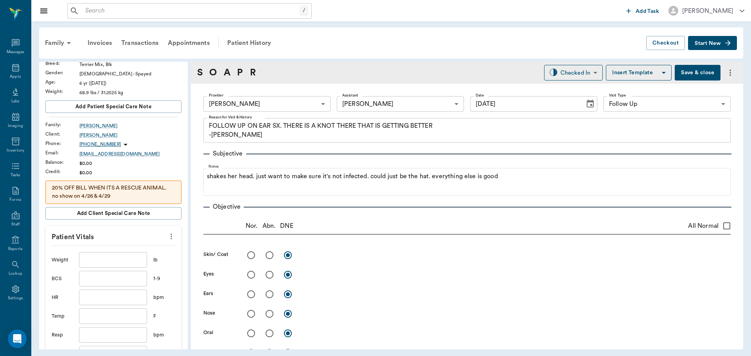
scroll to position [39, 0]
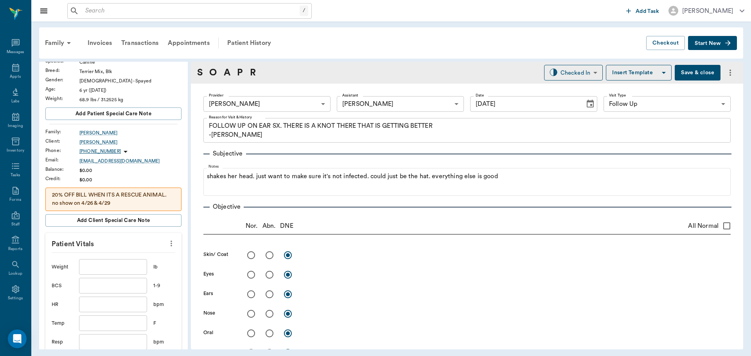
click at [99, 325] on input "text" at bounding box center [113, 324] width 68 height 16
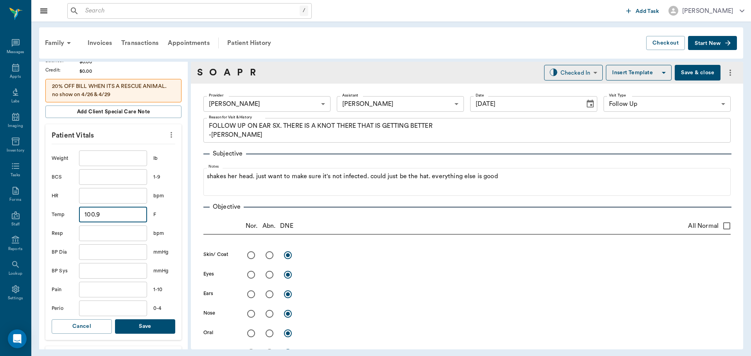
scroll to position [156, 0]
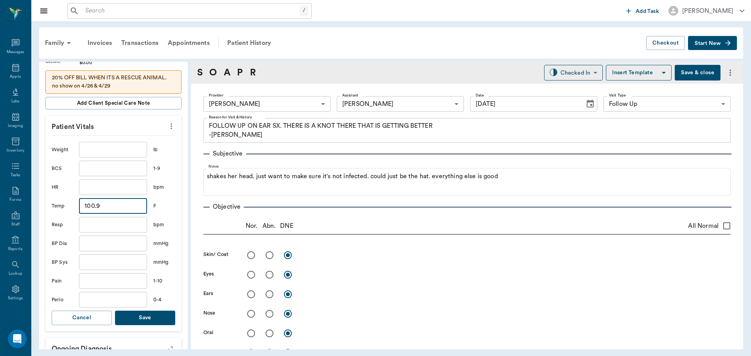
type input "100.9"
click at [131, 319] on button "Save" at bounding box center [145, 318] width 60 height 14
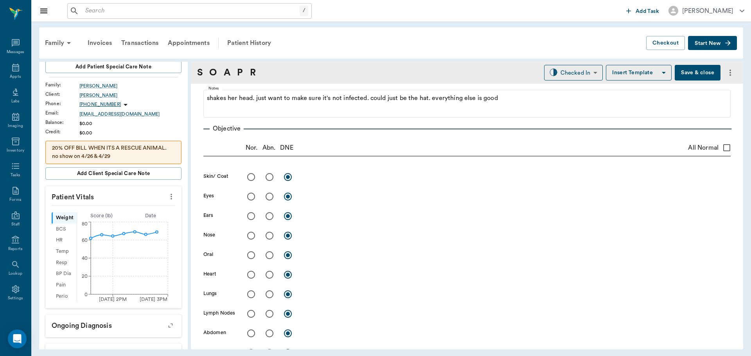
scroll to position [78, 0]
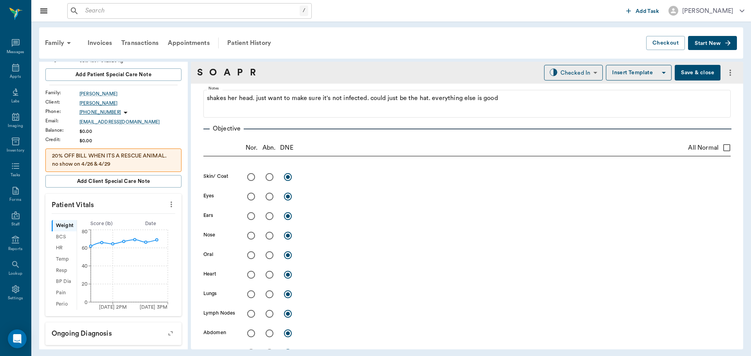
drag, startPoint x: 11, startPoint y: 71, endPoint x: 129, endPoint y: 103, distance: 122.6
click at [12, 71] on icon at bounding box center [15, 68] width 7 height 8
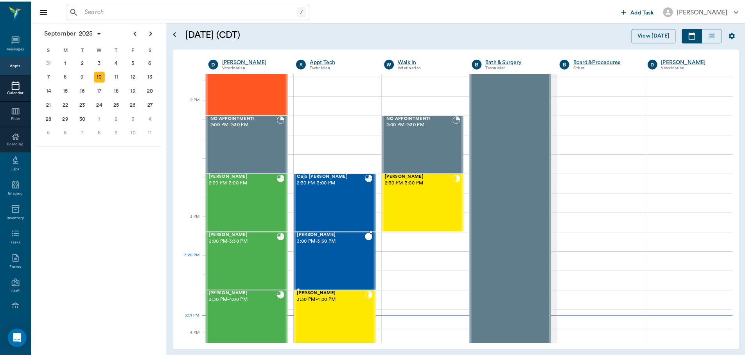
scroll to position [743, 0]
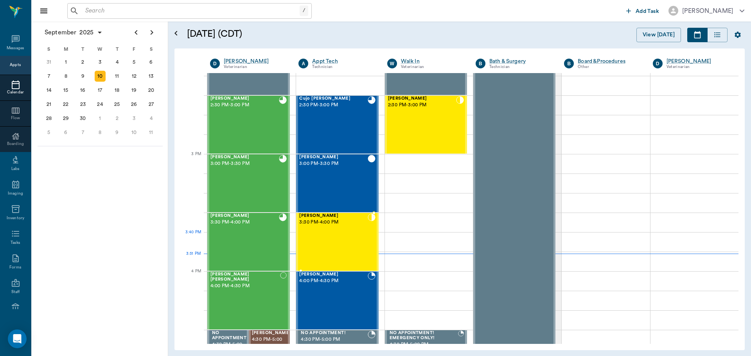
click at [350, 237] on div "Ruthie Smith 3:30 PM - 4:00 PM" at bounding box center [333, 242] width 68 height 57
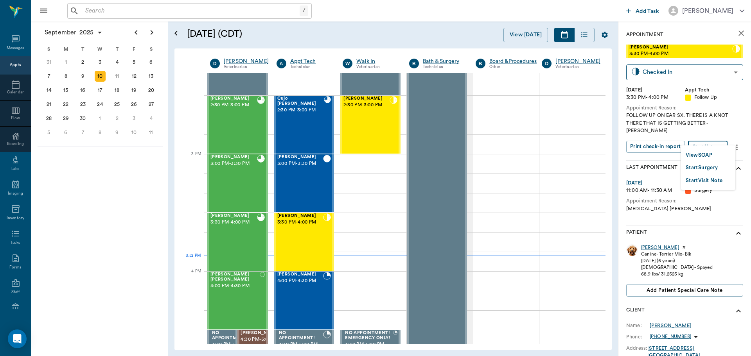
click at [708, 138] on body "/ ​ Add Task Dr. Bert Ellsworth Nectar Messages Appts Calendar Flow Boarding La…" at bounding box center [375, 178] width 751 height 356
click at [647, 240] on div at bounding box center [375, 178] width 751 height 356
click at [646, 244] on div "Ruthie" at bounding box center [660, 247] width 38 height 7
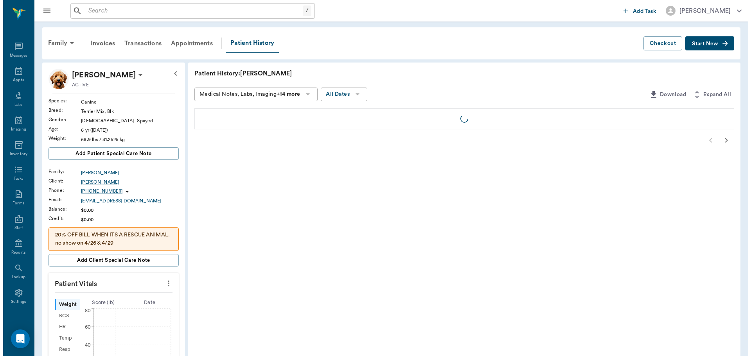
scroll to position [4, 0]
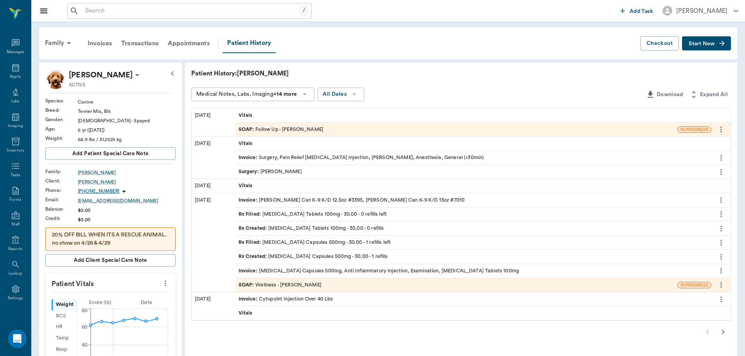
click at [276, 131] on div "SOAP : Follow Up - Dr. Bert Ellsworth" at bounding box center [281, 129] width 85 height 7
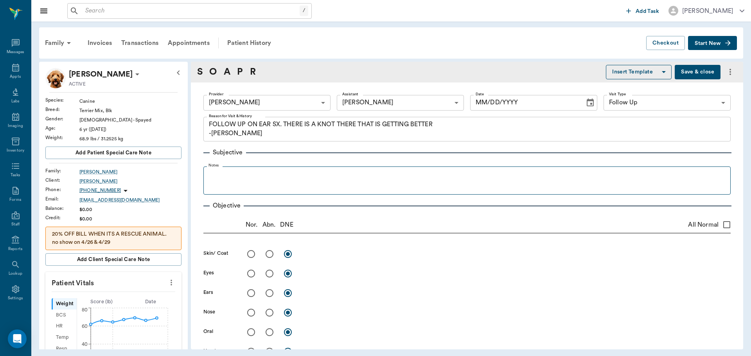
type textarea "FOLLOW UP ON EAR SX. THERE IS A KNOT THERE THAT IS GETTING BETTER -LORY"
type input "[DATE]"
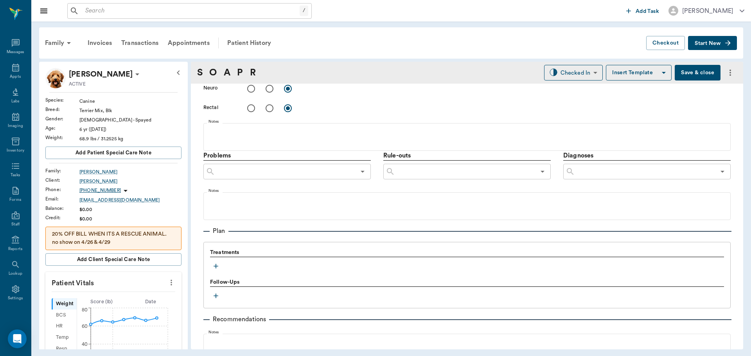
scroll to position [391, 0]
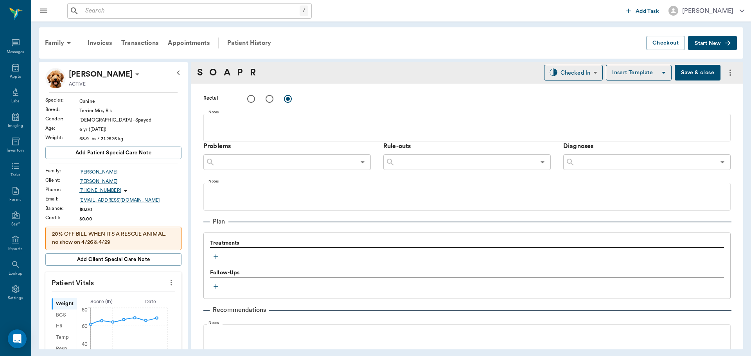
click at [215, 259] on icon "button" at bounding box center [216, 257] width 8 height 8
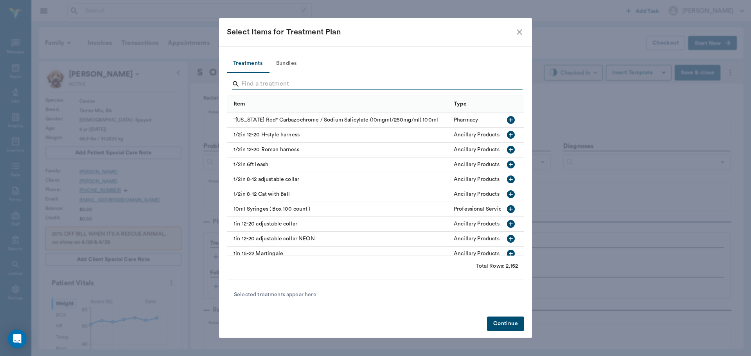
click at [276, 83] on input "Search" at bounding box center [375, 84] width 269 height 13
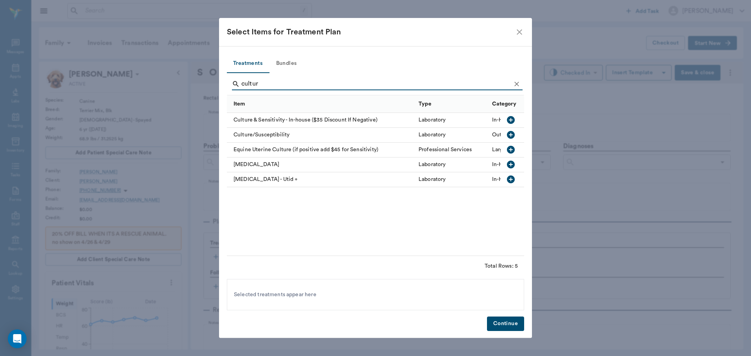
type input "cultur"
click at [509, 120] on icon "button" at bounding box center [510, 119] width 9 height 9
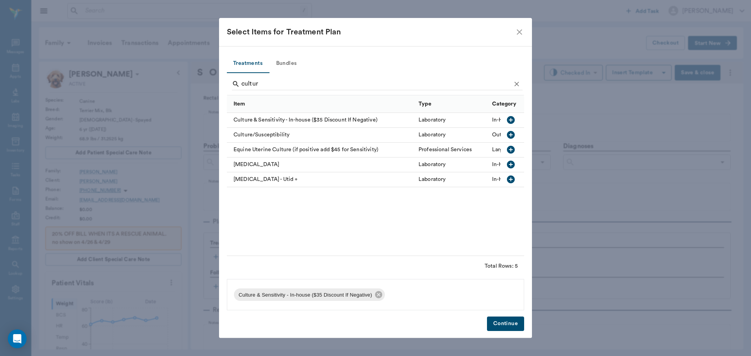
click at [503, 322] on button "Continue" at bounding box center [505, 324] width 37 height 14
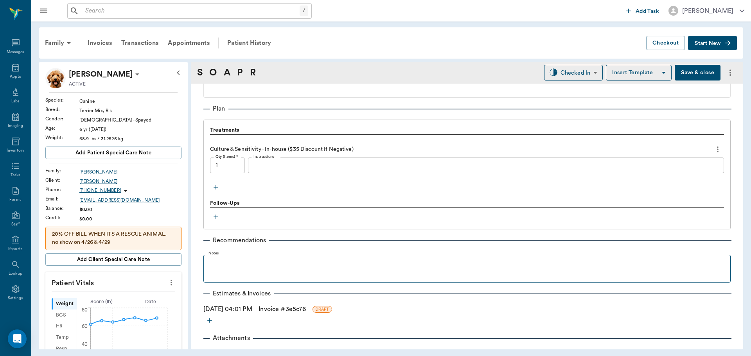
scroll to position [508, 0]
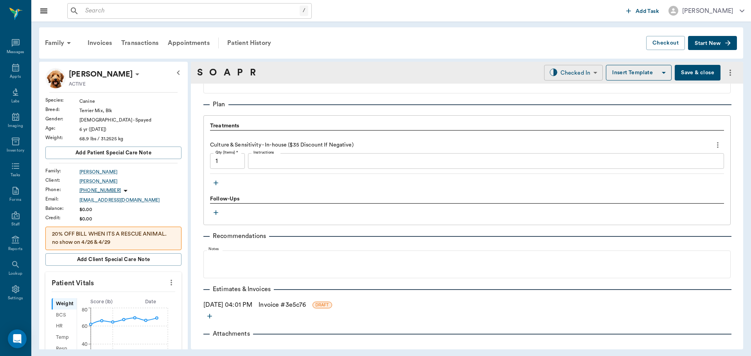
click at [574, 68] on body "/ ​ Add Task Dr. Bert Ellsworth Nectar Messages Appts Labs Imaging Inventory Ta…" at bounding box center [375, 178] width 751 height 356
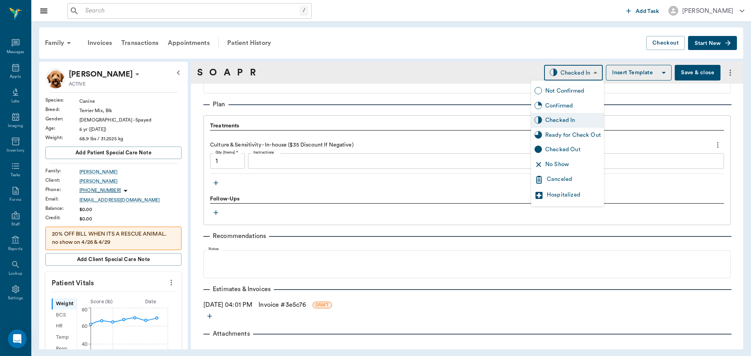
click at [581, 137] on div "Ready for Check Out" at bounding box center [573, 135] width 56 height 9
type input "READY_TO_CHECKOUT"
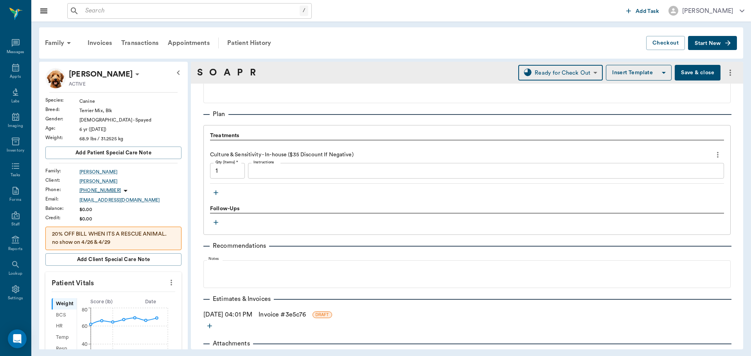
scroll to position [479, 0]
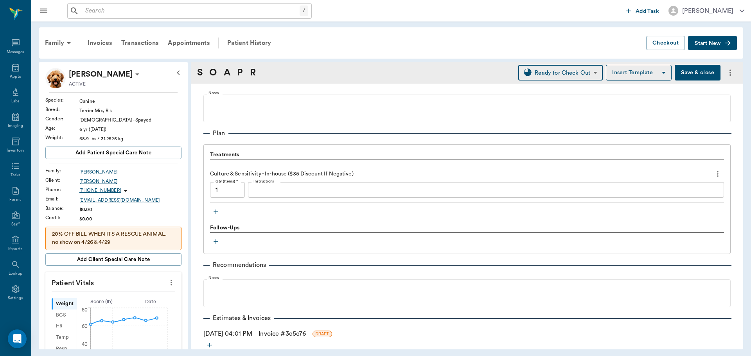
click at [696, 77] on button "Save & close" at bounding box center [698, 73] width 46 height 16
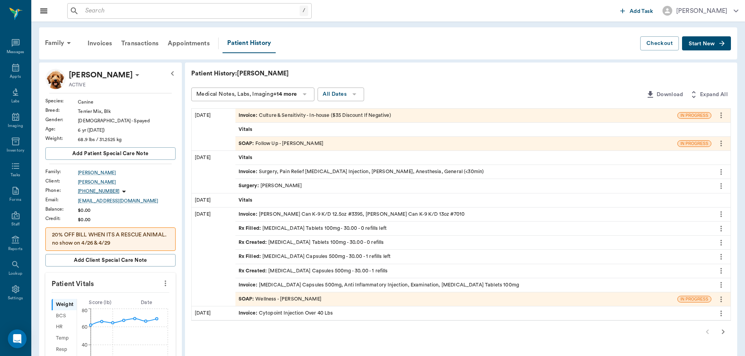
click at [296, 144] on div "SOAP : Follow Up - Dr. Bert Ellsworth" at bounding box center [281, 143] width 85 height 7
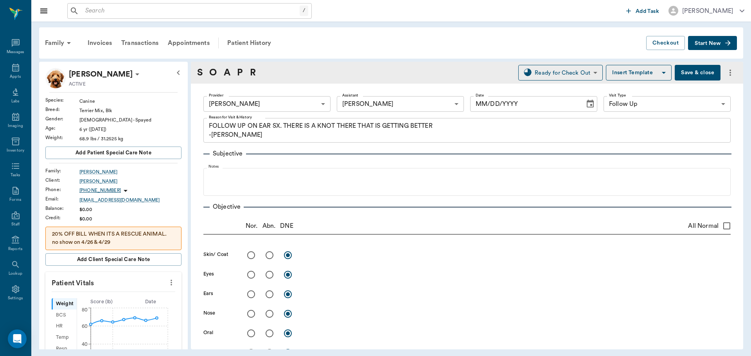
type input "63ec2f075fda476ae8351a4d"
type input "63ec2e7e52e12b0ba117b124"
type input "65d2be4f46e3a538d89b8c16"
type textarea "FOLLOW UP ON EAR SX. THERE IS A KNOT THERE THAT IS GETTING BETTER -LORY"
type input "[DATE]"
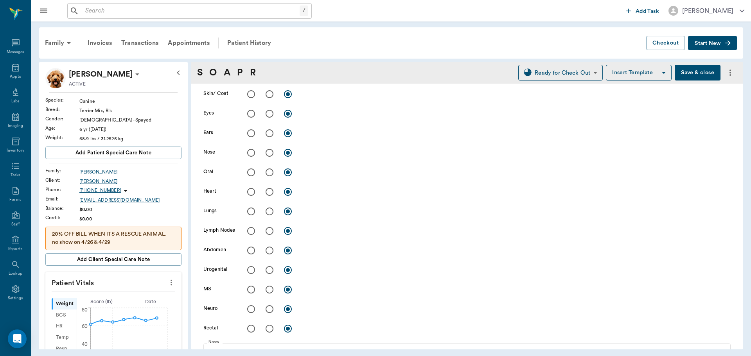
scroll to position [196, 0]
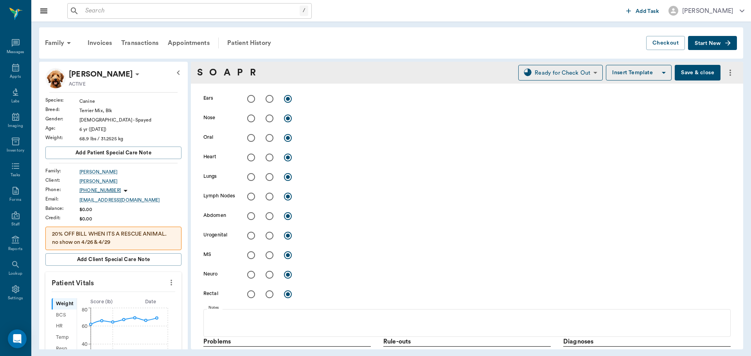
click at [270, 103] on input "radio" at bounding box center [269, 99] width 16 height 16
radio input "true"
click at [318, 100] on textarea at bounding box center [516, 98] width 428 height 9
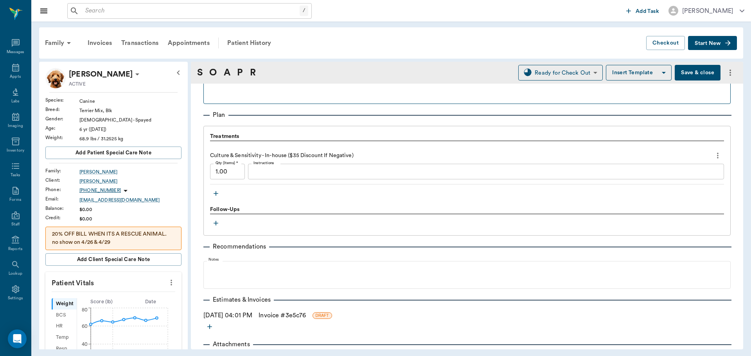
scroll to position [508, 0]
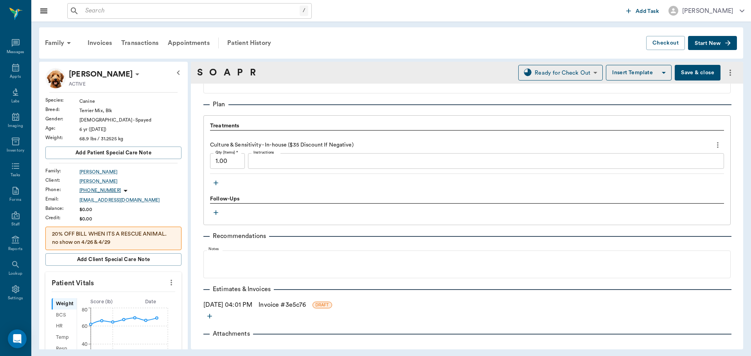
type textarea "R ear has abscess where the hematoma was"
click at [694, 73] on button "Save & close" at bounding box center [698, 73] width 46 height 16
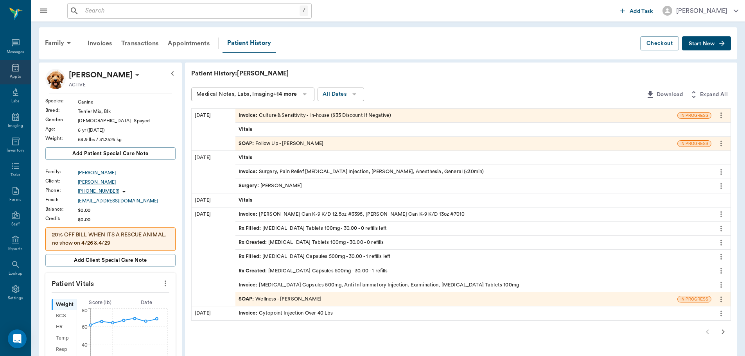
click at [14, 66] on icon at bounding box center [15, 67] width 9 height 9
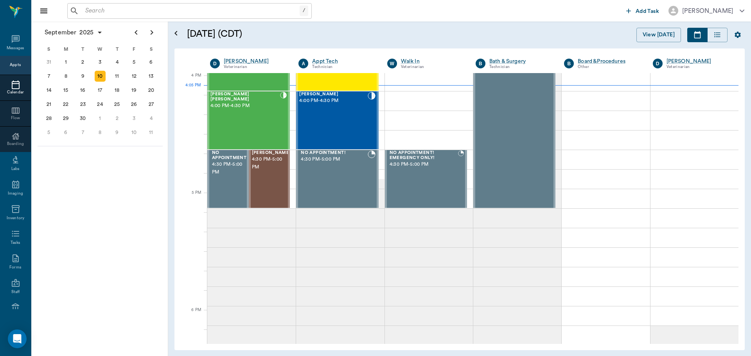
scroll to position [939, 0]
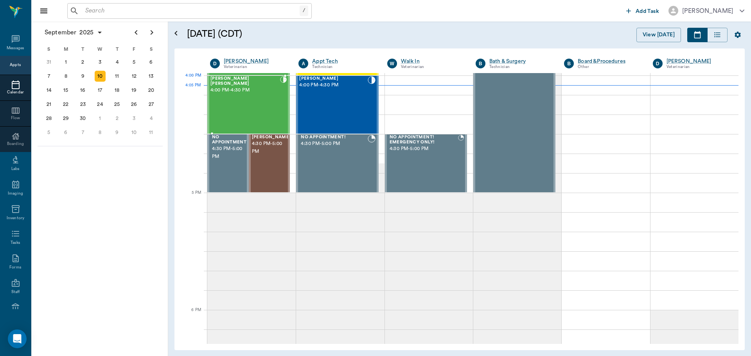
click at [252, 94] on div "Snoop Dog Waters 4:00 PM - 4:30 PM" at bounding box center [245, 104] width 70 height 57
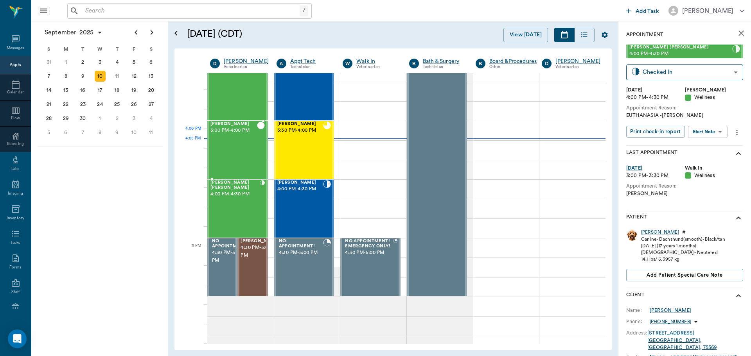
scroll to position [822, 0]
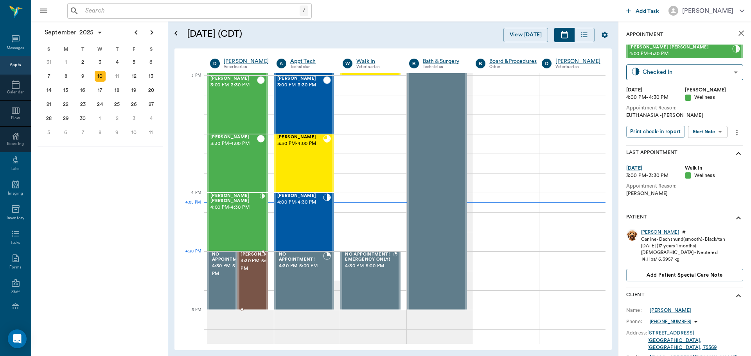
click at [249, 270] on span "4:30 PM - 5:00 PM" at bounding box center [259, 265] width 39 height 16
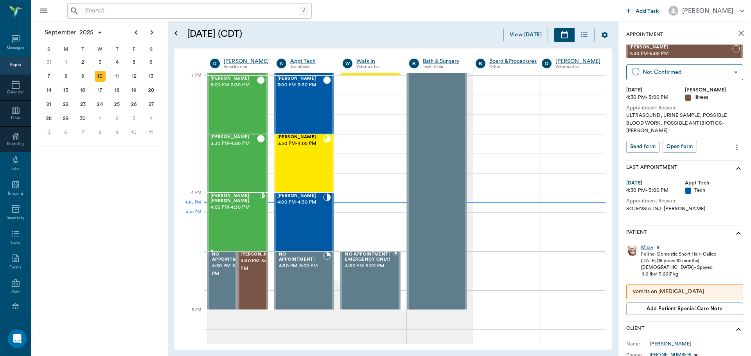
click at [237, 215] on div "Snoop Dog Waters 4:00 PM - 4:30 PM" at bounding box center [234, 222] width 49 height 57
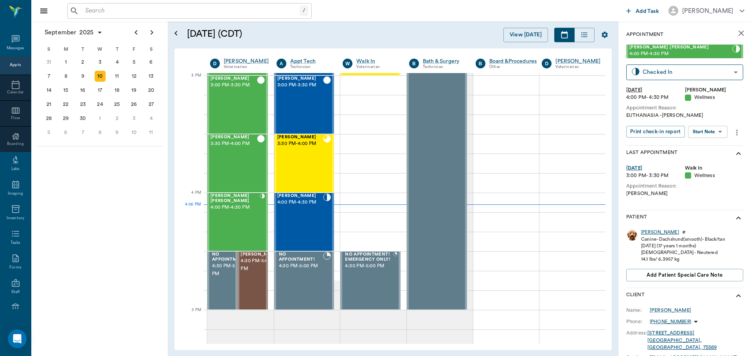
click at [659, 230] on div "Snoop Dog" at bounding box center [660, 232] width 38 height 7
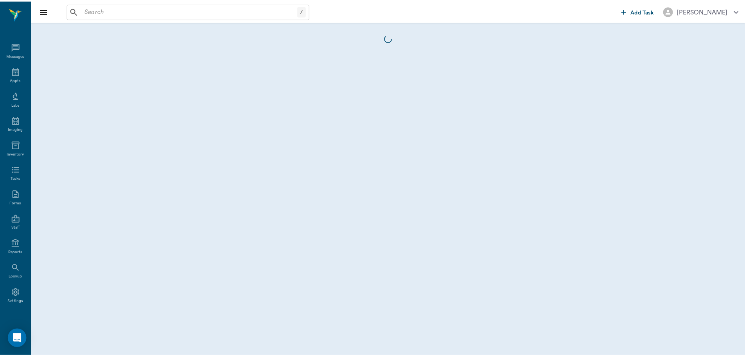
scroll to position [4, 0]
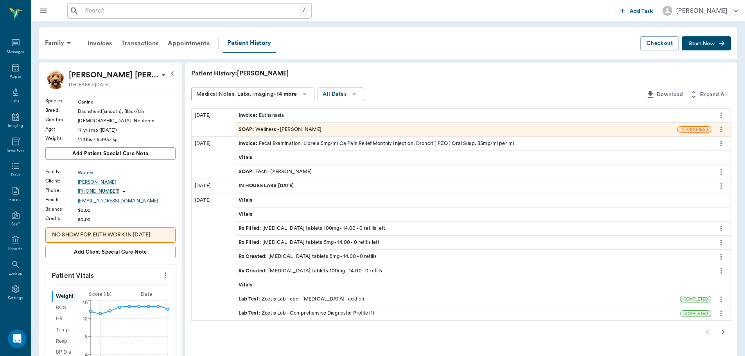
click at [286, 173] on div "SOAP : Tech - Hunter Graves" at bounding box center [276, 171] width 74 height 7
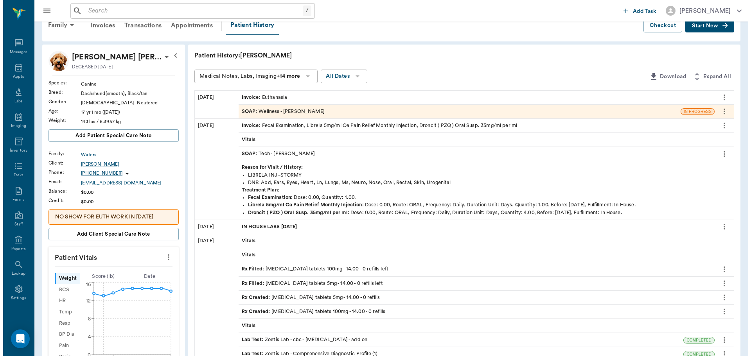
scroll to position [0, 0]
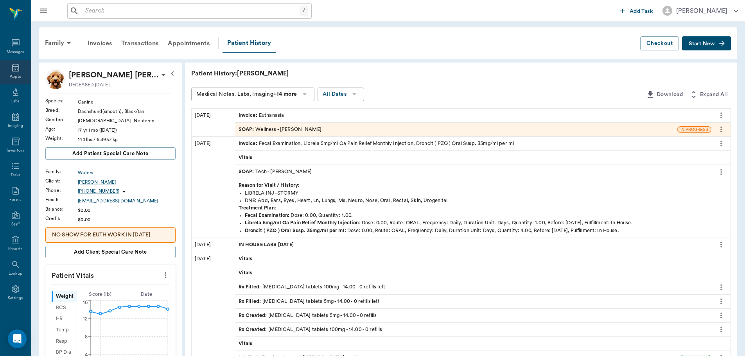
click at [18, 70] on div "Appts" at bounding box center [15, 72] width 31 height 25
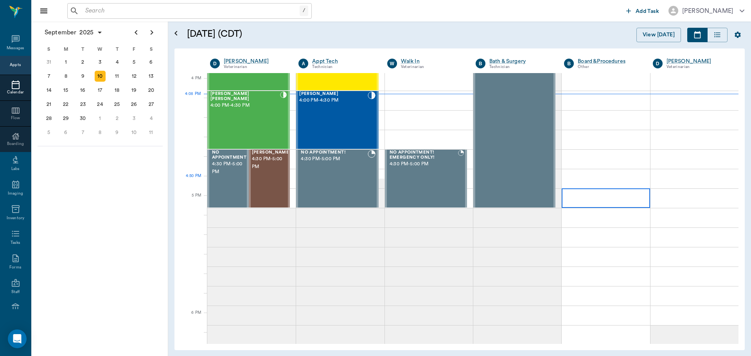
scroll to position [940, 0]
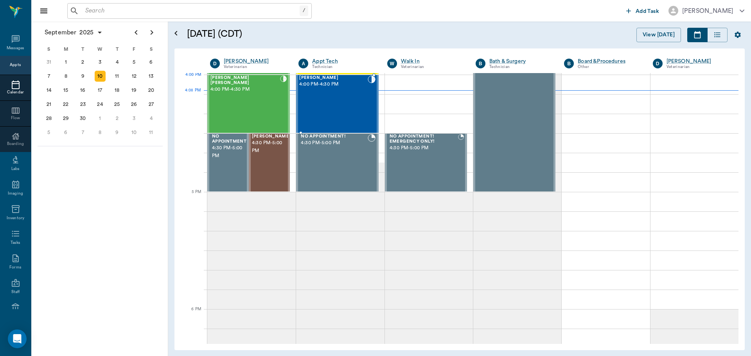
click at [319, 86] on span "4:00 PM - 4:30 PM" at bounding box center [333, 85] width 68 height 8
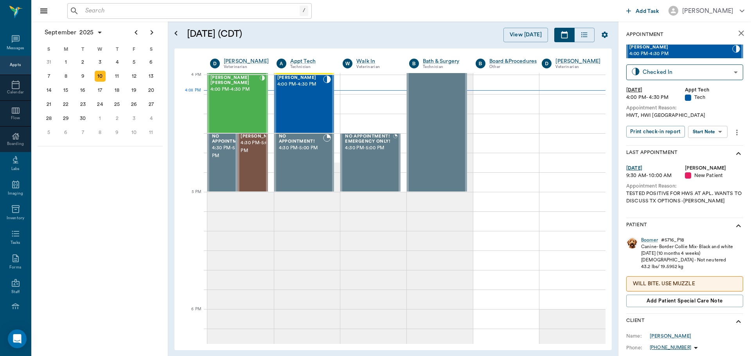
click at [708, 134] on body "/ ​ Add Task Dr. Bert Ellsworth Nectar Messages Appts Calendar Flow Boarding La…" at bounding box center [375, 178] width 751 height 356
click at [715, 145] on li "Start SOAP" at bounding box center [708, 147] width 54 height 13
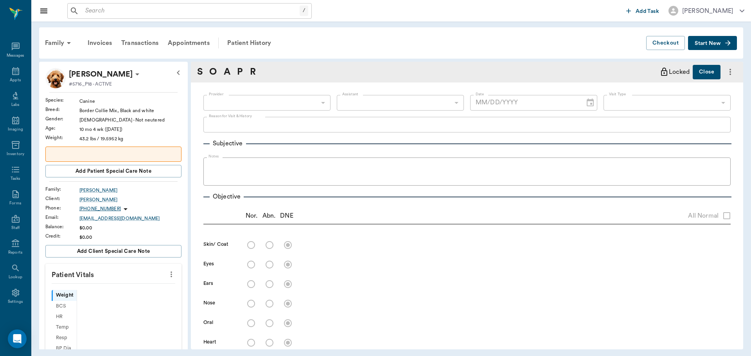
scroll to position [4, 0]
type input "63ec2f075fda476ae8351a4c"
type input "65d2be4f46e3a538d89b8c1a"
type textarea "HWT, HWI Caryn"
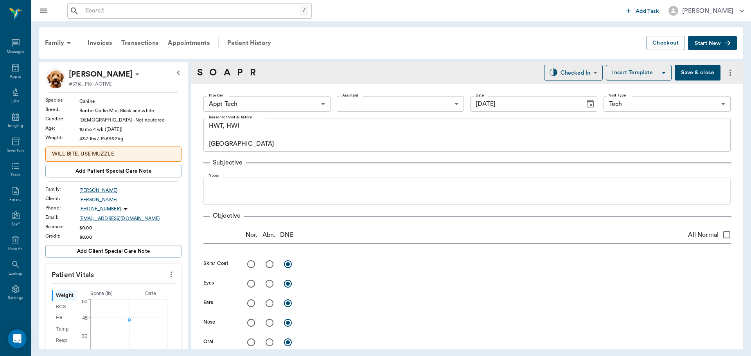
type input "[DATE]"
click at [392, 104] on body "/ ​ Add Task Dr. Bert Ellsworth Nectar Messages Appts Labs Imaging Inventory Ta…" at bounding box center [375, 178] width 751 height 356
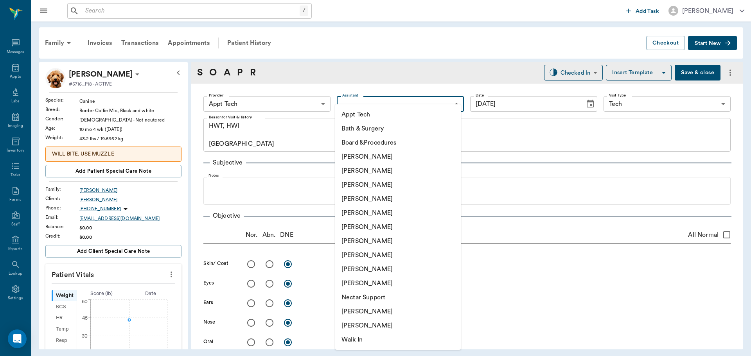
click at [384, 312] on li "[PERSON_NAME]" at bounding box center [398, 312] width 126 height 14
type input "6740bf97de10e07744acf1eb"
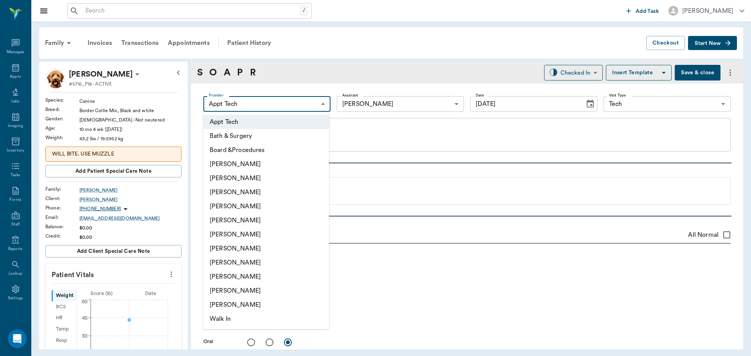
click at [267, 101] on body "/ ​ Add Task Dr. Bert Ellsworth Nectar Messages Appts Labs Imaging Inventory Ta…" at bounding box center [375, 178] width 751 height 356
click at [234, 195] on li "[PERSON_NAME]" at bounding box center [266, 192] width 126 height 14
type input "642ef10e332a41444de2bad1"
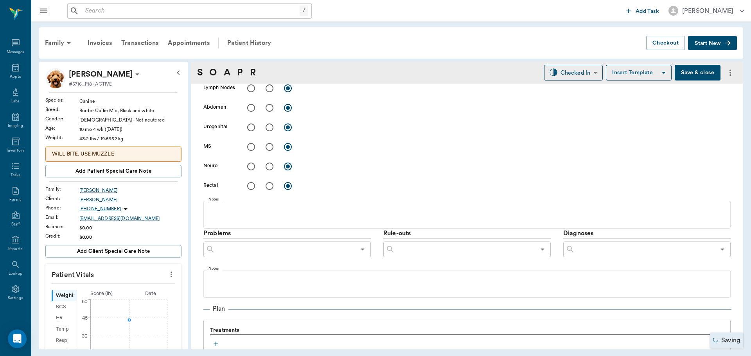
scroll to position [430, 0]
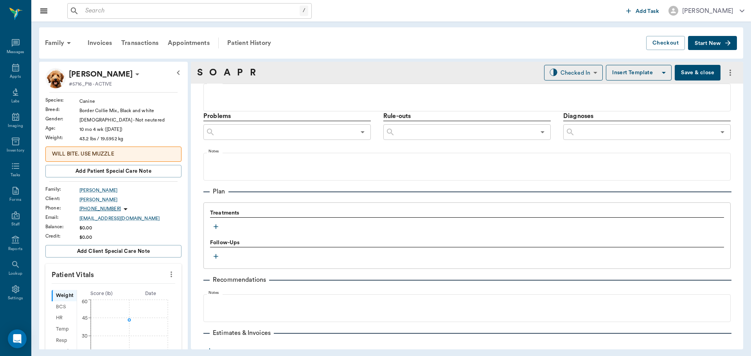
click at [213, 231] on button "button" at bounding box center [216, 227] width 12 height 12
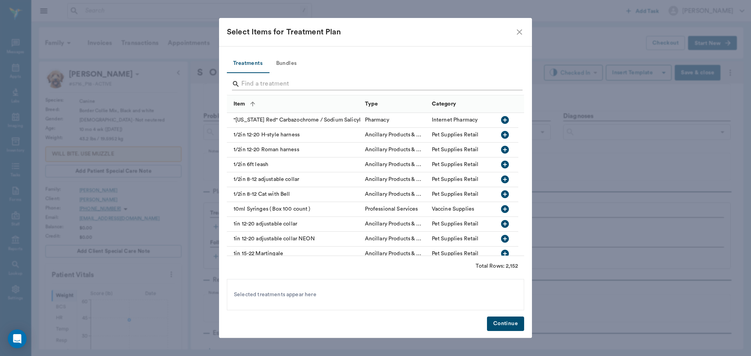
click at [272, 79] on input "Search" at bounding box center [375, 84] width 269 height 13
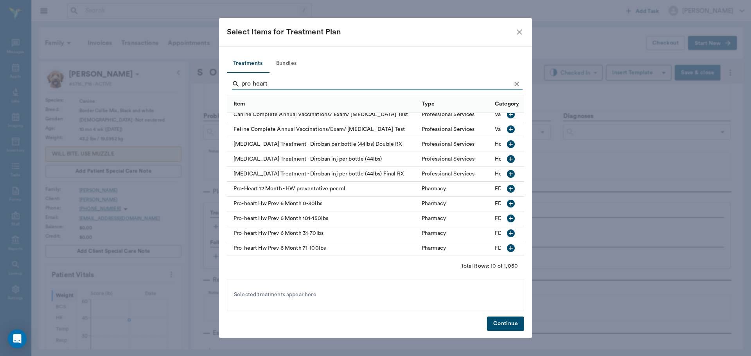
scroll to position [11, 0]
type input "pro heart"
click at [506, 230] on icon "button" at bounding box center [510, 233] width 9 height 9
drag, startPoint x: 273, startPoint y: 84, endPoint x: 168, endPoint y: 86, distance: 104.8
click at [168, 86] on div "Select Items for Treatment Plan Treatments Bundles pro heart Item Type Category…" at bounding box center [375, 178] width 751 height 356
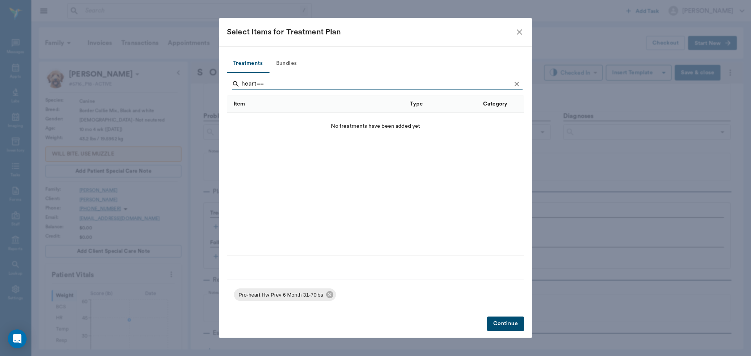
scroll to position [0, 0]
type input "h"
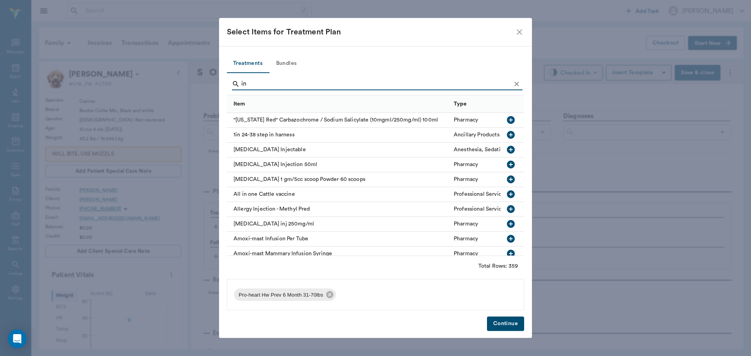
type input "i"
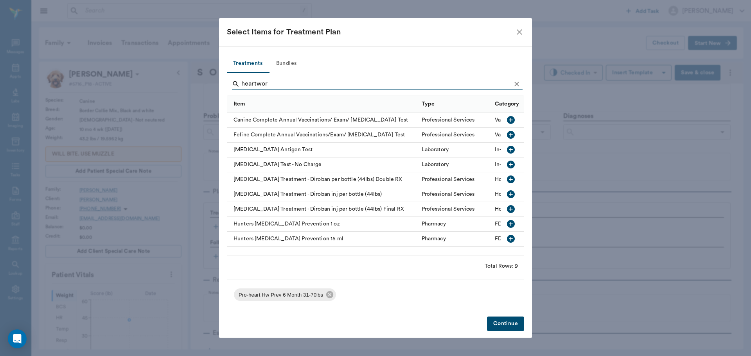
type input "heartwor"
click at [512, 149] on icon "button" at bounding box center [511, 150] width 8 height 8
click at [507, 325] on button "Continue" at bounding box center [505, 324] width 37 height 14
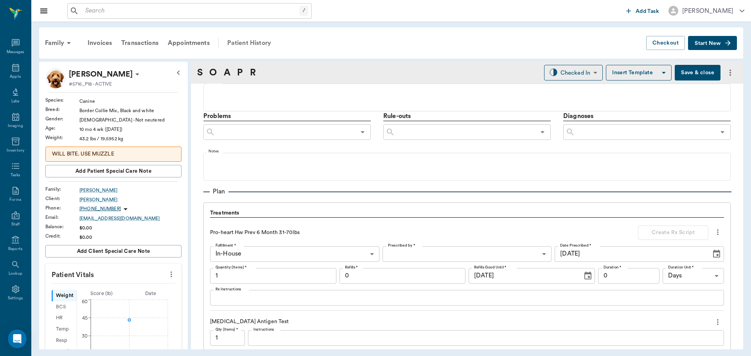
click at [262, 43] on div "Patient History" at bounding box center [249, 43] width 53 height 19
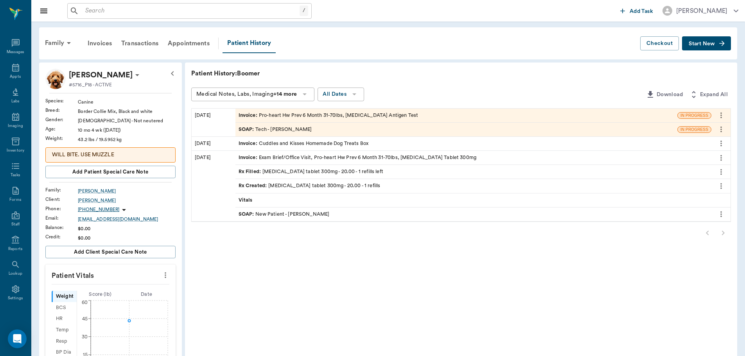
click at [325, 170] on div "Rx Filled : doxycycline tablet 300mg - 20.00 - 1 refills left" at bounding box center [311, 171] width 145 height 7
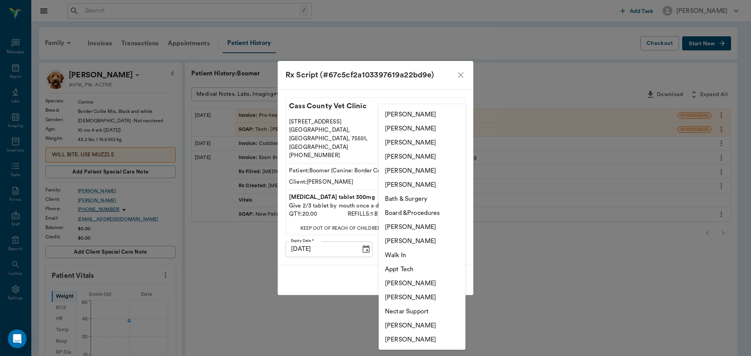
click at [422, 242] on body "/ ​ Add Task Dr. Bert Ellsworth Nectar Messages Appts Labs Imaging Inventory Ta…" at bounding box center [375, 287] width 751 height 574
click at [417, 327] on li "[PERSON_NAME]" at bounding box center [422, 326] width 87 height 14
type input "682b670d8bdc6f7f8feef3db"
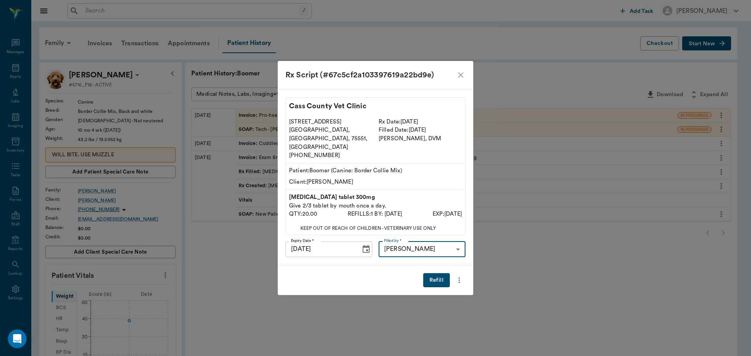
click at [437, 273] on button "Refill" at bounding box center [436, 280] width 27 height 14
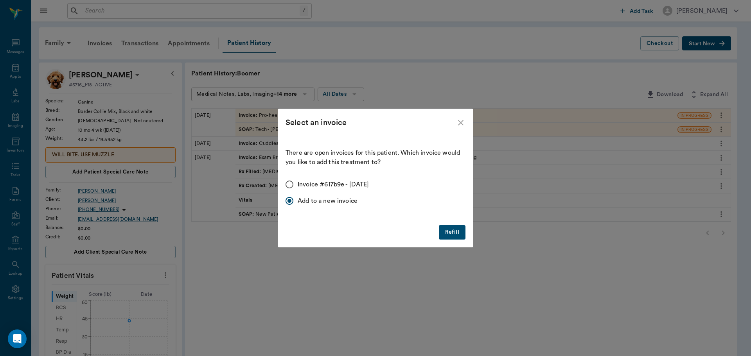
click at [301, 187] on span "Invoice #617b9e - 09/10/2025" at bounding box center [334, 184] width 72 height 9
click at [298, 187] on input "Invoice #617b9e - 09/10/2025" at bounding box center [289, 184] width 16 height 16
radio input "true"
click at [445, 233] on button "Refill" at bounding box center [452, 232] width 27 height 14
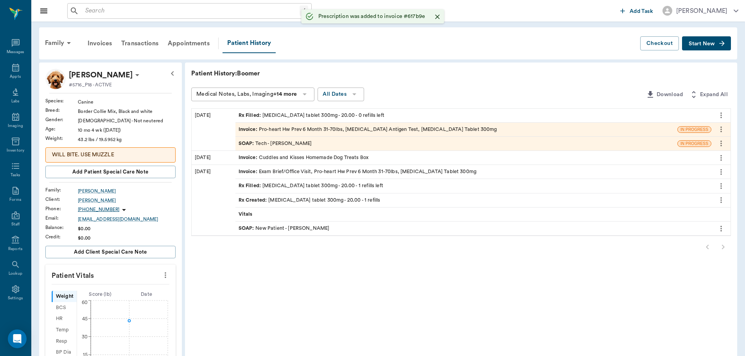
click at [279, 129] on div "Invoice : Pro-heart Hw Prev 6 Month 31-70lbs, Heartworm Antigen Test, Doxycycli…" at bounding box center [368, 129] width 258 height 7
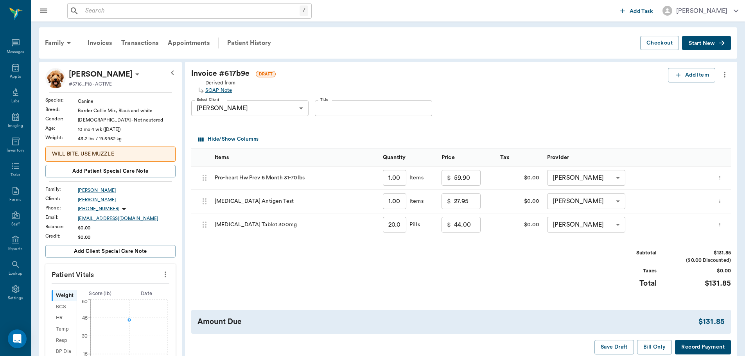
click at [226, 90] on div "SOAP Note" at bounding box center [220, 90] width 30 height 7
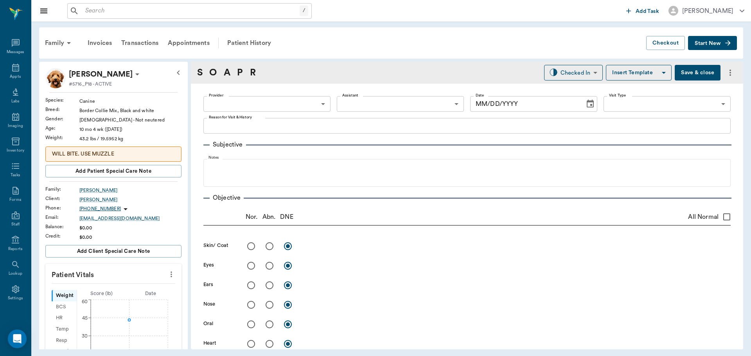
type input "642ef10e332a41444de2bad1"
type input "6740bf97de10e07744acf1eb"
type input "65d2be4f46e3a538d89b8c1a"
type textarea "HWT, HWI Caryn"
type input "[DATE]"
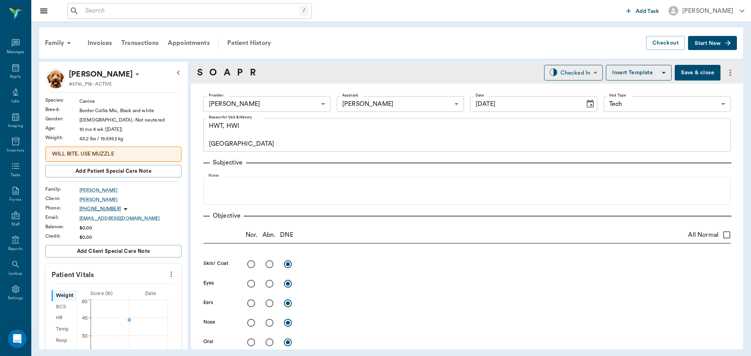
click at [401, 108] on body "/ ​ Add Task Dr. Bert Ellsworth Nectar Messages Appts Labs Imaging Inventory Ta…" at bounding box center [375, 178] width 751 height 356
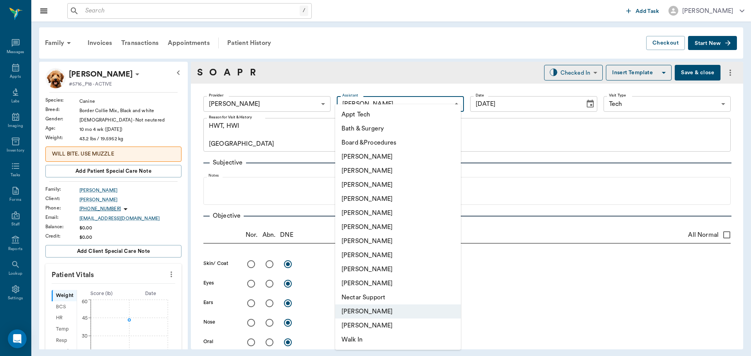
click at [357, 237] on li "[PERSON_NAME]" at bounding box center [398, 241] width 126 height 14
type input "682b670d8bdc6f7f8feef3db"
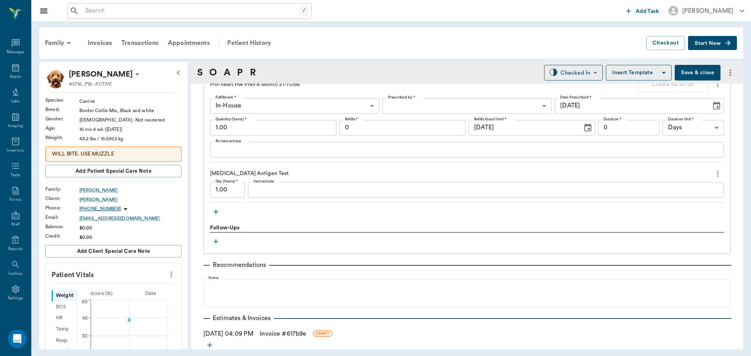
scroll to position [617, 0]
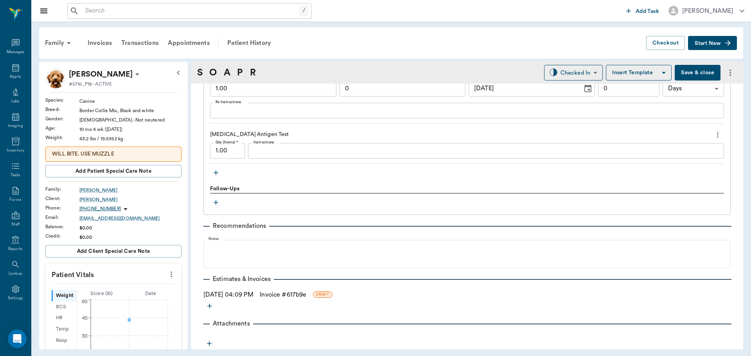
click at [286, 293] on link "Invoice # 617b9e" at bounding box center [283, 294] width 47 height 9
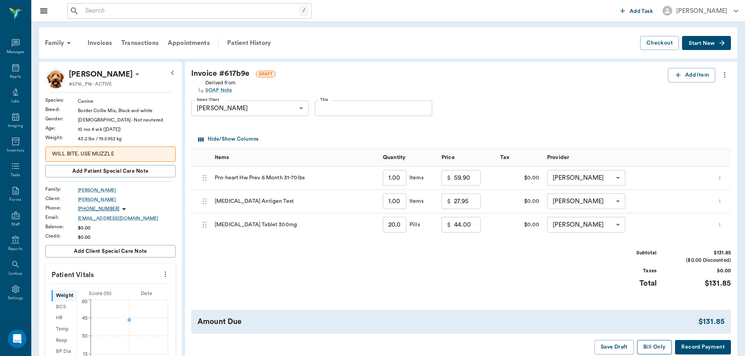
click at [661, 347] on button "Bill Only" at bounding box center [654, 347] width 35 height 14
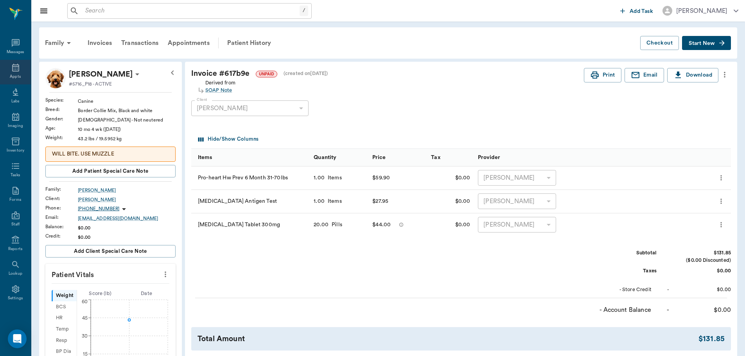
click at [0, 75] on div "Appts" at bounding box center [15, 72] width 31 height 25
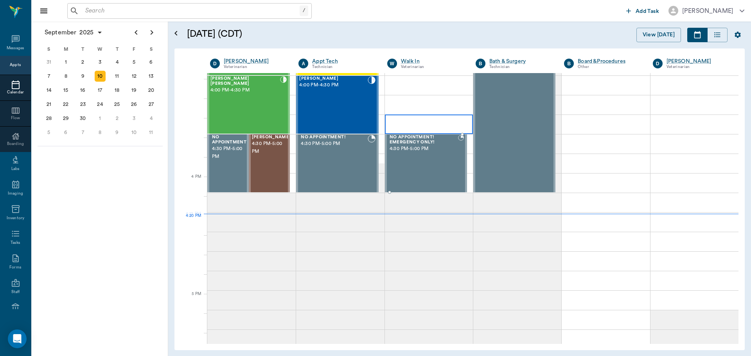
scroll to position [822, 0]
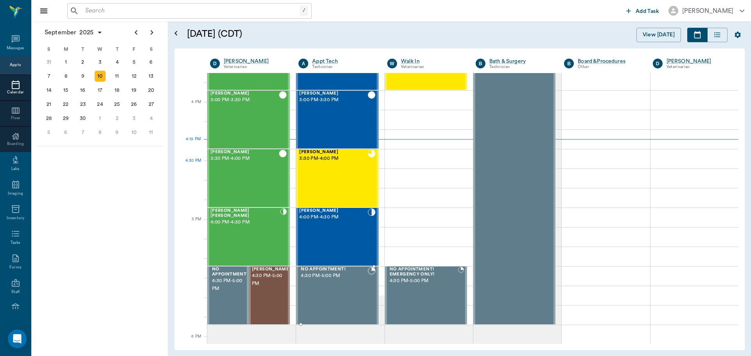
scroll to position [783, 0]
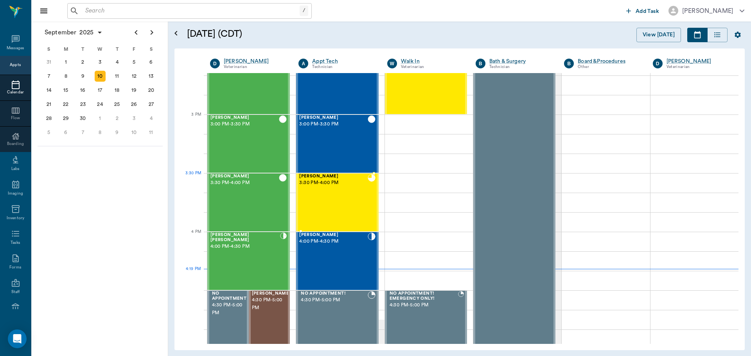
click at [327, 190] on div "[PERSON_NAME] 3:30 PM - 4:00 PM" at bounding box center [333, 202] width 68 height 57
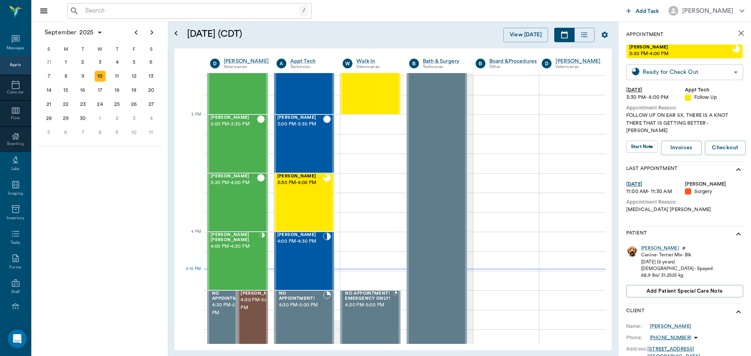
click at [692, 72] on body "/ ​ Add Task Dr. Bert Ellsworth Nectar Messages Appts Calendar Flow Boarding La…" at bounding box center [375, 178] width 751 height 356
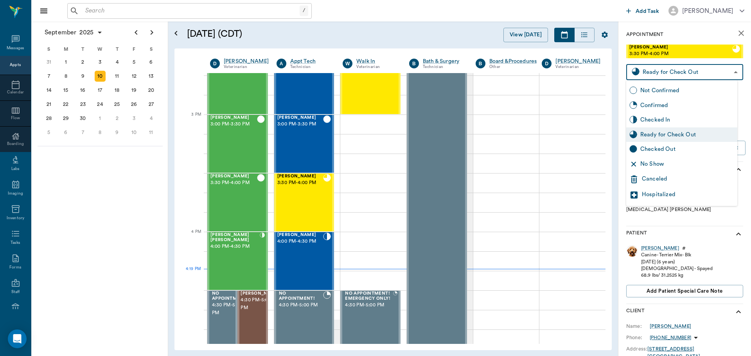
click at [691, 148] on div "Checked Out" at bounding box center [687, 149] width 94 height 9
type input "CHECKED_OUT"
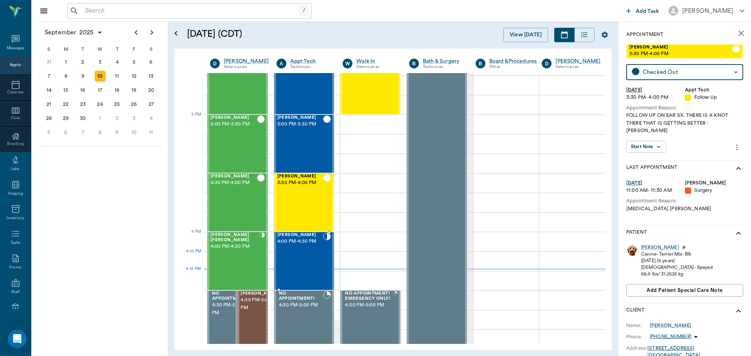
click at [305, 257] on div "Boomer Drew 4:00 PM - 4:30 PM" at bounding box center [300, 261] width 46 height 57
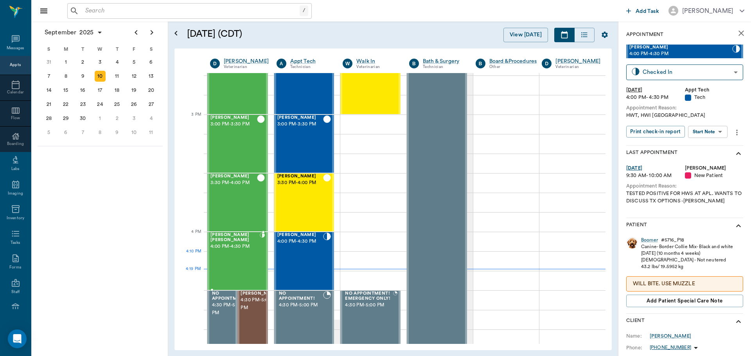
click at [232, 254] on div "Snoop Dog Waters 4:00 PM - 4:30 PM" at bounding box center [234, 261] width 49 height 57
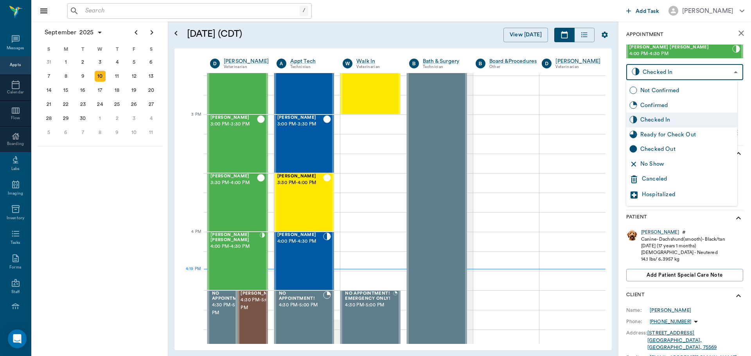
click at [661, 79] on body "/ ​ Add Task Dr. Bert Ellsworth Nectar Messages Appts Calendar Flow Boarding La…" at bounding box center [375, 178] width 751 height 356
click at [671, 149] on div "Checked Out" at bounding box center [687, 149] width 94 height 9
type input "CHECKED_OUT"
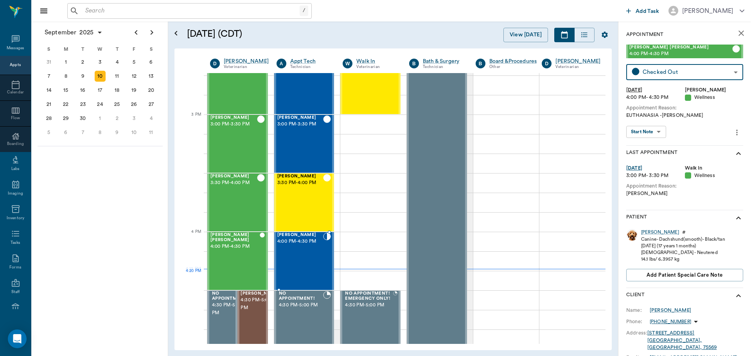
click at [305, 264] on div "Boomer Drew 4:00 PM - 4:30 PM" at bounding box center [300, 261] width 46 height 57
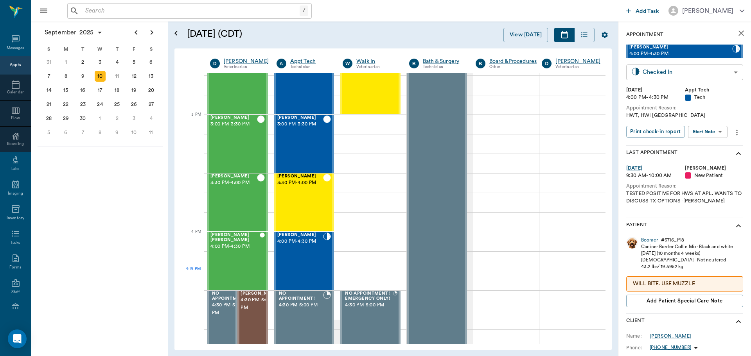
click at [682, 65] on body "/ ​ Add Task Dr. Bert Ellsworth Nectar Messages Appts Calendar Flow Boarding La…" at bounding box center [375, 178] width 751 height 356
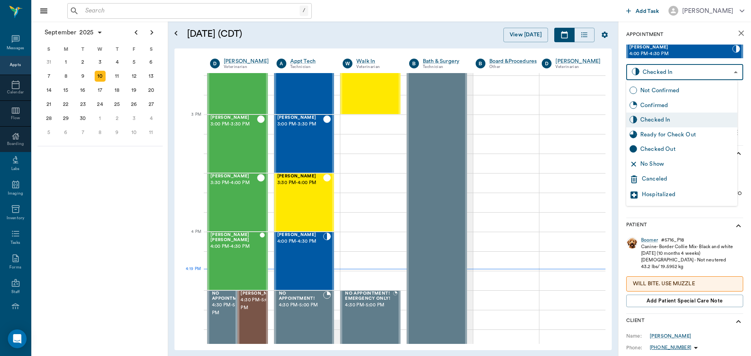
click at [676, 149] on div "Checked Out" at bounding box center [687, 149] width 94 height 9
type input "CHECKED_OUT"
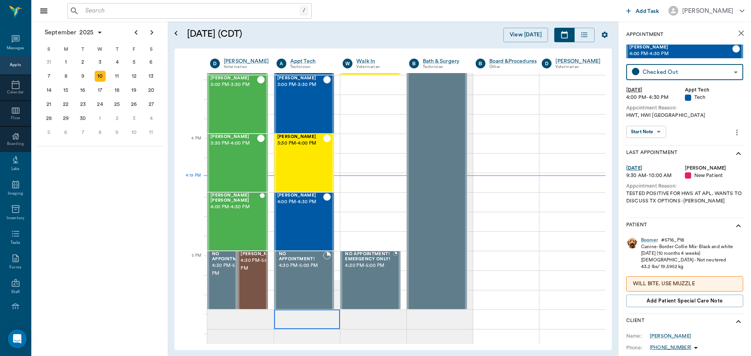
scroll to position [900, 0]
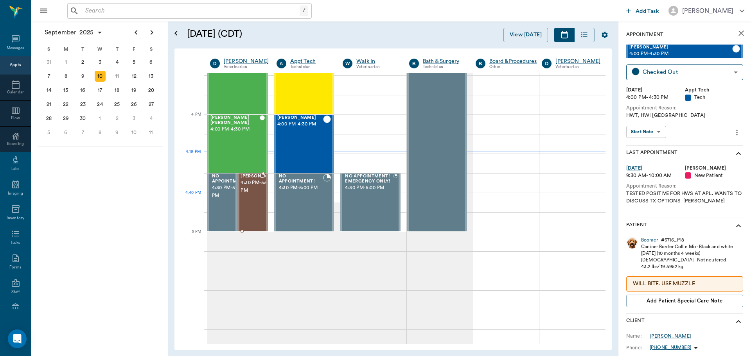
click at [255, 208] on div "Missy Tyson 4:30 PM - 5:00 PM" at bounding box center [259, 202] width 39 height 57
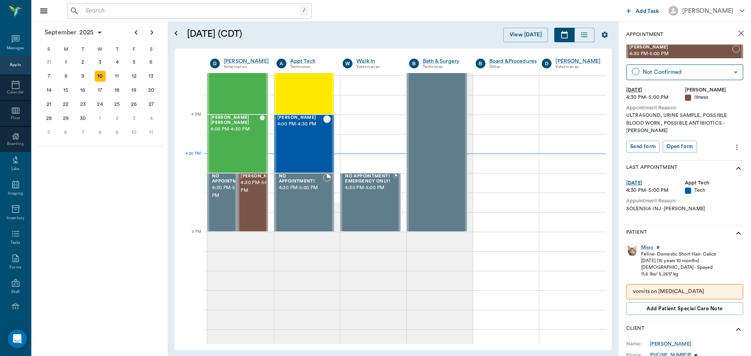
click at [160, 11] on input "text" at bounding box center [190, 10] width 217 height 11
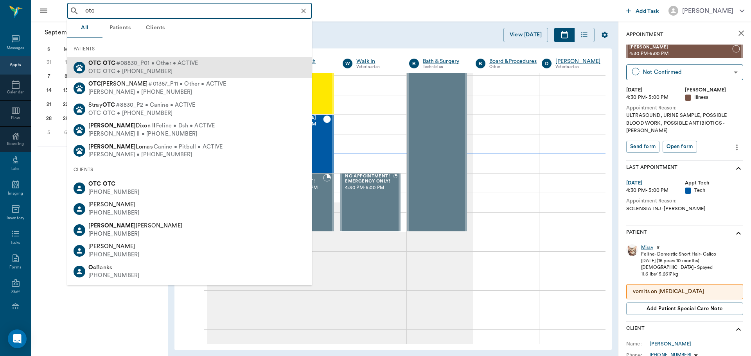
click at [149, 68] on div "OTC OTC • (555) 555-5555" at bounding box center [142, 72] width 109 height 8
type input "otc"
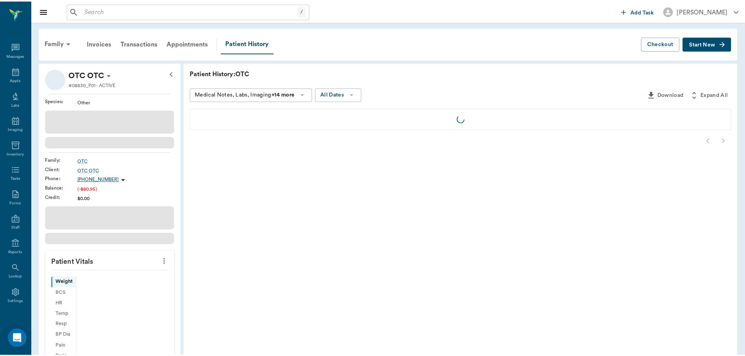
scroll to position [4, 0]
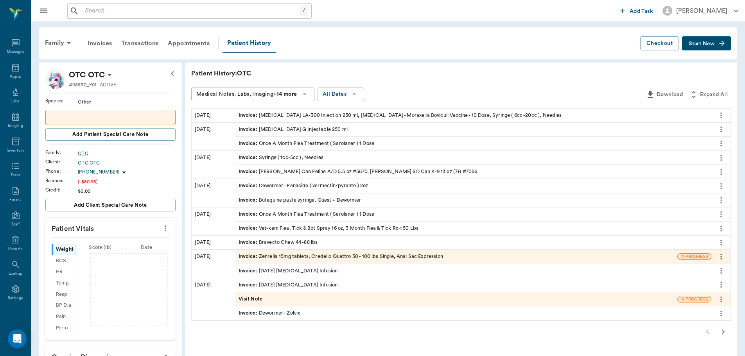
click at [719, 46] on icon "button" at bounding box center [722, 43] width 8 height 8
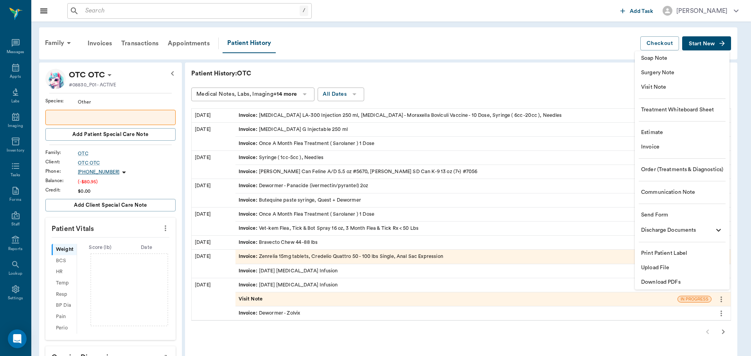
click at [665, 131] on span "Estimate" at bounding box center [682, 133] width 82 height 8
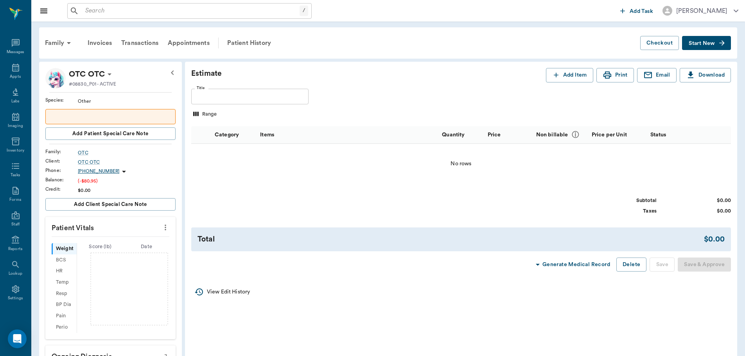
click at [421, 224] on div "Estimate Add Item Print Email Download Title Title Range Category Items Quantit…" at bounding box center [461, 170] width 552 height 216
click at [567, 80] on button "Add Item" at bounding box center [569, 75] width 47 height 14
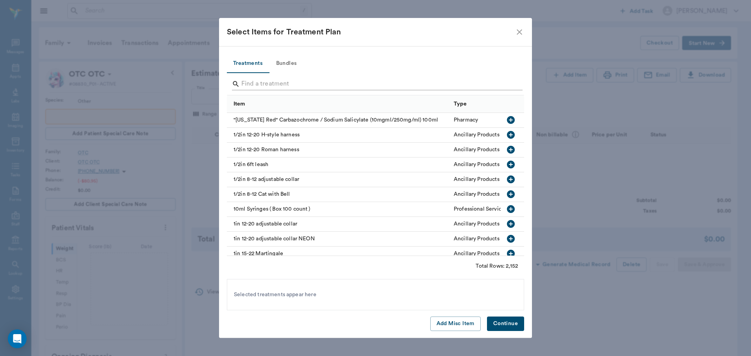
click at [263, 83] on input "Search" at bounding box center [375, 84] width 269 height 13
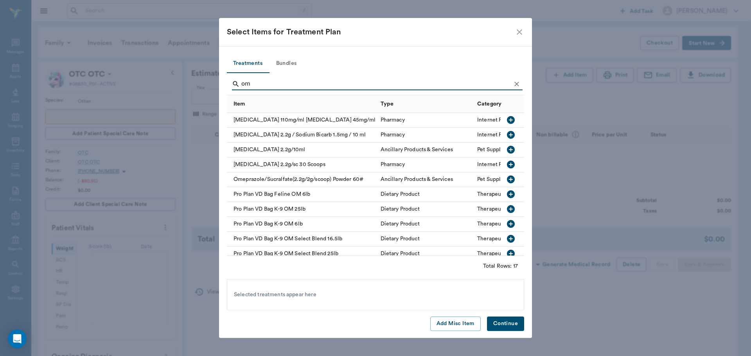
type input "om"
click at [289, 149] on div "Omeprazole 2.2g/10ml" at bounding box center [302, 150] width 150 height 15
click at [510, 323] on button "Continue" at bounding box center [505, 324] width 37 height 14
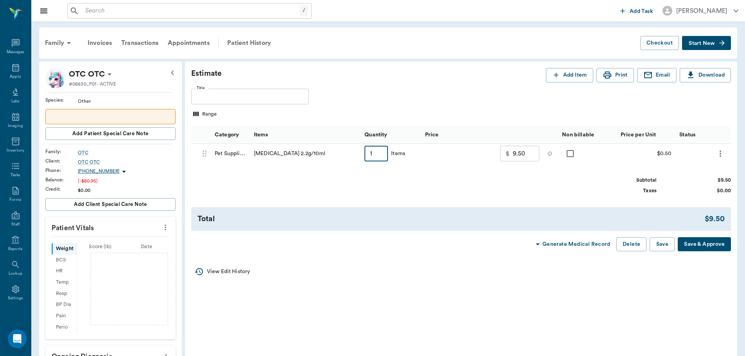
click at [375, 158] on input "1" at bounding box center [375, 154] width 23 height 16
type input "10"
type input "14.00"
type input "100"
type input "59.00"
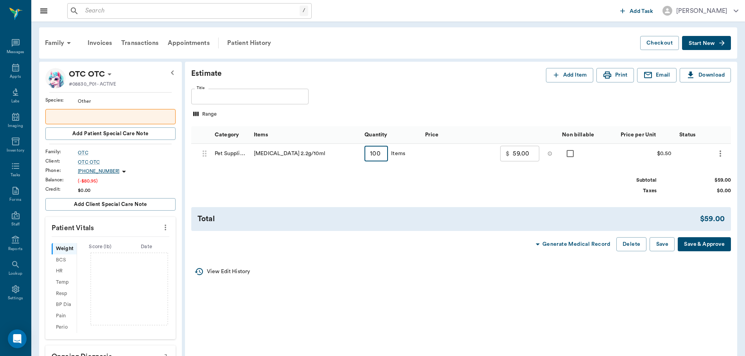
type input "10"
type input "14.00"
type input "1"
type input "9.50"
type input "1"
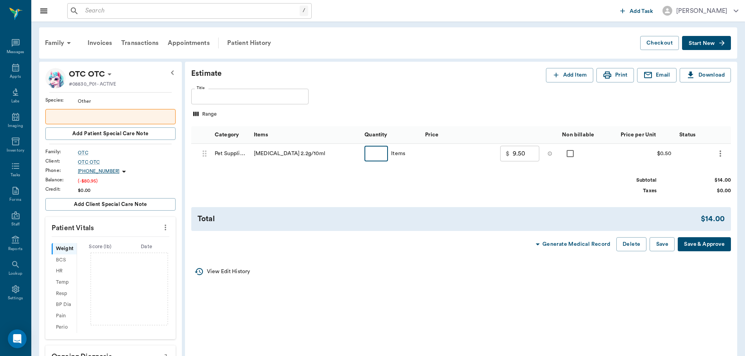
type input "0.00"
type input "1"
type input "9.50"
type input "1"
type input "0.00"
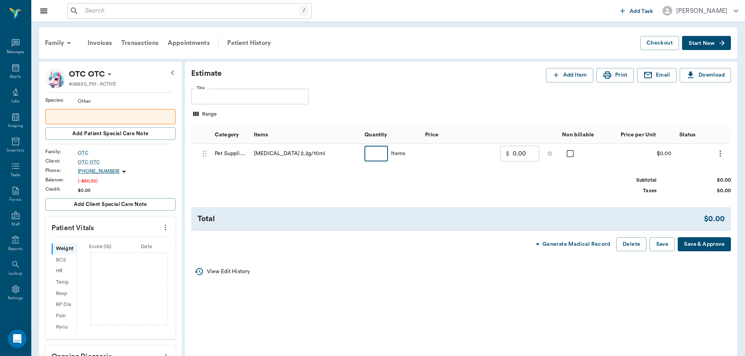
type input "6"
type input "12.00"
type input "6"
type input "0.00"
type input "1"
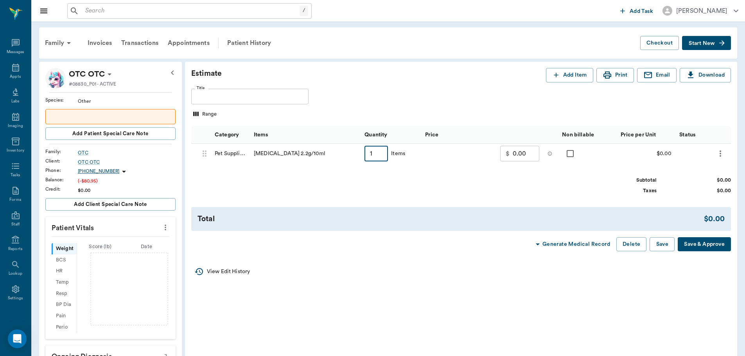
type input "9.50"
type input "10"
type input "14.00"
type input "100"
type input "59.00"
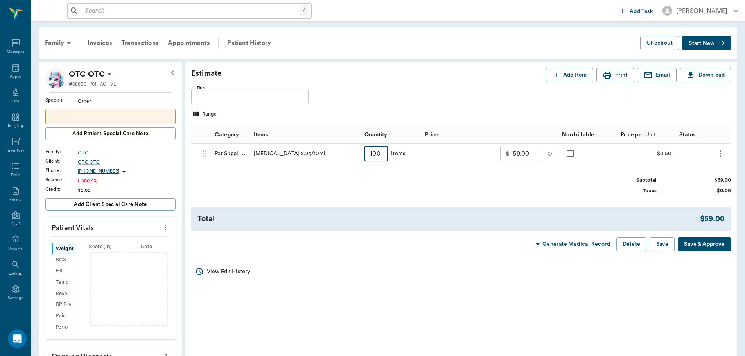
type input "1000"
type input "509.00"
type input "100"
type input "59.00"
type input "10"
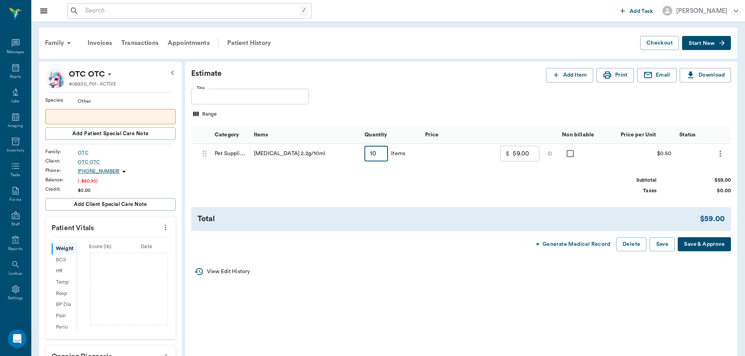
type input "14.00"
type input "1"
type input "9.50"
type input "1"
type input "0.00"
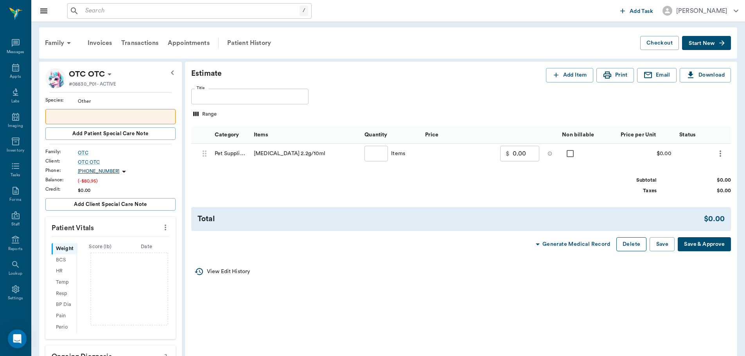
click at [626, 246] on button "Delete" at bounding box center [631, 244] width 30 height 14
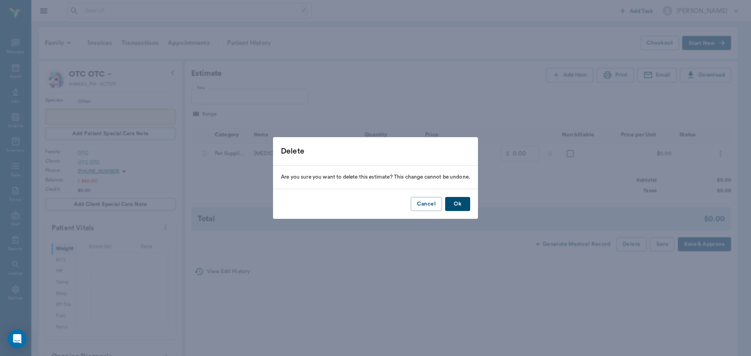
click at [461, 205] on button "Ok" at bounding box center [457, 204] width 25 height 14
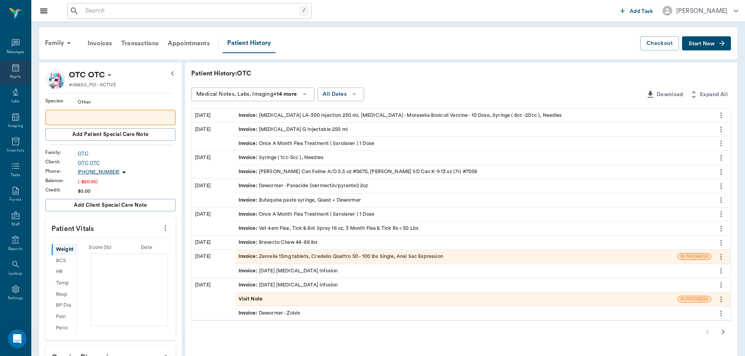
click at [6, 75] on div "Appts" at bounding box center [15, 72] width 31 height 25
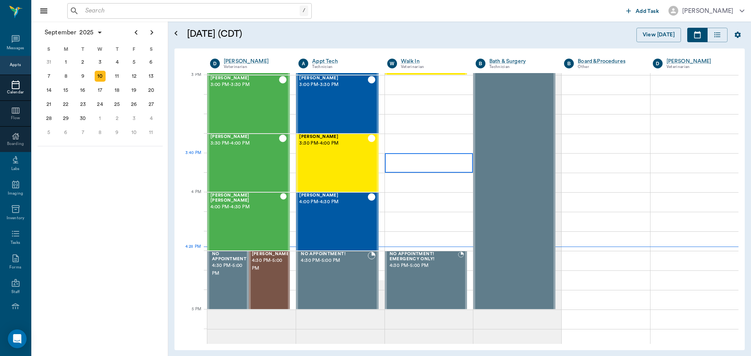
scroll to position [901, 0]
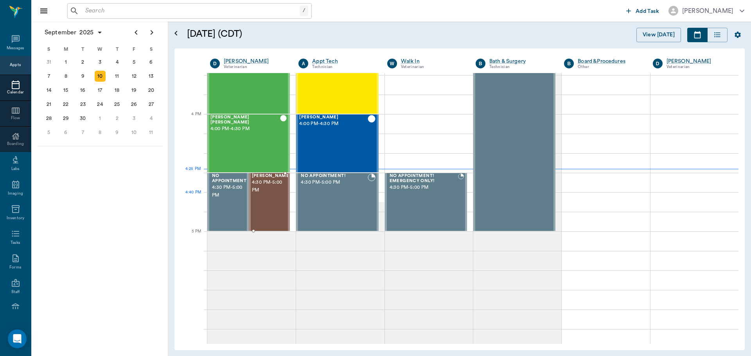
click at [264, 197] on div "Missy Tyson 4:30 PM - 5:00 PM" at bounding box center [271, 202] width 39 height 57
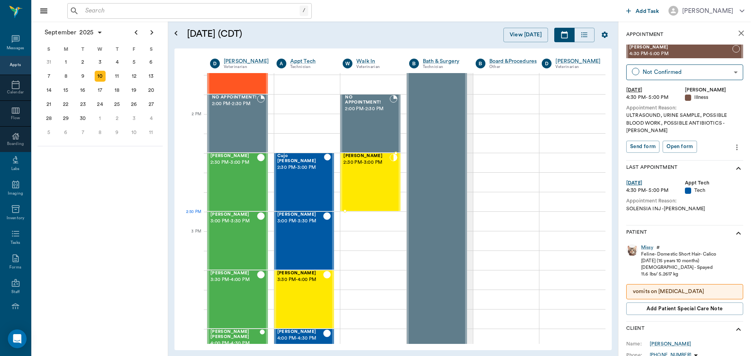
scroll to position [666, 0]
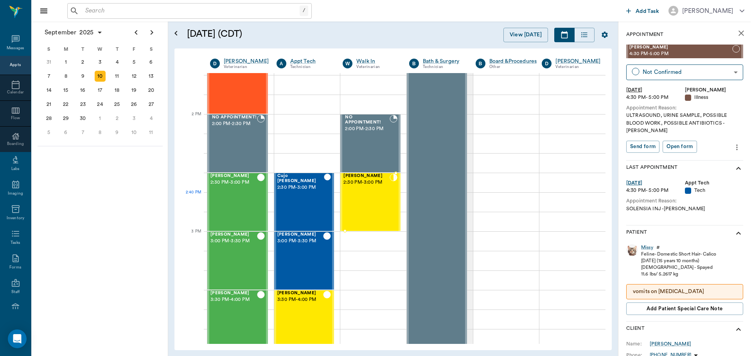
click at [371, 204] on div "[PERSON_NAME][GEOGRAPHIC_DATA] 2:30 PM - 3:00 PM" at bounding box center [366, 202] width 46 height 57
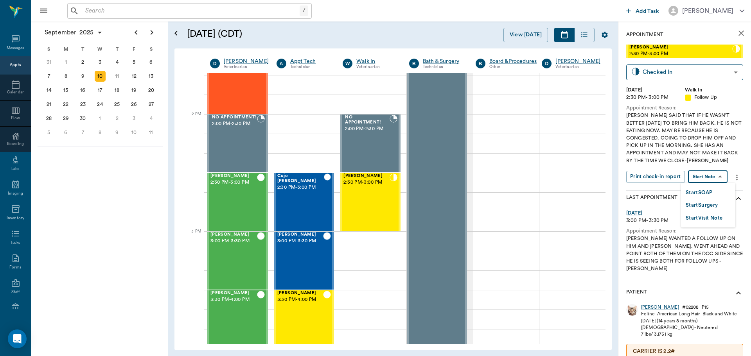
click at [714, 174] on body "/ ​ Add Task Dr. Bert Ellsworth Nectar Messages Appts Calendar Flow Boarding La…" at bounding box center [375, 178] width 751 height 356
click at [698, 193] on button "Start SOAP" at bounding box center [699, 192] width 27 height 9
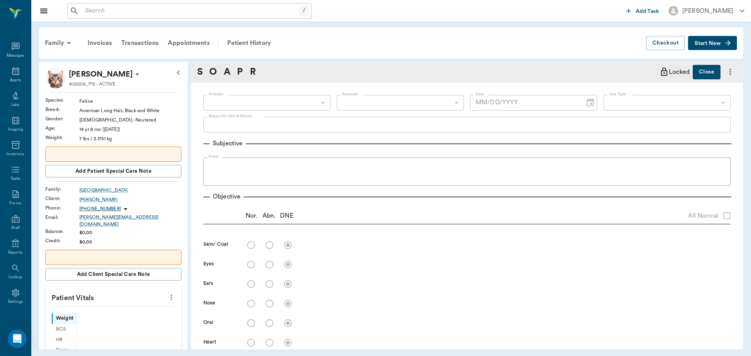
scroll to position [4, 0]
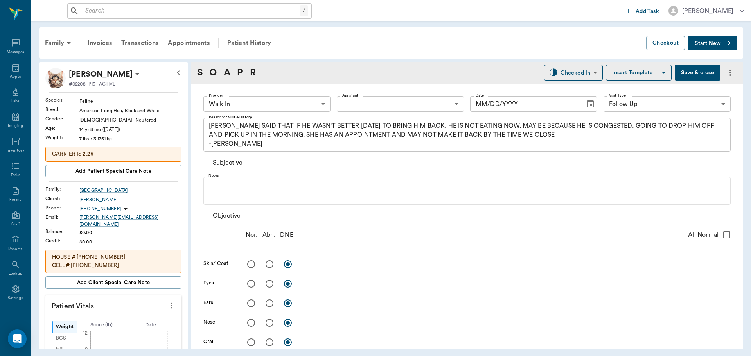
type input "63ee68728bdb516679580557"
type input "65d2be4f46e3a538d89b8c16"
type textarea "[PERSON_NAME] SAID THAT IF HE WASN'T BETTER [DATE] TO BRING HIM BACK. HE IS NOT…"
type input "[DATE]"
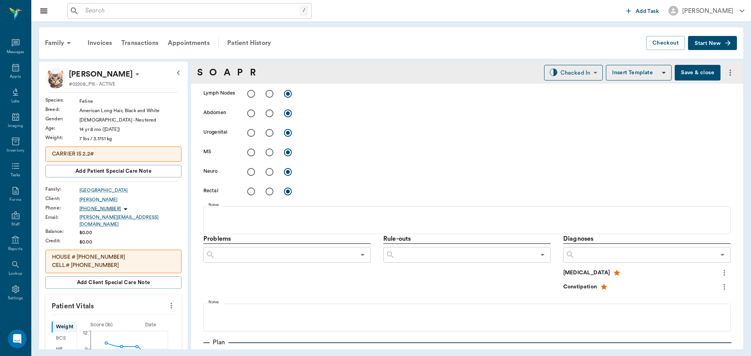
scroll to position [386, 0]
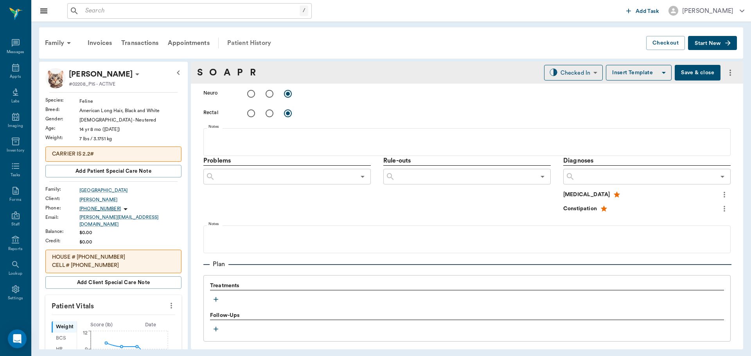
click at [251, 40] on div "Patient History" at bounding box center [249, 43] width 53 height 19
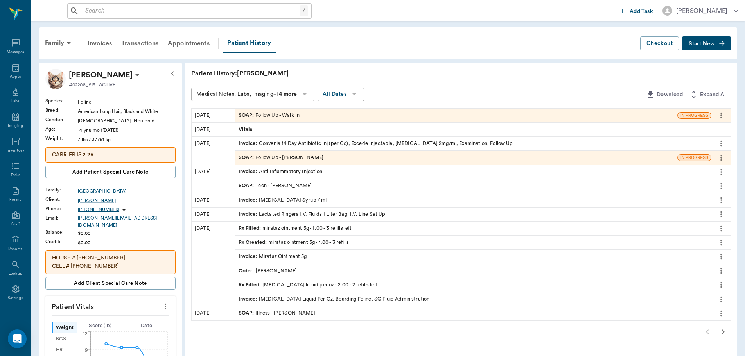
click at [295, 159] on div "SOAP : Follow Up - Dr. Bert Ellsworth" at bounding box center [281, 157] width 85 height 7
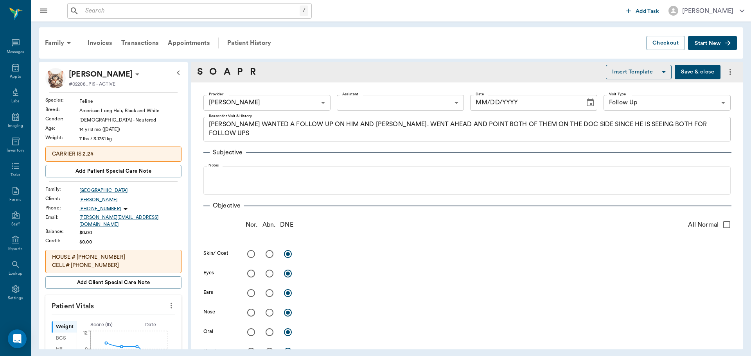
type input "63ec2f075fda476ae8351a4d"
type input "65d2be4f46e3a538d89b8c16"
type textarea "[PERSON_NAME] WANTED A FOLLOW UP ON HIM AND [PERSON_NAME]. WENT AHEAD AND POINT…"
type input "09/05/2025"
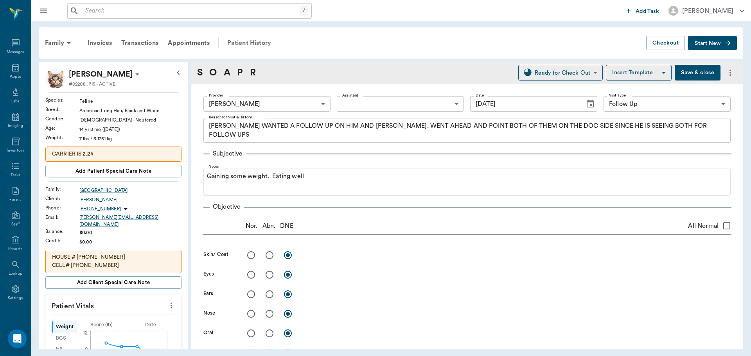
click at [250, 43] on div "Patient History" at bounding box center [249, 43] width 53 height 19
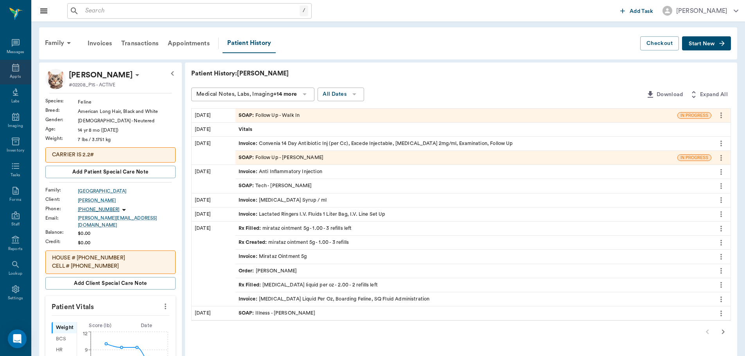
click at [18, 79] on div "Appts" at bounding box center [15, 72] width 31 height 25
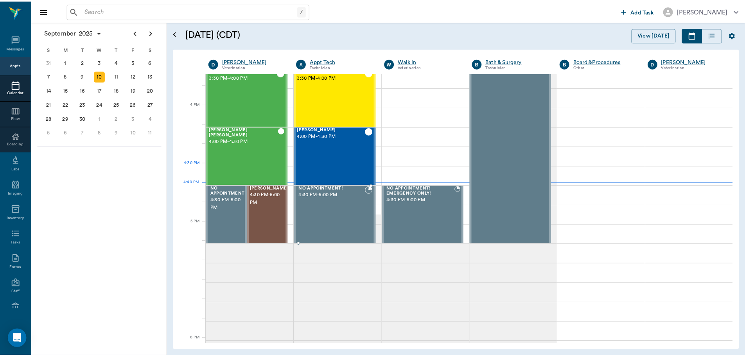
scroll to position [939, 0]
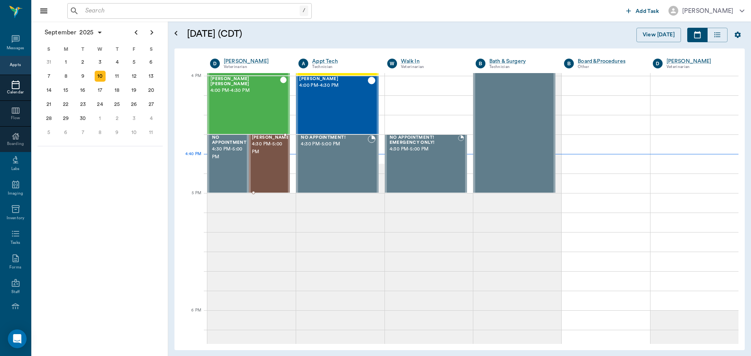
click at [276, 169] on div "Missy Tyson 4:30 PM - 5:00 PM" at bounding box center [271, 163] width 39 height 57
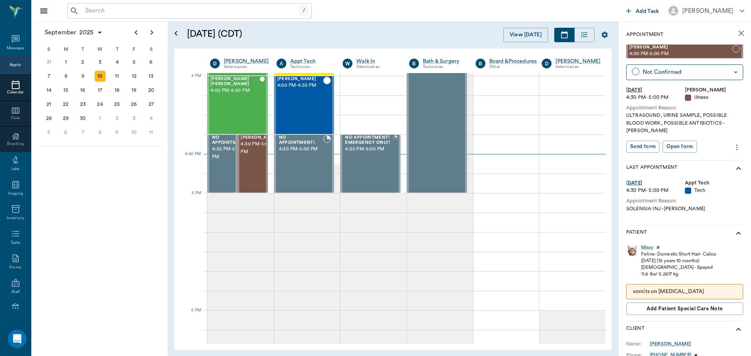
type input "CHECKED_IN"
click at [648, 244] on div "Missy" at bounding box center [647, 247] width 12 height 7
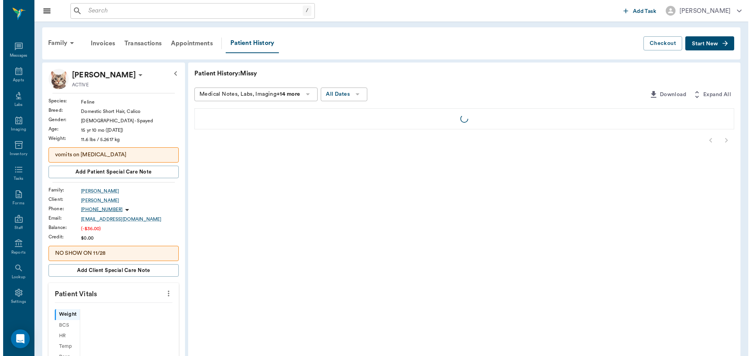
scroll to position [4, 0]
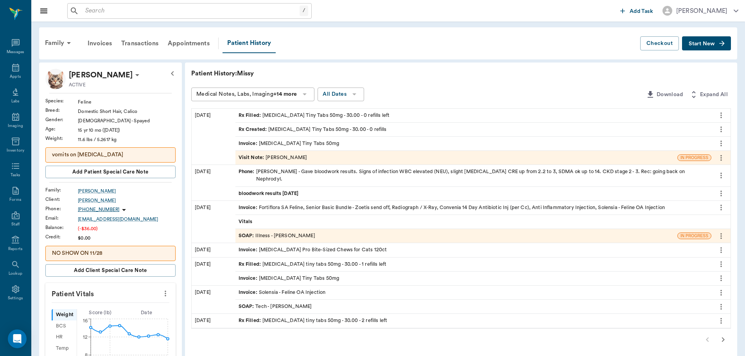
click at [341, 229] on div "SOAP : Illness - [PERSON_NAME]" at bounding box center [456, 236] width 442 height 14
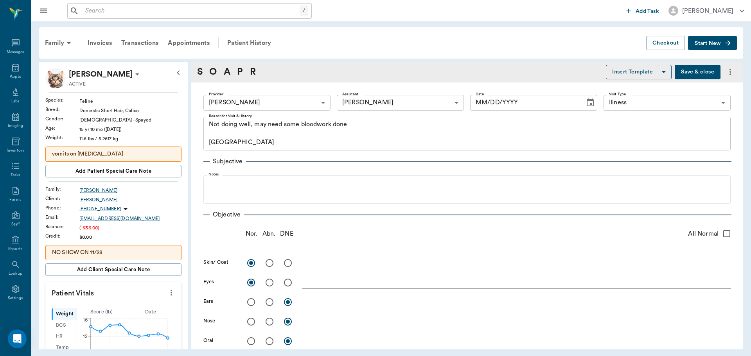
type input "63ec2f075fda476ae8351a4d"
type input "63ec2e7e52e12b0ba117b124"
type input "65d2be4f46e3a538d89b8c15"
type textarea "Not doing well, may need some bloodwork done Caryn"
radio input "true"
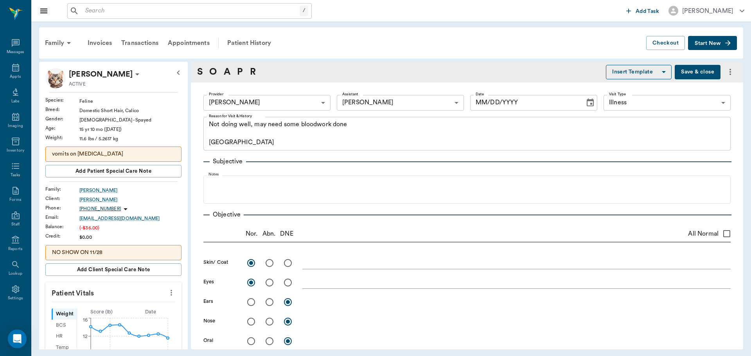
radio input "true"
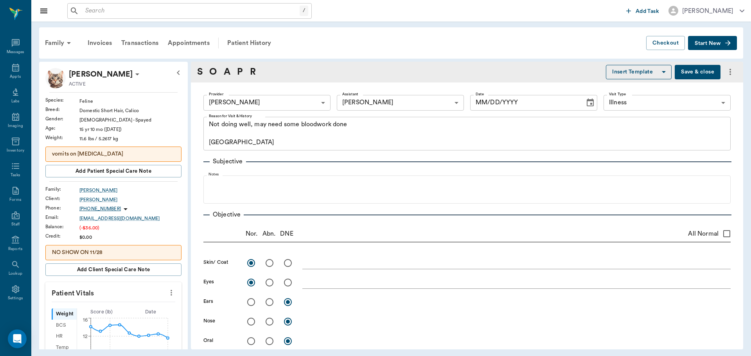
radio input "true"
type textarea "Bladder is very thick, small lumen. Unable to obtain sample. No stones seen on …"
radio input "true"
type textarea "ventral arthritis at LS junction. Severe arthritis on L stifle. Looks partially…"
type input "08/25/2025"
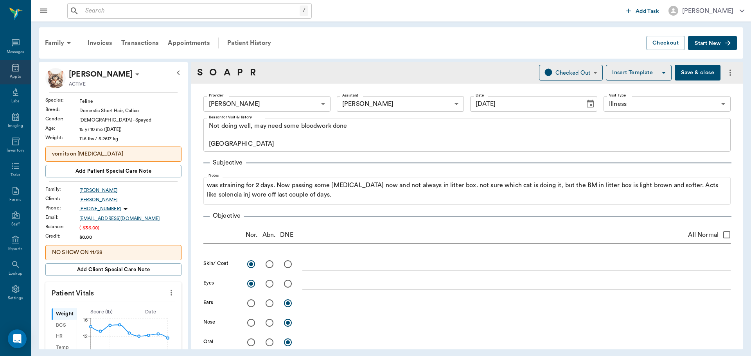
click at [5, 69] on div "Appts" at bounding box center [15, 72] width 31 height 25
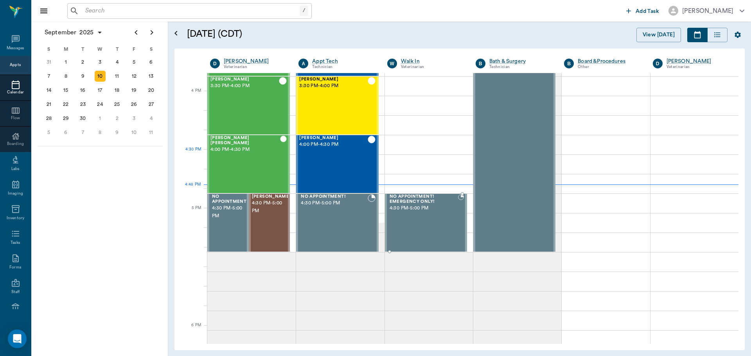
scroll to position [861, 0]
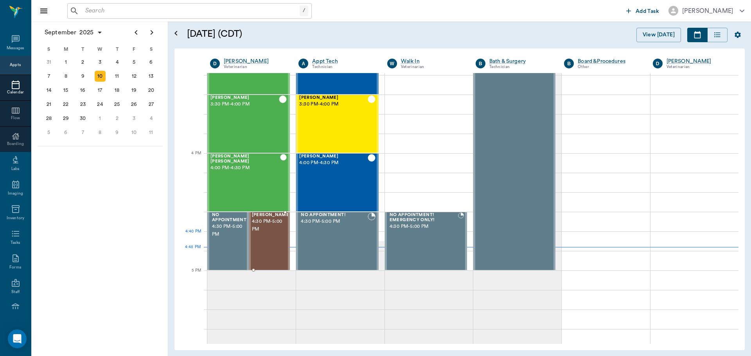
click at [275, 237] on div "Missy Tyson 4:30 PM - 5:00 PM" at bounding box center [271, 241] width 39 height 57
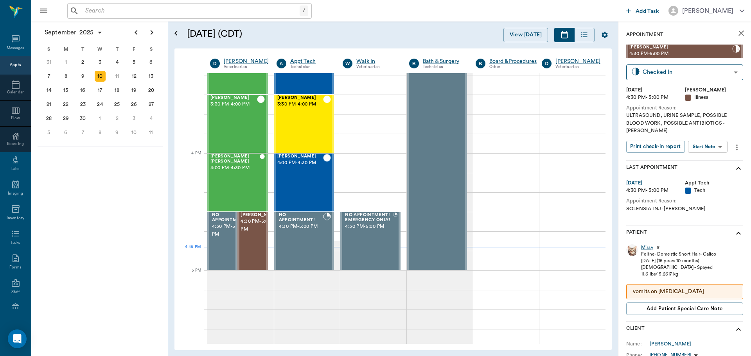
click at [706, 138] on body "/ ​ Add Task Dr. Bert Ellsworth Nectar Messages Appts Calendar Flow Boarding La…" at bounding box center [375, 178] width 751 height 356
click at [698, 156] on button "Start SOAP" at bounding box center [699, 155] width 27 height 9
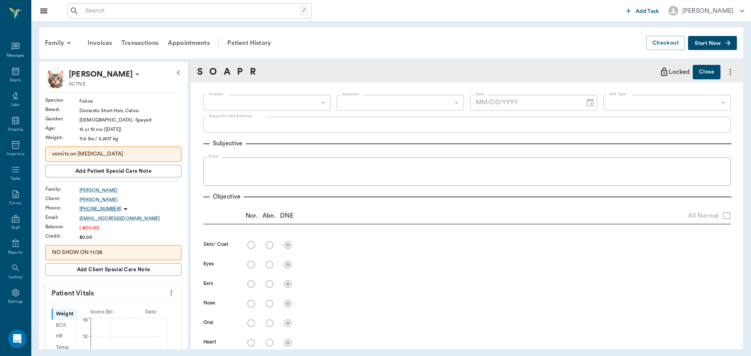
scroll to position [4, 0]
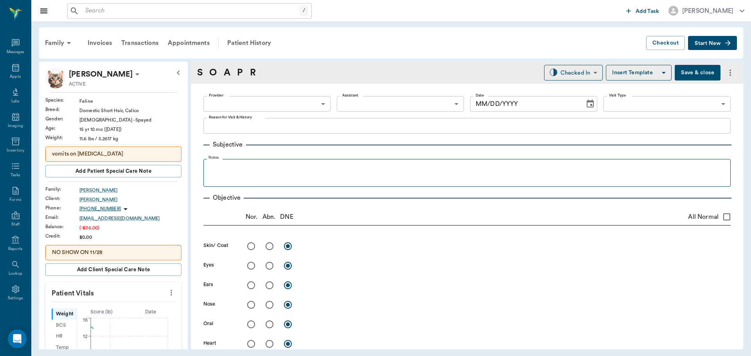
type input "63ec2f075fda476ae8351a4d"
type input "65d2be4f46e3a538d89b8c15"
type textarea "ULTRASOUND, URINE SAMPLE, POSSIBLE BLOOD WORK, POSSIBLE ANTIBIOTICS -LORY"
type input "[DATE]"
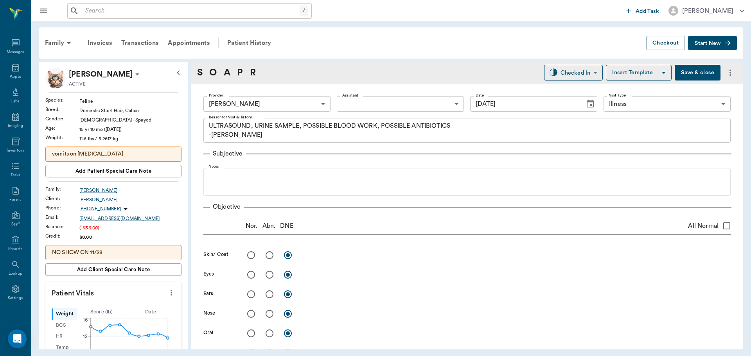
click at [167, 294] on icon "more" at bounding box center [171, 292] width 9 height 9
click at [145, 302] on span "Enter Vitals" at bounding box center [133, 306] width 66 height 8
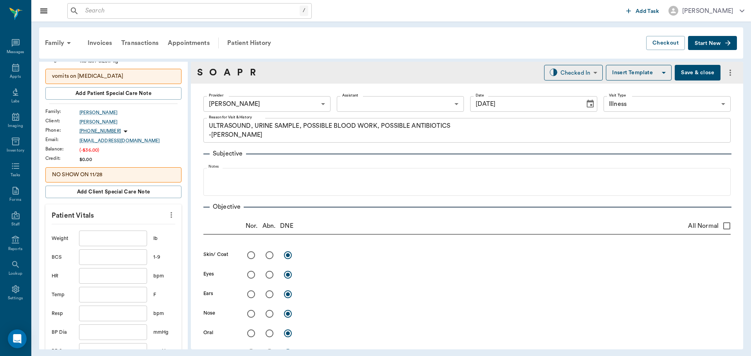
scroll to position [78, 0]
click at [122, 244] on input "text" at bounding box center [113, 238] width 68 height 16
click at [368, 101] on body "/ ​ Add Task Dr. Bert Ellsworth Nectar Messages Appts Labs Imaging Inventory Ta…" at bounding box center [375, 178] width 751 height 356
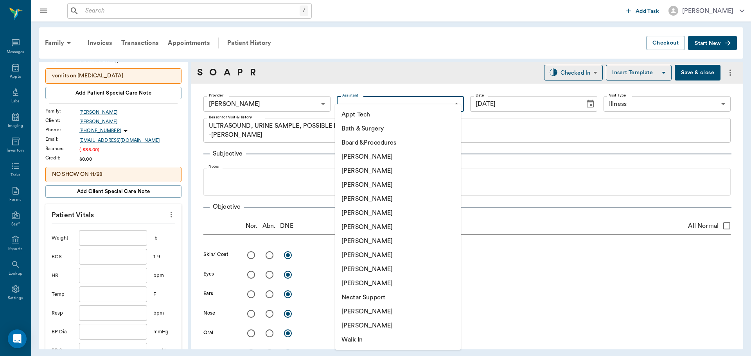
click at [364, 245] on li "[PERSON_NAME]" at bounding box center [398, 241] width 126 height 14
type input "682b670d8bdc6f7f8feef3db"
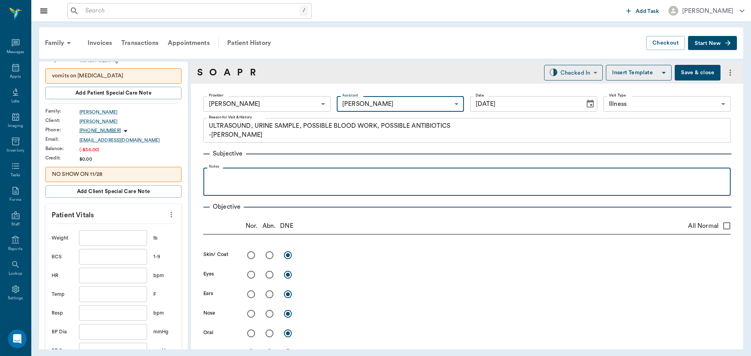
click at [259, 188] on div at bounding box center [466, 182] width 519 height 20
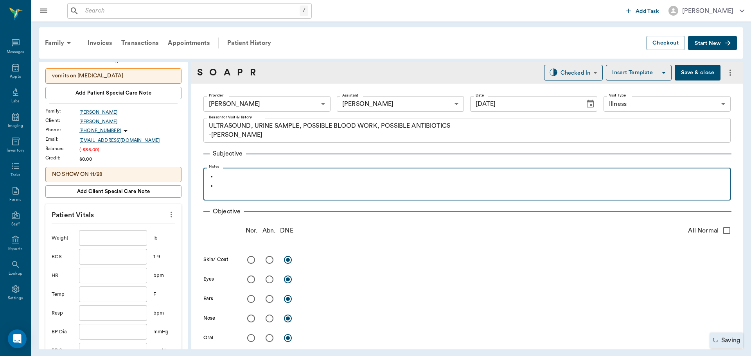
click at [266, 182] on p at bounding box center [472, 185] width 510 height 9
click at [263, 178] on p at bounding box center [472, 176] width 510 height 9
click at [242, 186] on p at bounding box center [472, 185] width 510 height 9
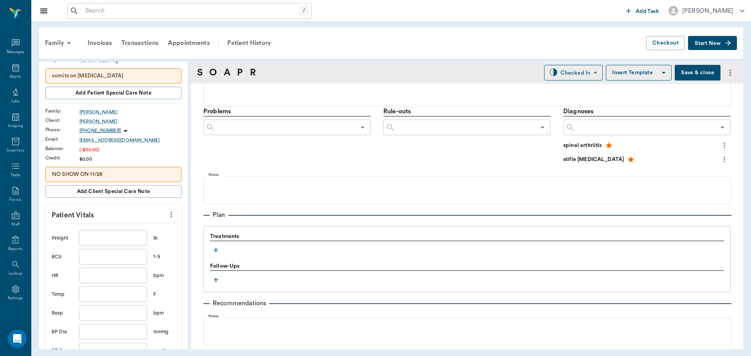
click at [216, 248] on icon "button" at bounding box center [216, 250] width 8 height 8
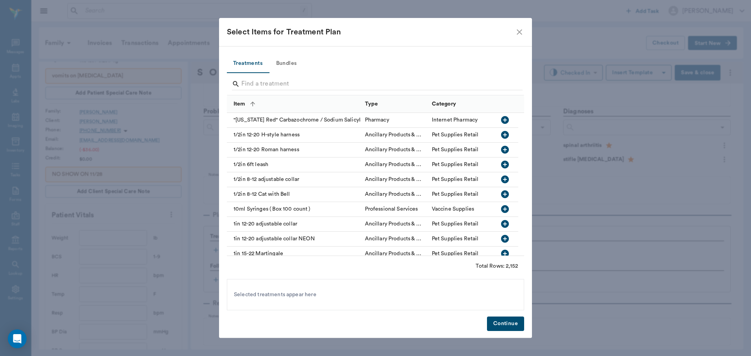
scroll to position [430, 0]
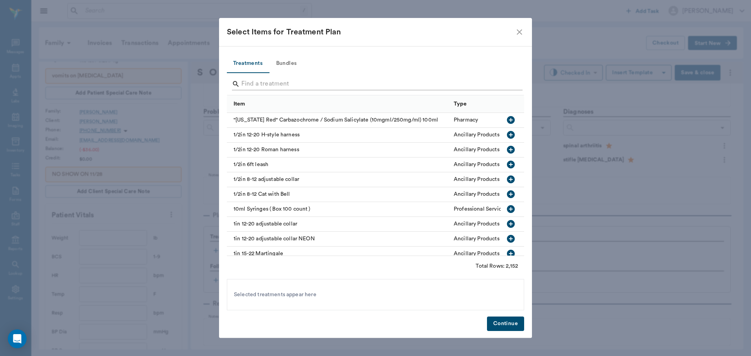
click at [282, 83] on input "Search" at bounding box center [375, 84] width 269 height 13
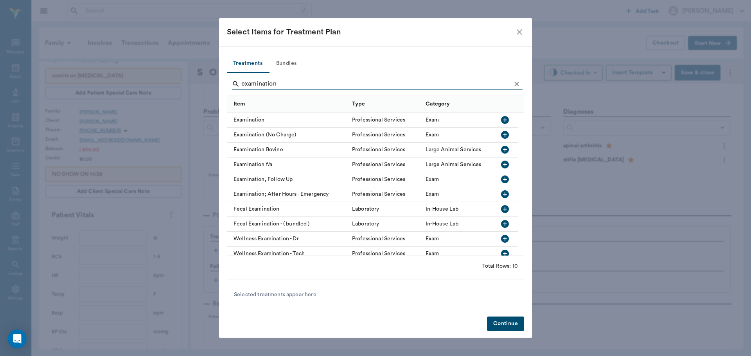
type input "examination"
click at [501, 120] on icon "button" at bounding box center [504, 119] width 9 height 9
click at [502, 325] on button "Continue" at bounding box center [505, 324] width 37 height 14
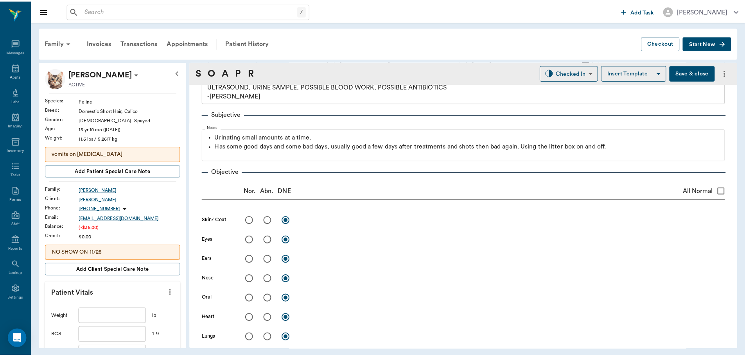
scroll to position [0, 0]
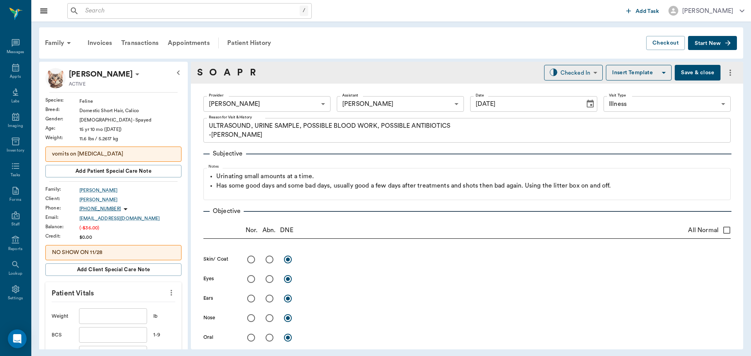
click at [694, 74] on button "Save & close" at bounding box center [698, 73] width 46 height 16
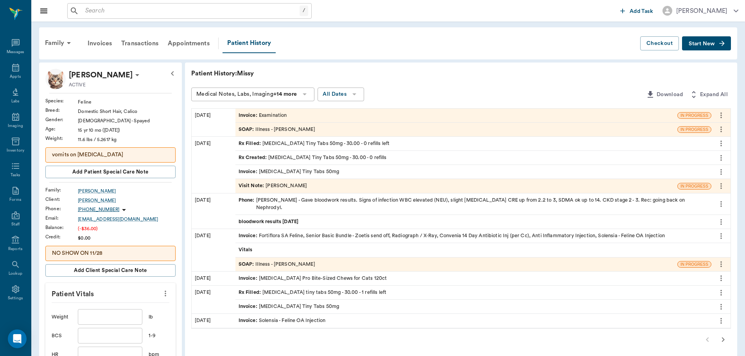
click at [117, 317] on input "text" at bounding box center [110, 317] width 64 height 16
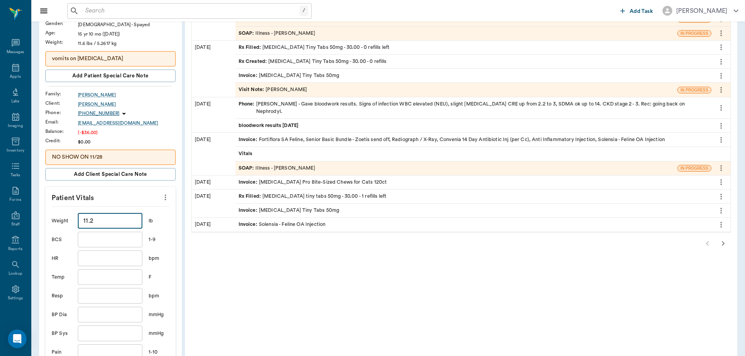
scroll to position [156, 0]
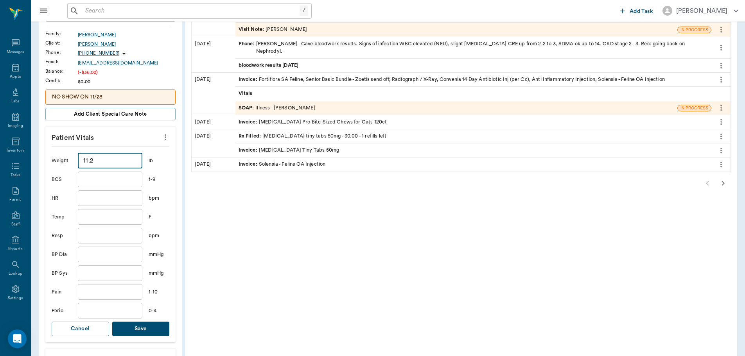
type input "11.2"
click at [147, 326] on button "Save" at bounding box center [140, 329] width 57 height 14
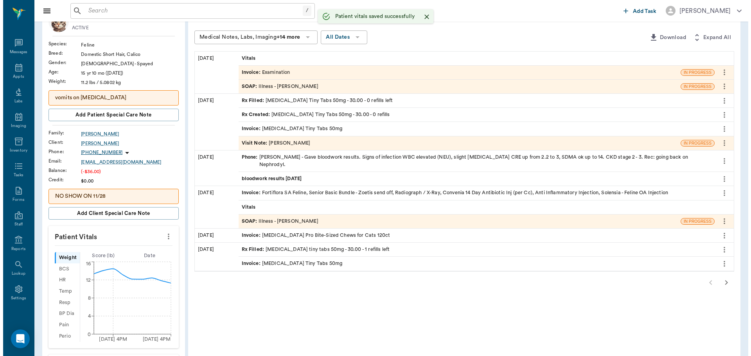
scroll to position [0, 0]
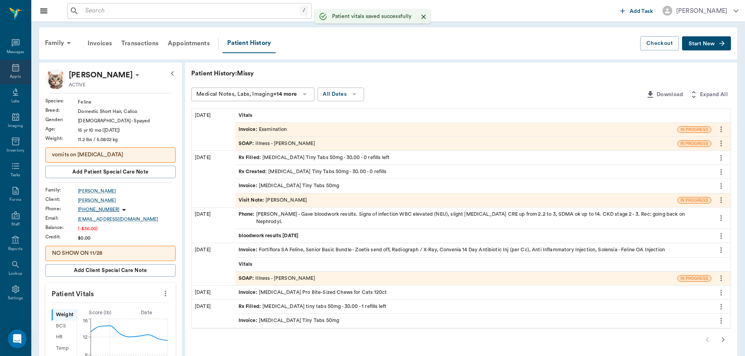
click at [20, 76] on div "Appts" at bounding box center [15, 72] width 31 height 25
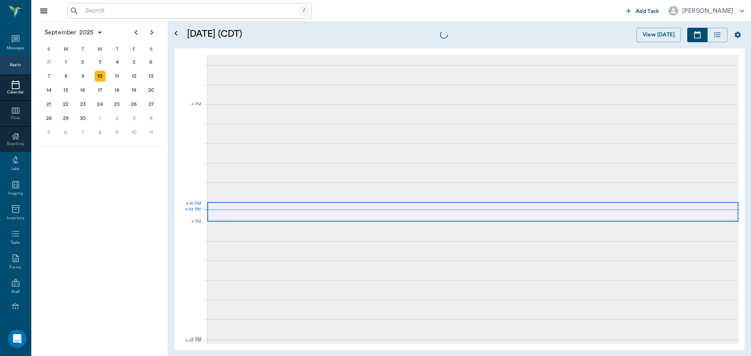
scroll to position [940, 0]
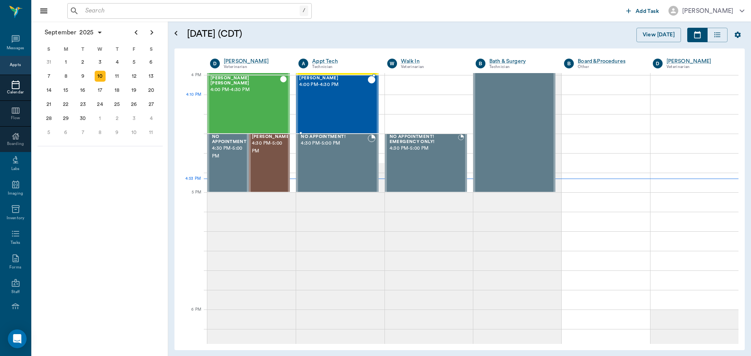
click at [325, 113] on div "Boomer Drew 4:00 PM - 4:30 PM" at bounding box center [333, 104] width 68 height 57
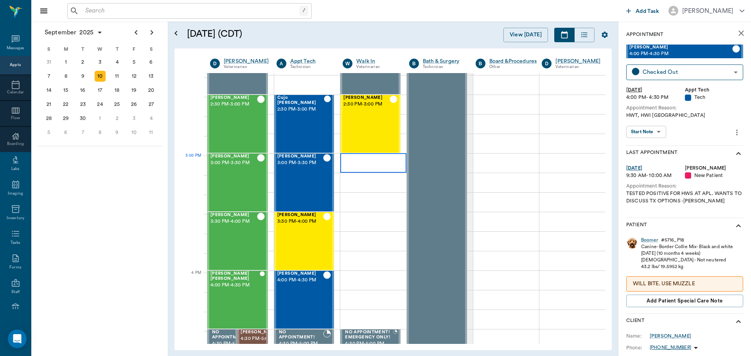
scroll to position [705, 0]
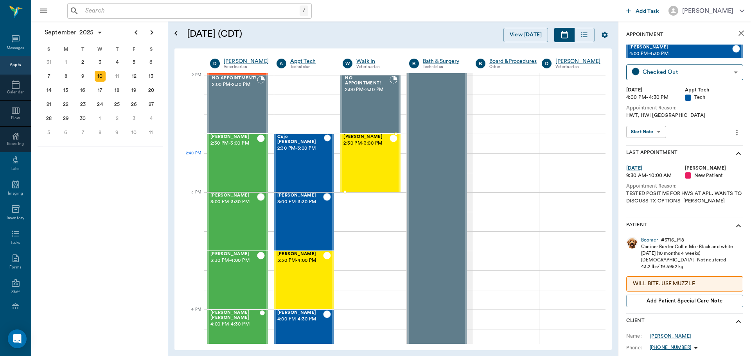
click at [368, 167] on div "[PERSON_NAME][GEOGRAPHIC_DATA] 2:30 PM - 3:00 PM" at bounding box center [366, 163] width 46 height 57
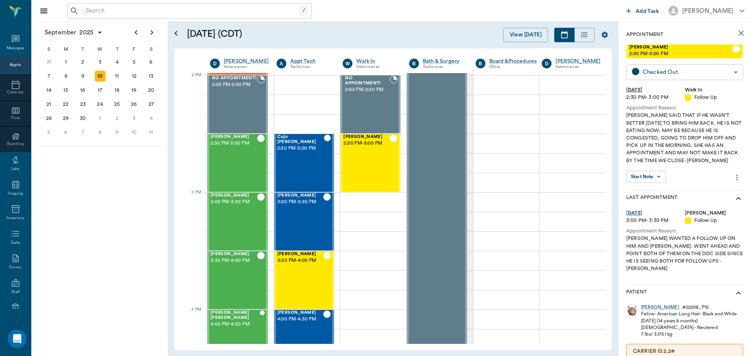
click at [695, 70] on body "/ ​ Add Task Dr. Bert Ellsworth Nectar Messages Appts Calendar Flow Boarding La…" at bounding box center [375, 178] width 751 height 356
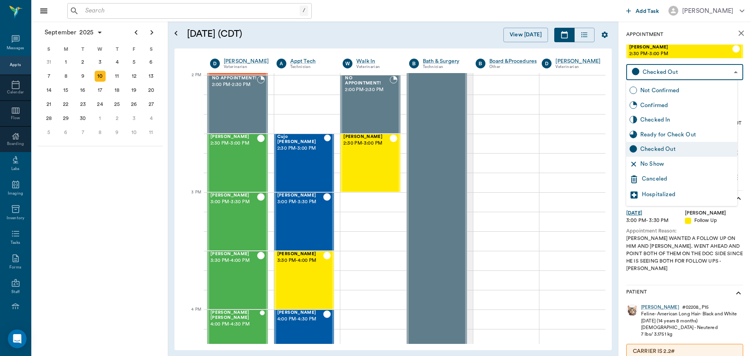
click at [695, 122] on div "Checked In" at bounding box center [687, 120] width 94 height 9
type input "CHECKED_IN"
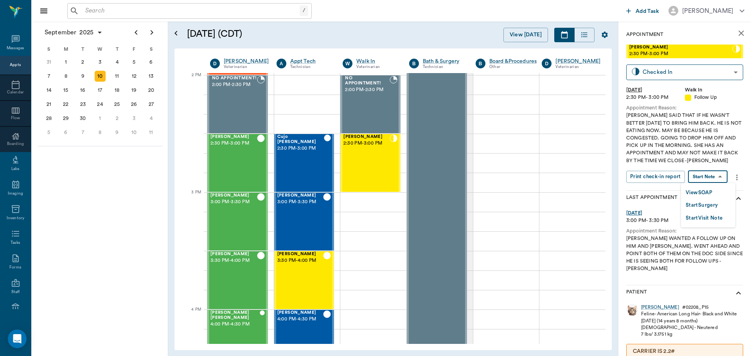
click at [715, 175] on body "/ ​ Add Task Dr. Bert Ellsworth Nectar Messages Appts Calendar Flow Boarding La…" at bounding box center [375, 178] width 751 height 356
click at [712, 197] on button "View SOAP" at bounding box center [699, 192] width 27 height 9
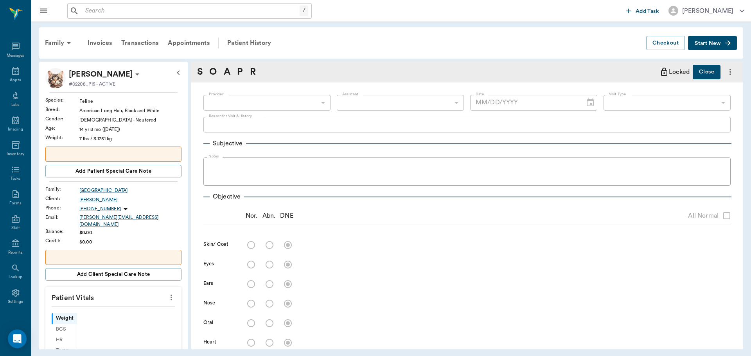
scroll to position [4, 0]
type input "63ee68728bdb516679580557"
type input "65d2be4f46e3a538d89b8c16"
type textarea "DOC SAID THAT IF HE WASN'T BETTER IN 5 DAYS TO BRING HIM BACK. HE IS NOT EATING…"
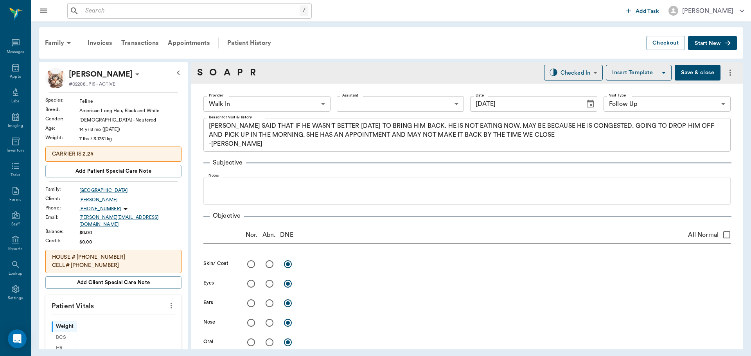
type input "[DATE]"
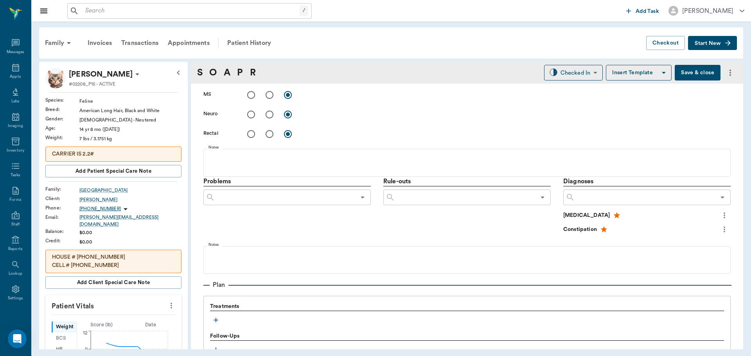
scroll to position [503, 0]
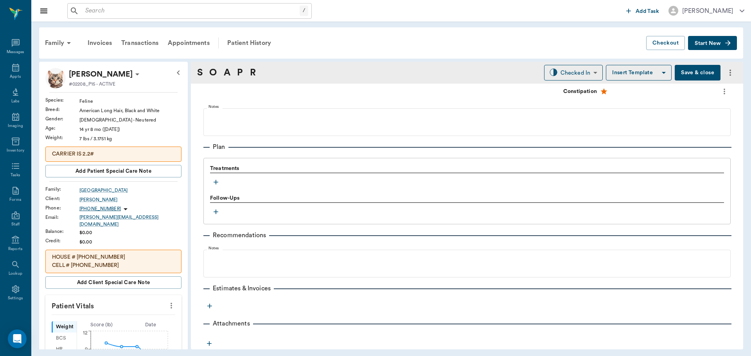
click at [214, 185] on icon "button" at bounding box center [216, 182] width 8 height 8
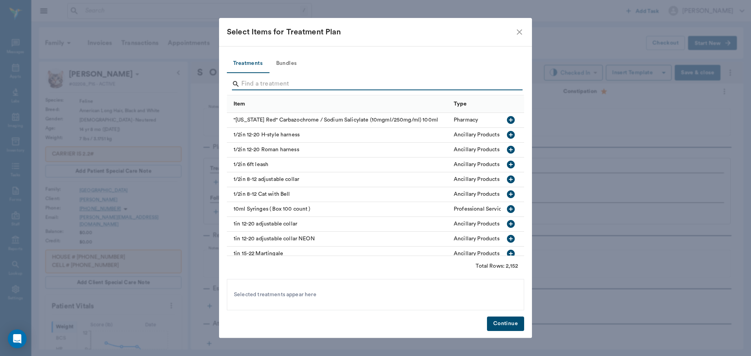
click at [332, 86] on input "Search" at bounding box center [375, 84] width 269 height 13
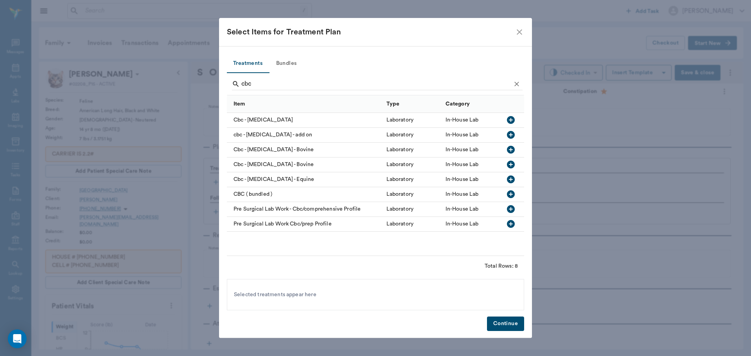
click at [513, 131] on icon "button" at bounding box center [510, 134] width 9 height 9
click at [407, 81] on input "cbc" at bounding box center [375, 84] width 269 height 13
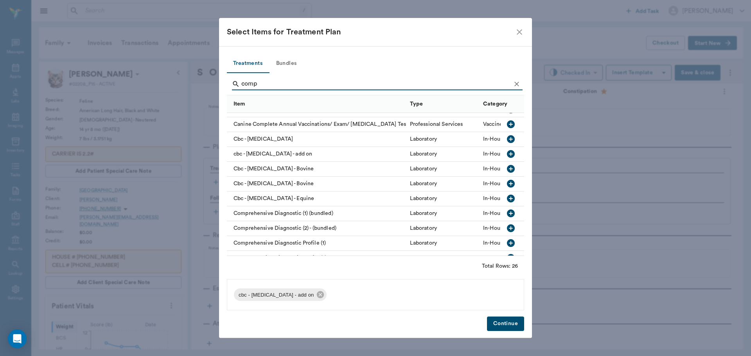
scroll to position [39, 0]
type input "comp"
click at [507, 227] on icon "button" at bounding box center [511, 230] width 8 height 8
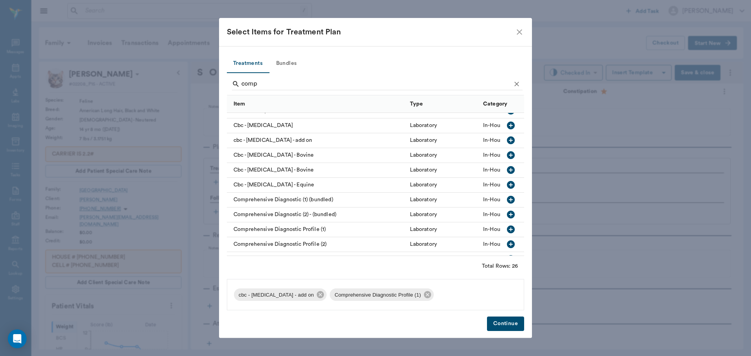
click at [507, 325] on button "Continue" at bounding box center [505, 324] width 37 height 14
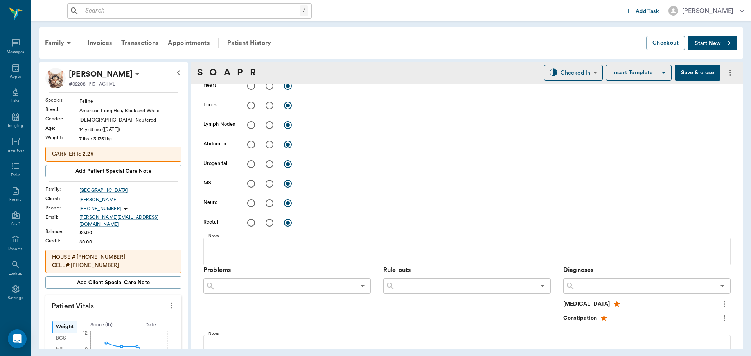
scroll to position [268, 0]
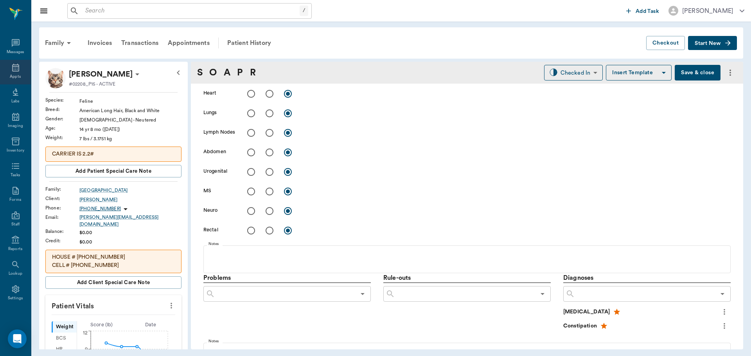
click at [12, 70] on icon at bounding box center [15, 68] width 7 height 8
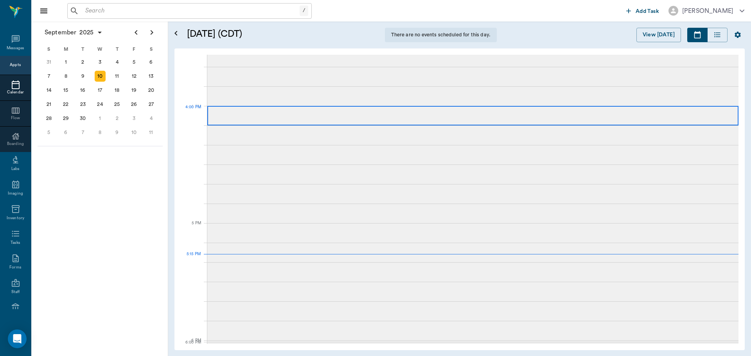
scroll to position [833, 0]
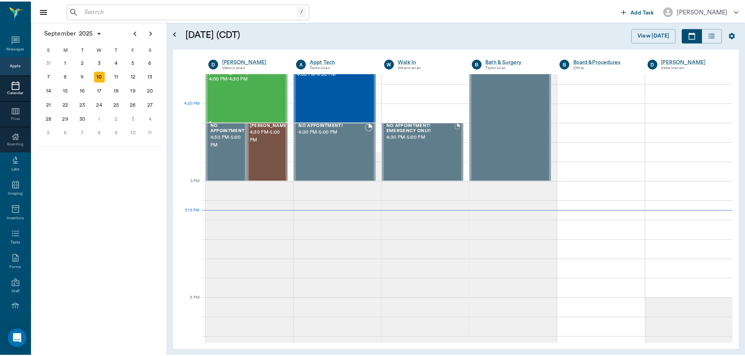
scroll to position [939, 0]
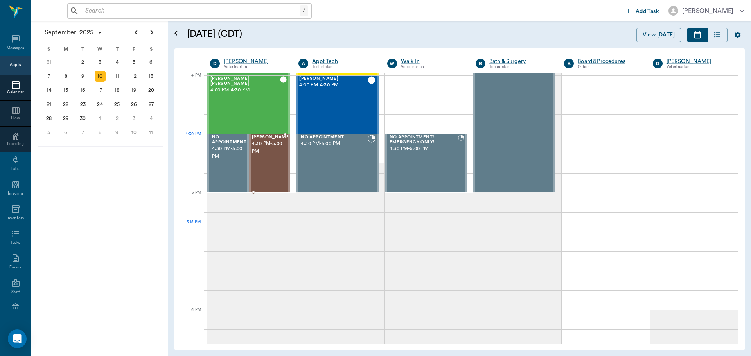
click at [271, 153] on span "4:30 PM - 5:00 PM" at bounding box center [271, 148] width 39 height 16
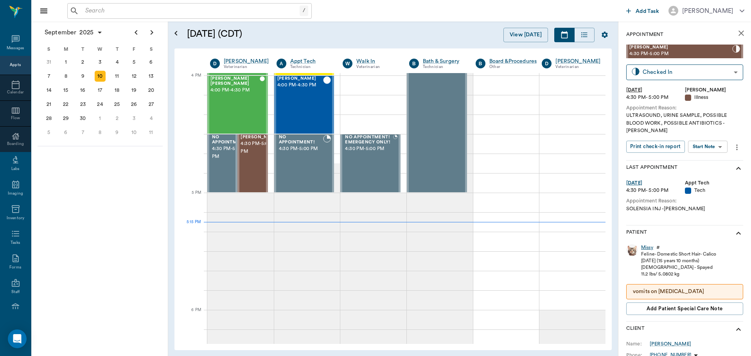
click at [645, 244] on div "Missy" at bounding box center [647, 247] width 12 height 7
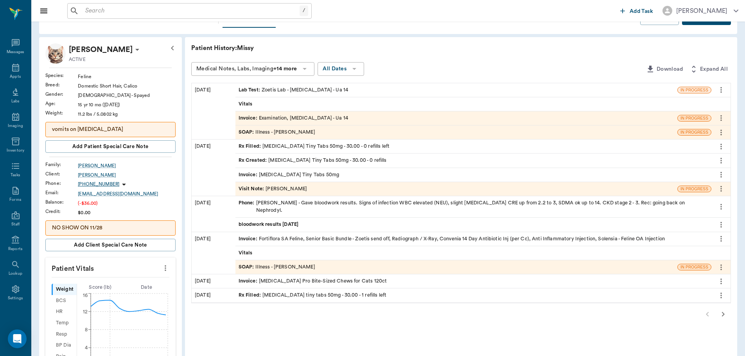
scroll to position [39, 0]
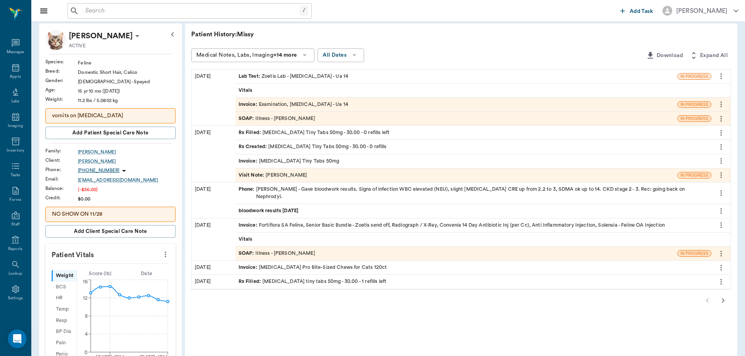
click at [299, 250] on div "SOAP : Illness - [PERSON_NAME]" at bounding box center [277, 253] width 77 height 7
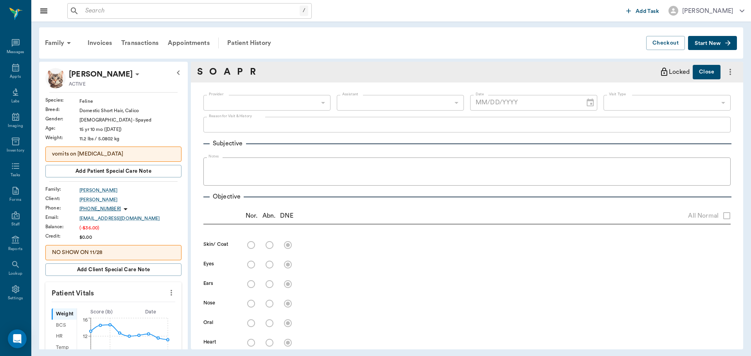
type input "63ec2f075fda476ae8351a4d"
type input "63ec2e7e52e12b0ba117b124"
type input "65d2be4f46e3a538d89b8c15"
type textarea "Not doing well, may need some bloodwork done [GEOGRAPHIC_DATA]"
radio input "true"
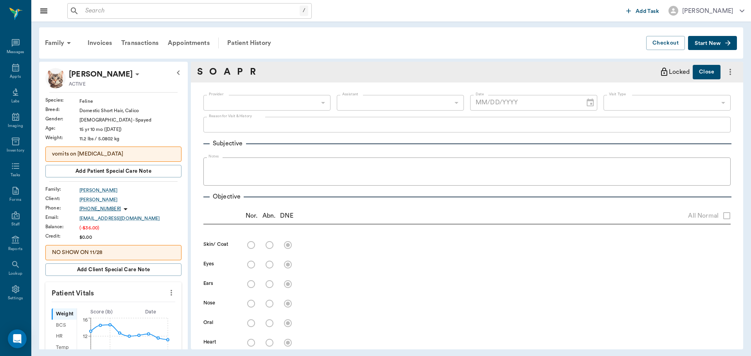
radio input "true"
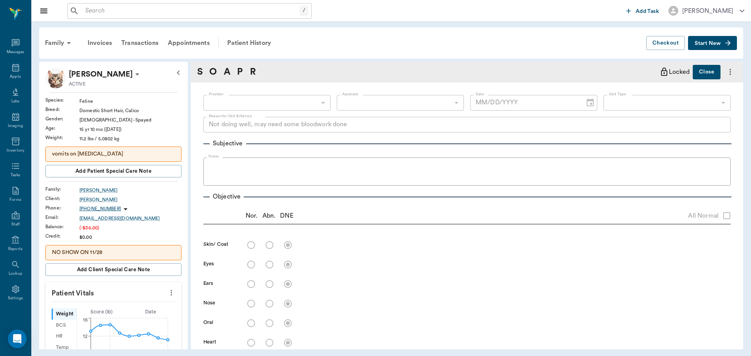
radio input "true"
type textarea "Bladder is very thick, small lumen. Unable to obtain sample. No stones seen on …"
radio input "true"
type textarea "ventral [MEDICAL_DATA] at [GEOGRAPHIC_DATA]. Severe [MEDICAL_DATA] on L stifle.…"
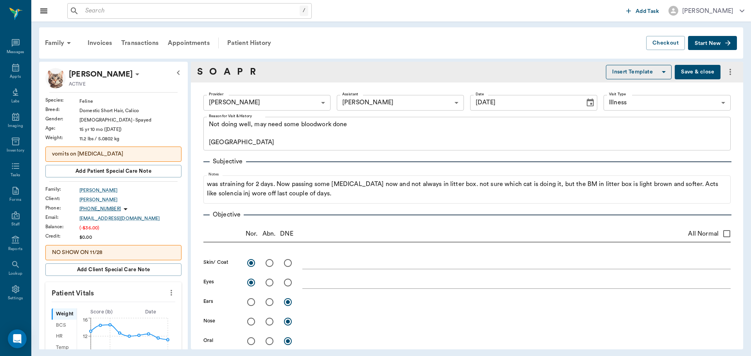
type input "[DATE]"
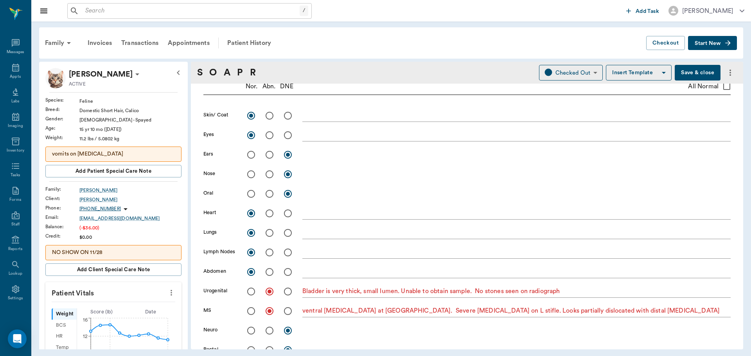
scroll to position [80, 0]
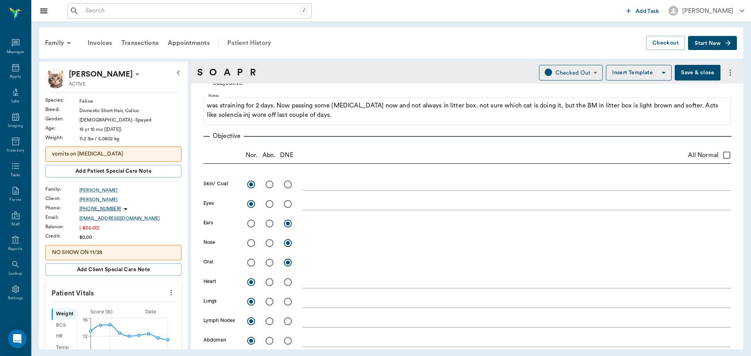
click at [245, 40] on div "Patient History" at bounding box center [249, 43] width 53 height 19
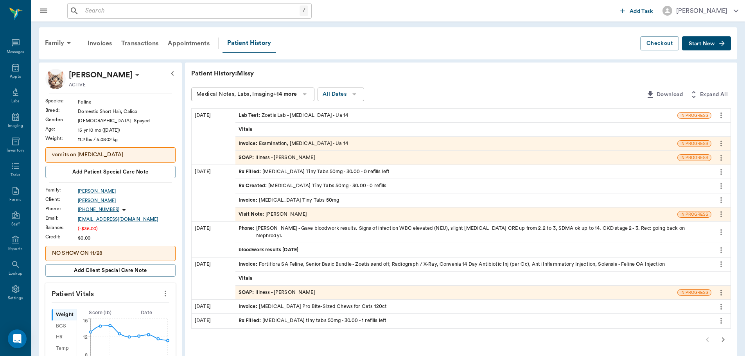
click at [284, 156] on div "SOAP : Illness - [PERSON_NAME]" at bounding box center [277, 157] width 77 height 7
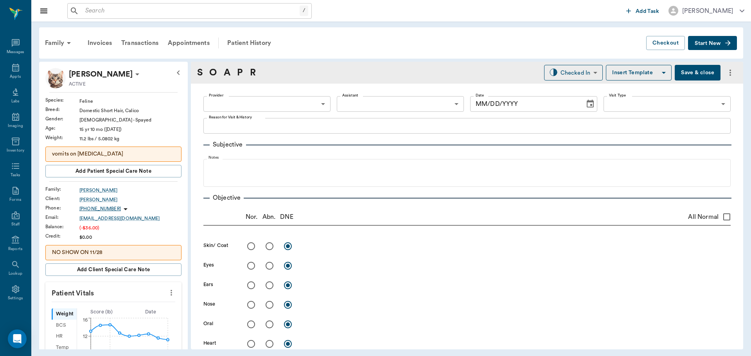
type input "63ec2f075fda476ae8351a4d"
type input "682b670d8bdc6f7f8feef3db"
type input "65d2be4f46e3a538d89b8c15"
type textarea "ULTRASOUND, URINE SAMPLE, POSSIBLE BLOOD WORK, POSSIBLE ANTIBIOTICS -[PERSON_NA…"
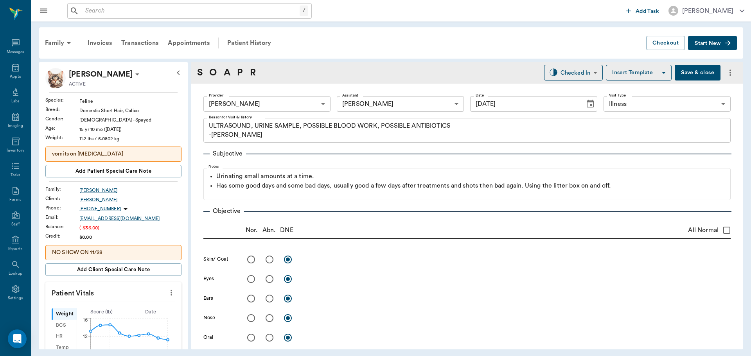
type input "[DATE]"
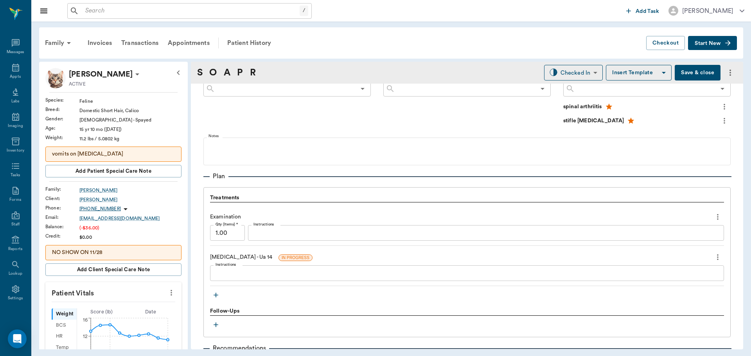
scroll to position [469, 0]
click at [713, 219] on icon "more" at bounding box center [717, 216] width 9 height 9
click at [673, 244] on span "Delete" at bounding box center [679, 244] width 66 height 8
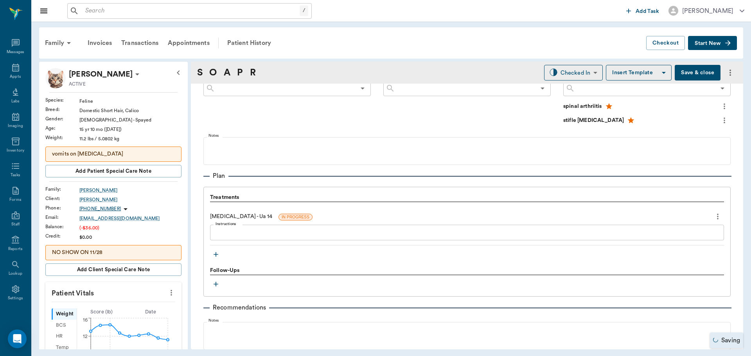
click at [215, 255] on icon "button" at bounding box center [216, 255] width 5 height 5
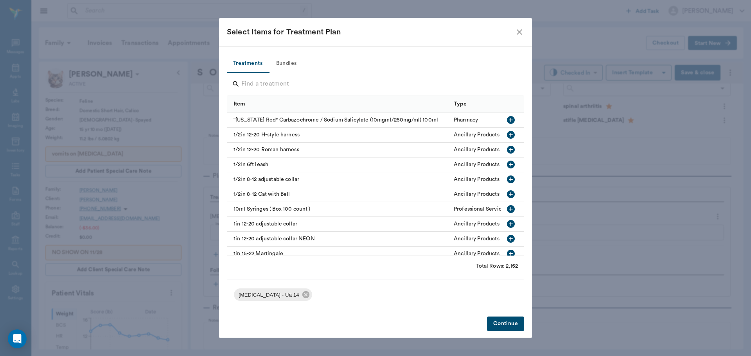
click at [259, 80] on input "Search" at bounding box center [375, 84] width 269 height 13
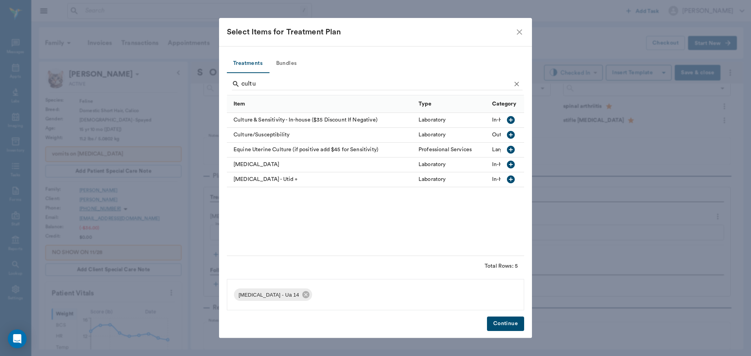
click at [512, 117] on icon "button" at bounding box center [511, 120] width 8 height 8
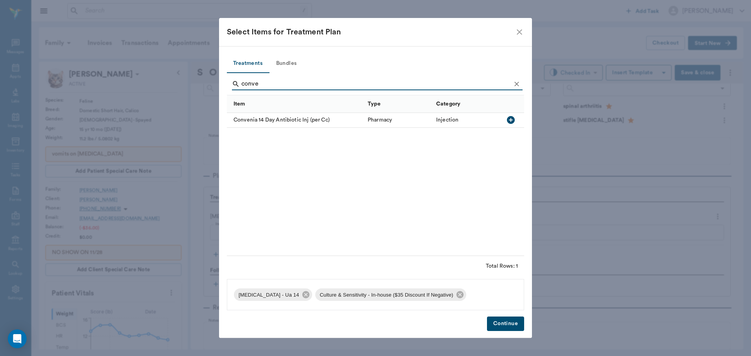
type input "conve"
click at [509, 120] on icon "button" at bounding box center [511, 120] width 8 height 8
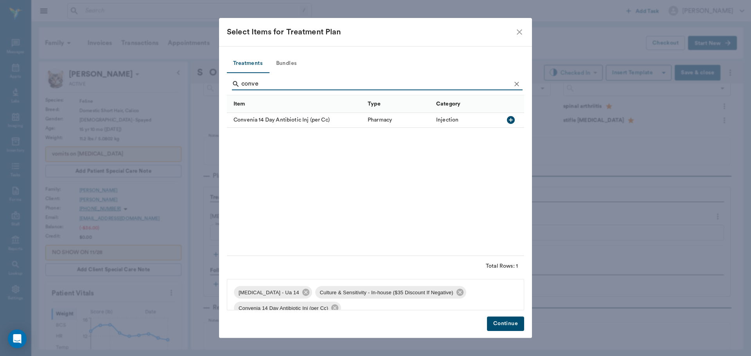
click at [515, 327] on button "Continue" at bounding box center [505, 324] width 37 height 14
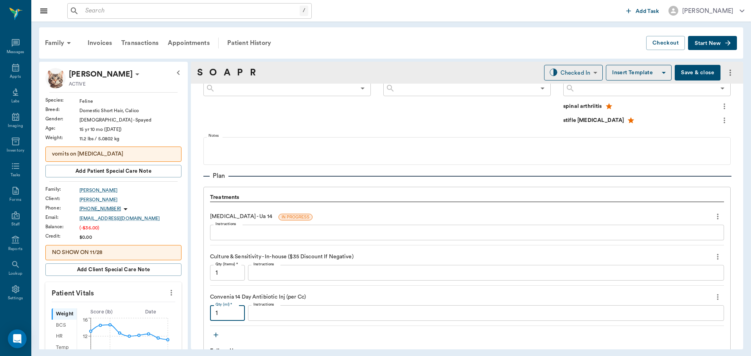
click at [234, 319] on input "1" at bounding box center [227, 313] width 35 height 16
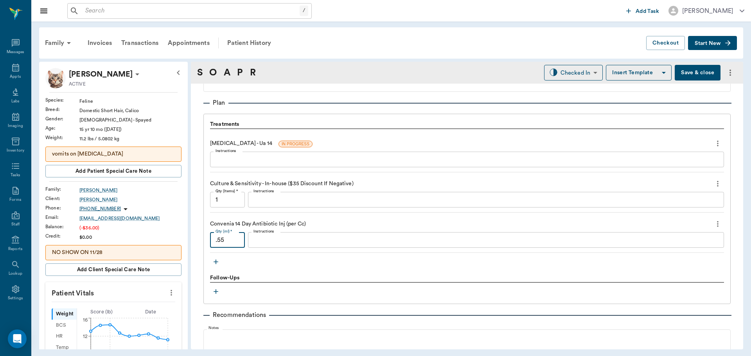
scroll to position [547, 0]
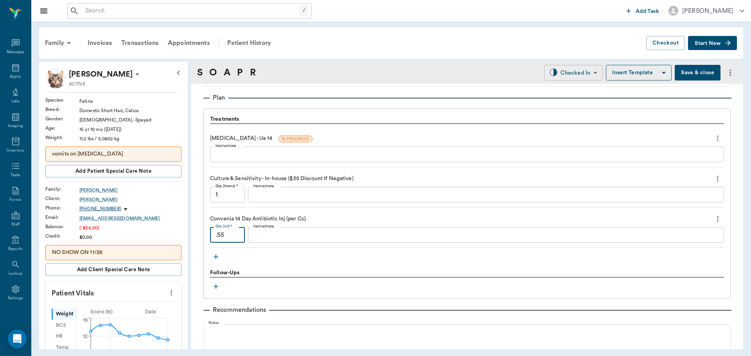
type input ".55"
click at [582, 72] on body "/ ​ Add Task [PERSON_NAME] Nectar Messages Appts Labs Imaging Inventory Tasks F…" at bounding box center [375, 178] width 751 height 356
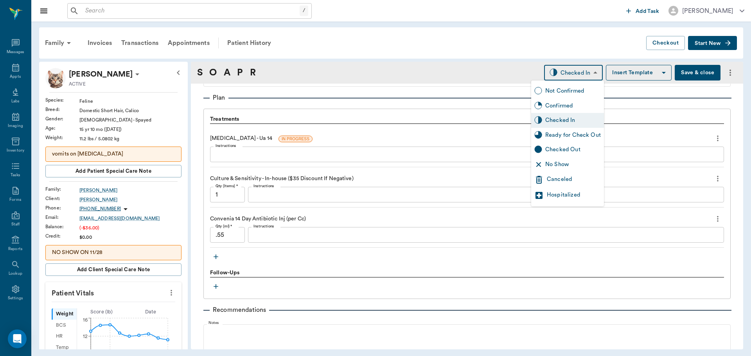
click at [565, 135] on div "Ready for Check Out" at bounding box center [573, 135] width 56 height 9
type input "READY_TO_CHECKOUT"
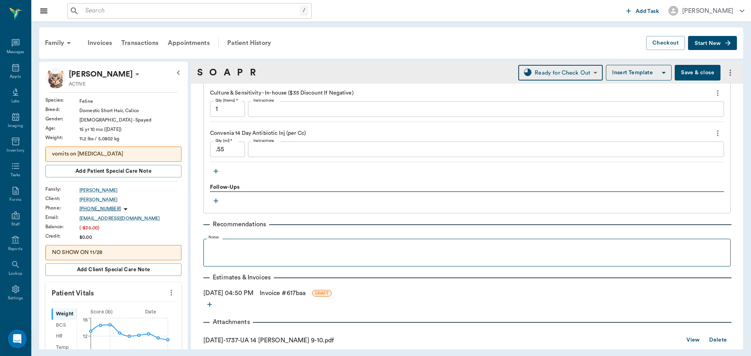
scroll to position [646, 0]
